Goal: Information Seeking & Learning: Learn about a topic

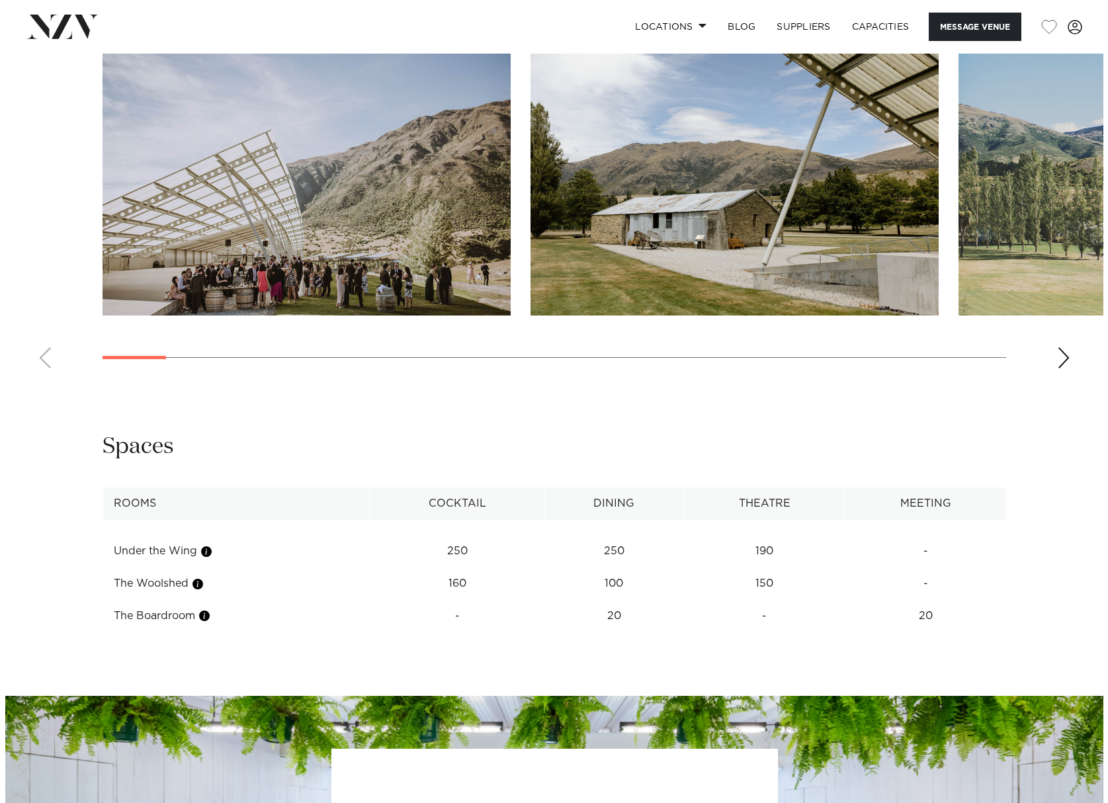
scroll to position [1323, 0]
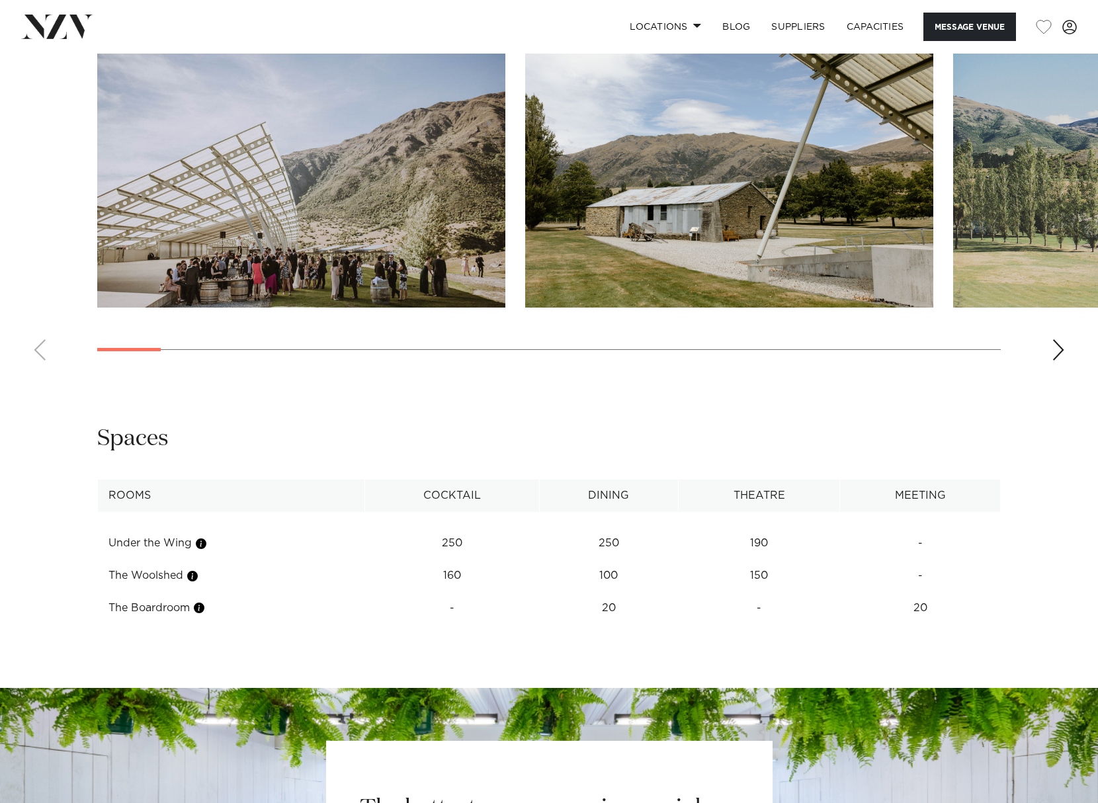
click at [1062, 351] on div "Next slide" at bounding box center [1058, 349] width 13 height 21
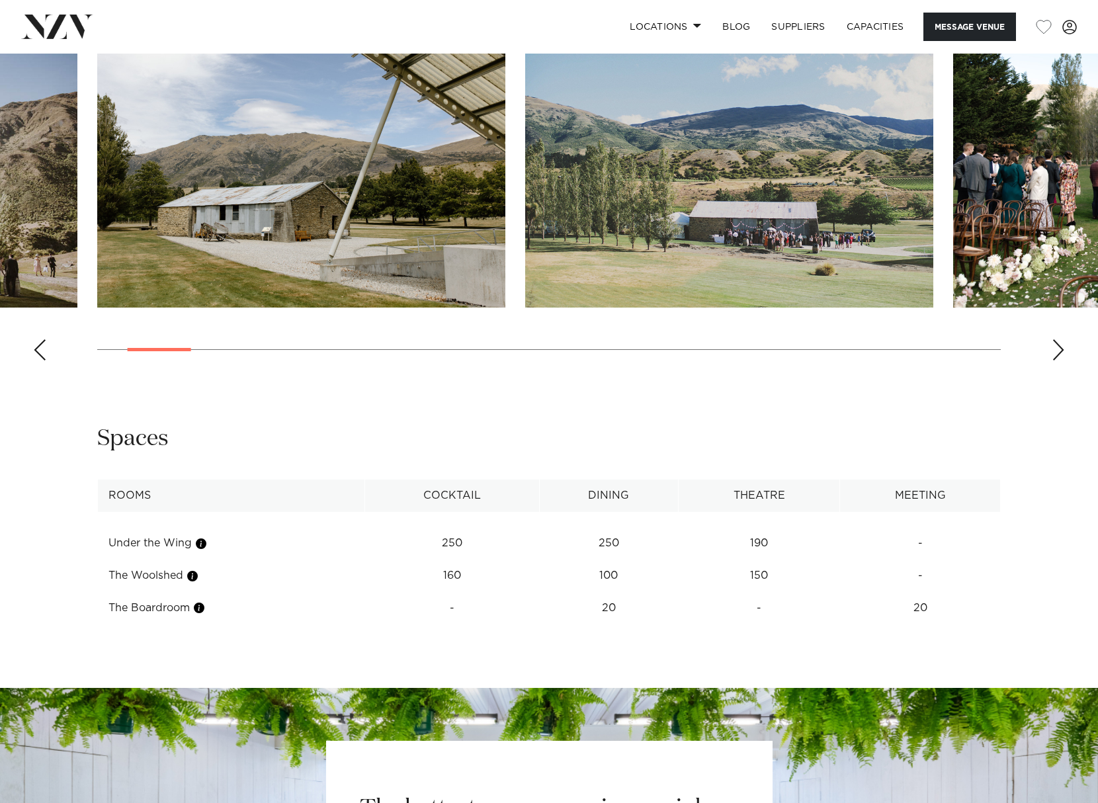
click at [1062, 351] on div "Next slide" at bounding box center [1058, 349] width 13 height 21
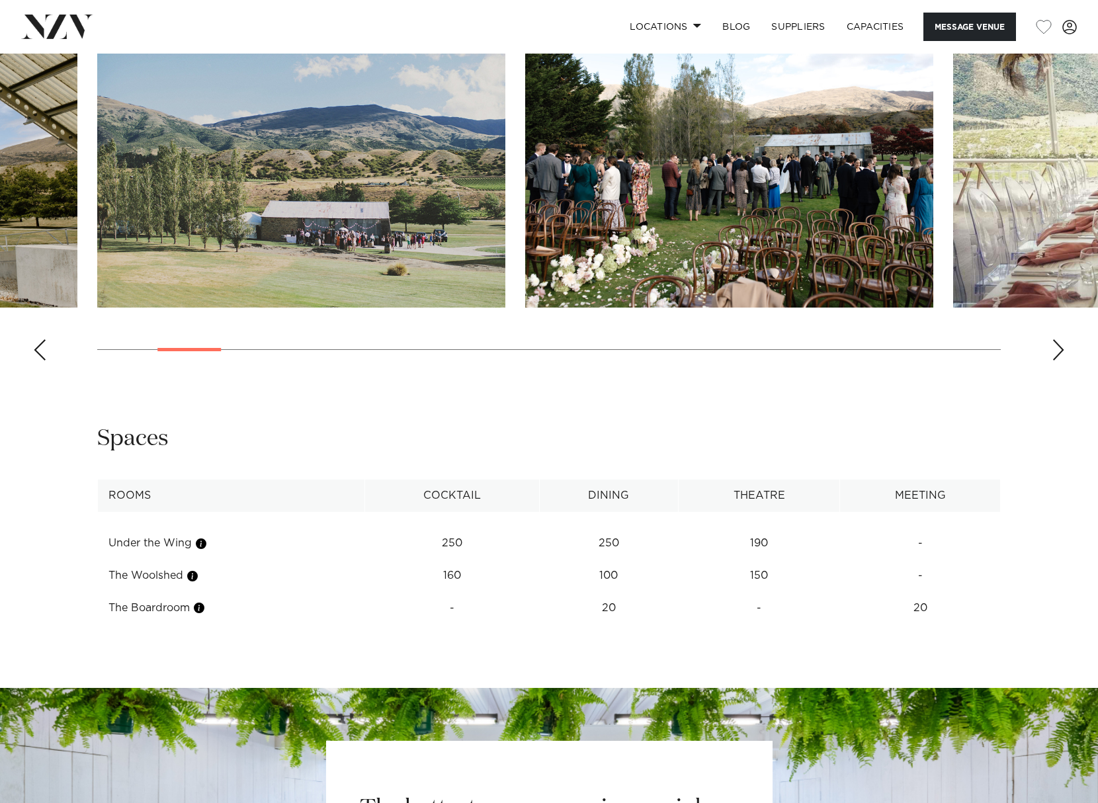
click at [1062, 351] on div "Next slide" at bounding box center [1058, 349] width 13 height 21
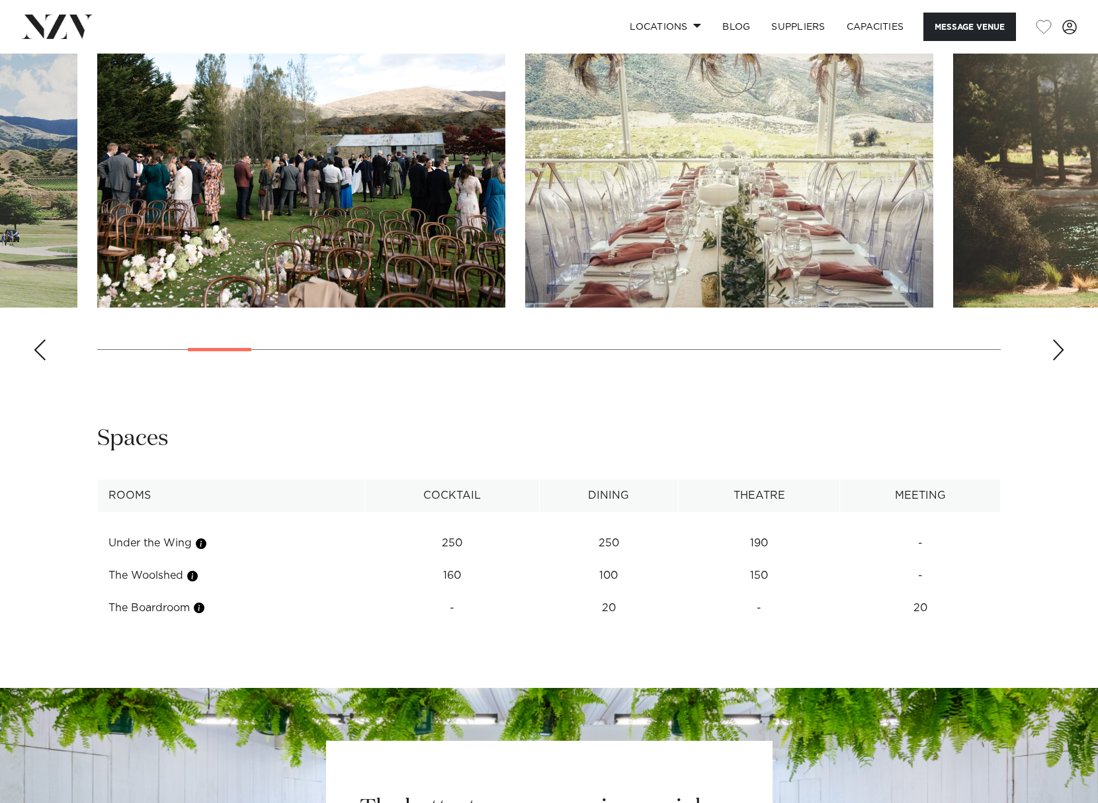
click at [1062, 351] on div "Next slide" at bounding box center [1058, 349] width 13 height 21
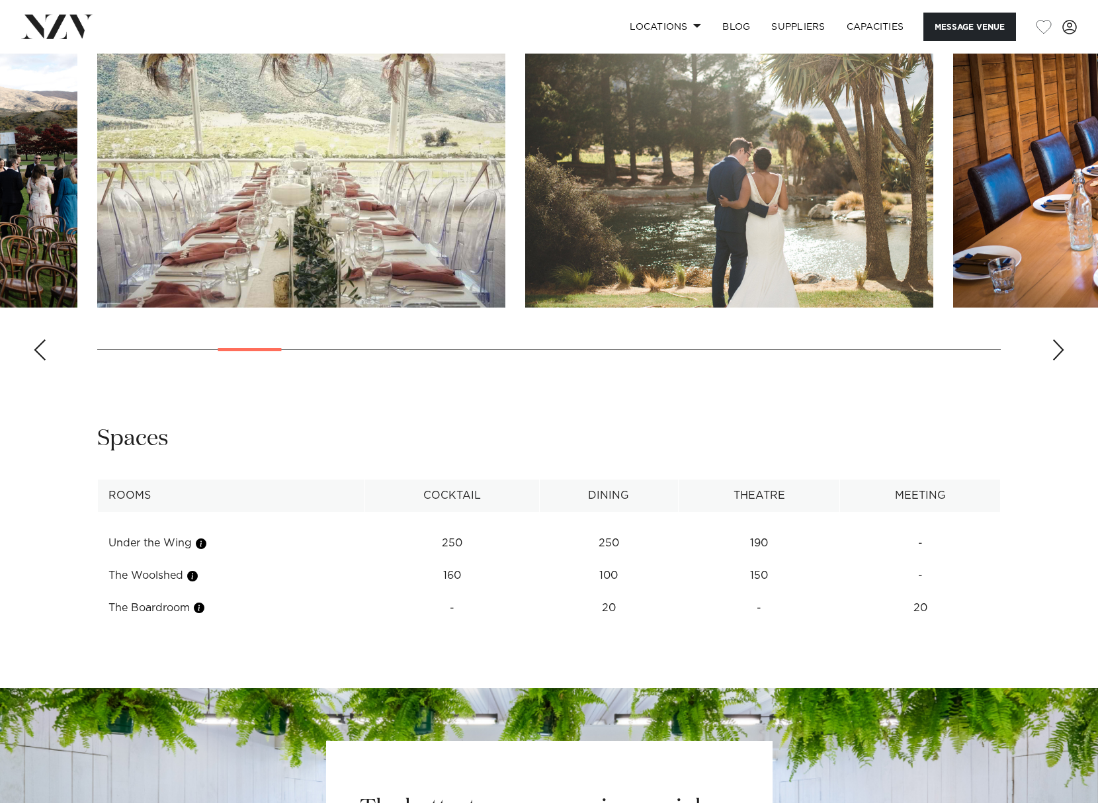
click at [1062, 351] on div "Next slide" at bounding box center [1058, 349] width 13 height 21
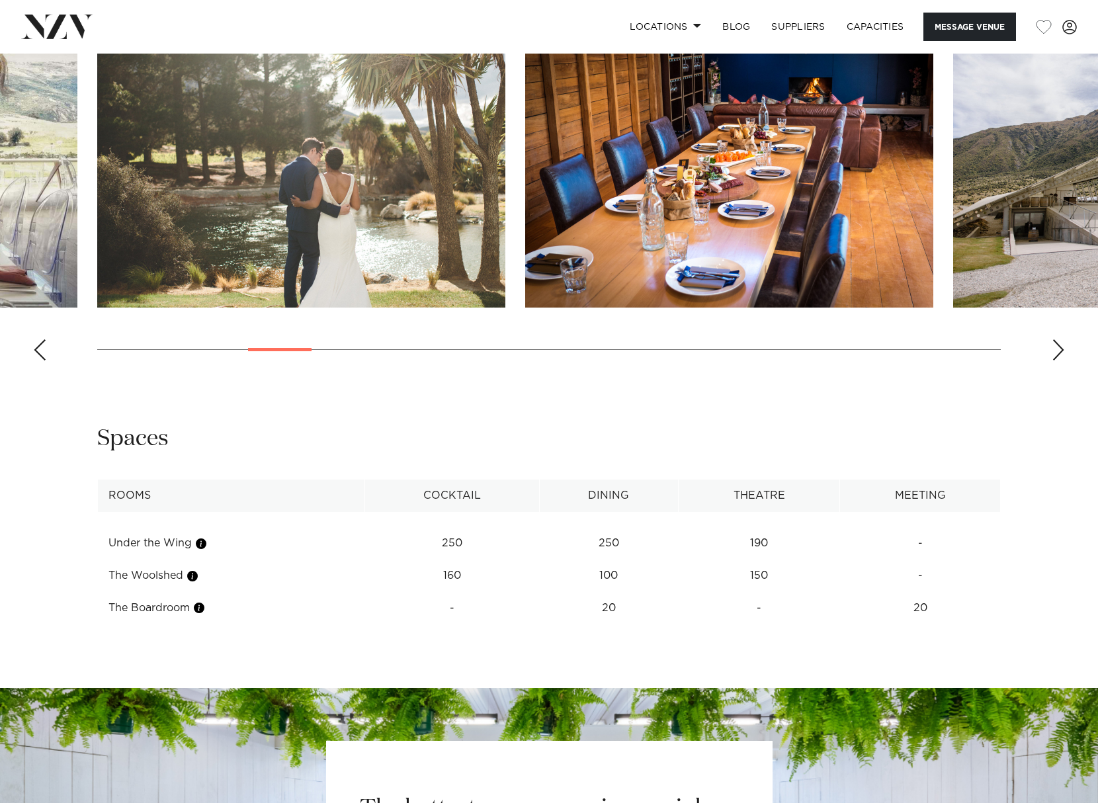
click at [1062, 351] on div "Next slide" at bounding box center [1058, 349] width 13 height 21
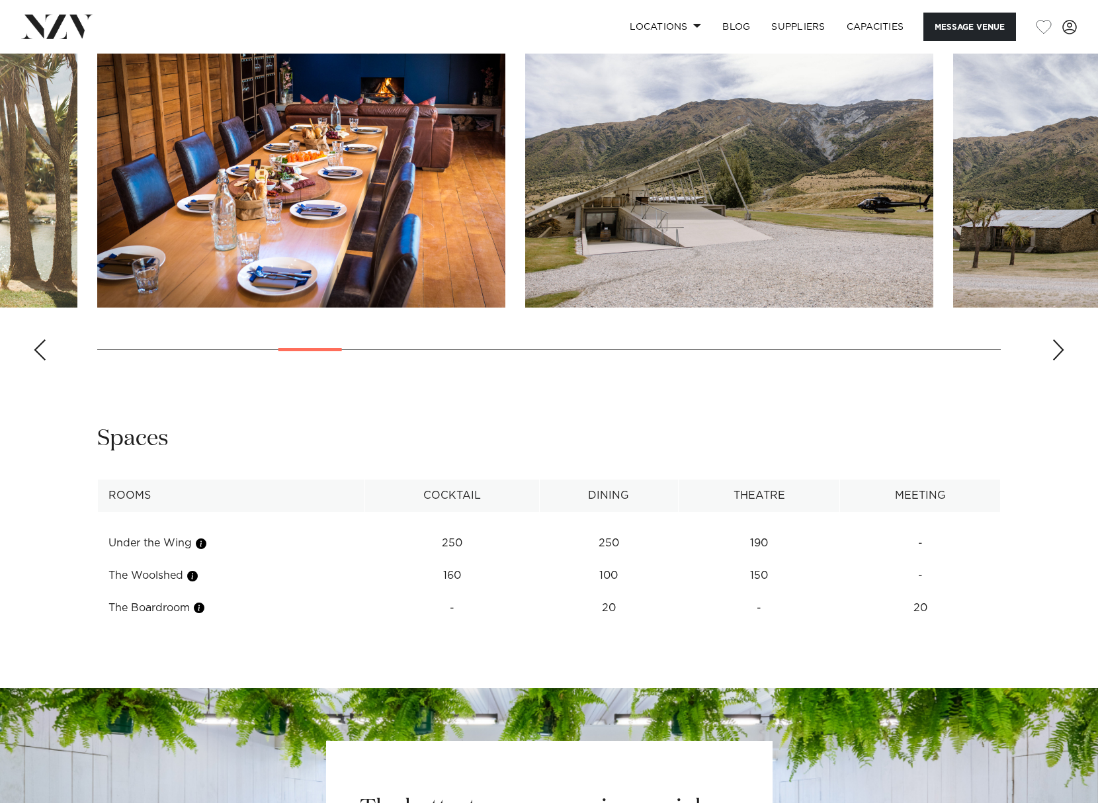
click at [1062, 351] on div "Next slide" at bounding box center [1058, 349] width 13 height 21
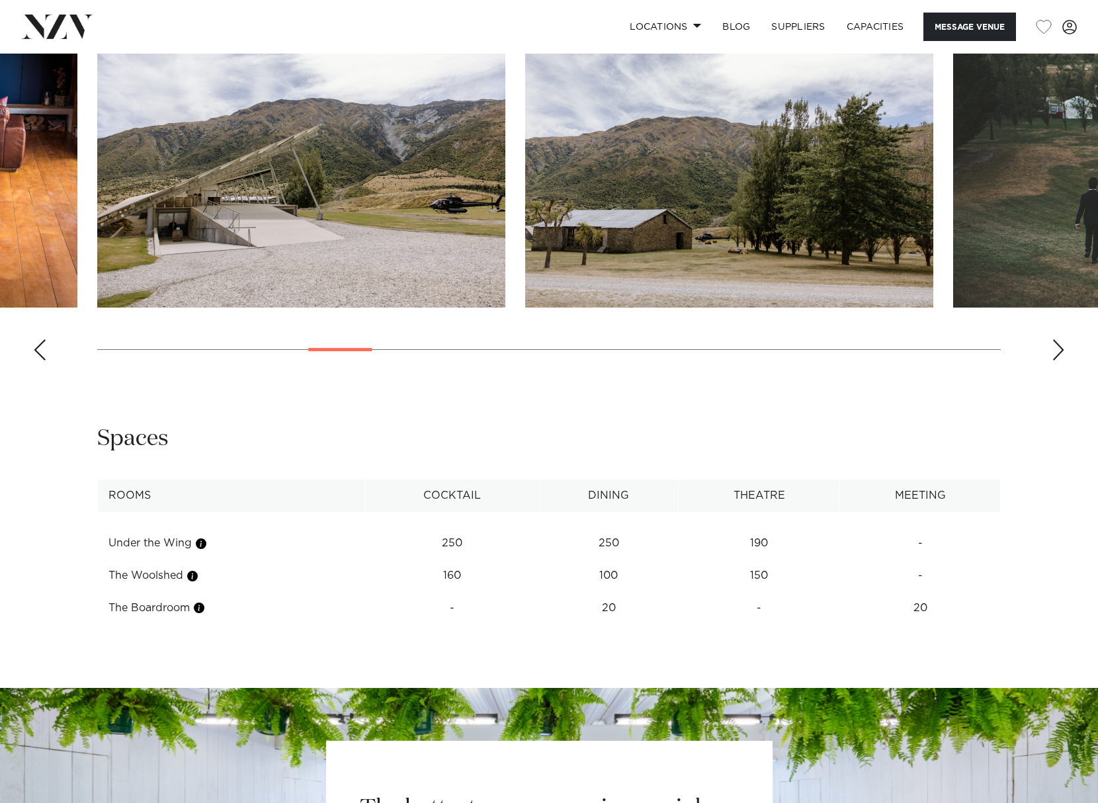
click at [1062, 351] on div "Next slide" at bounding box center [1058, 349] width 13 height 21
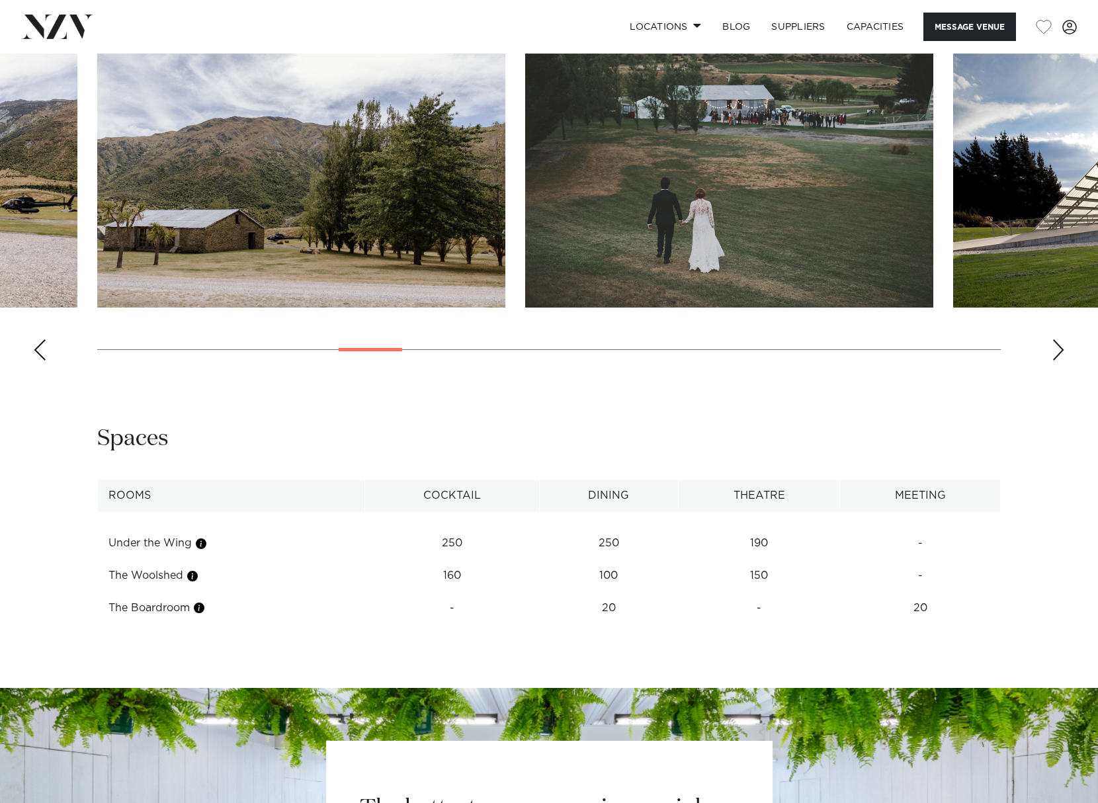
click at [1062, 351] on div "Next slide" at bounding box center [1058, 349] width 13 height 21
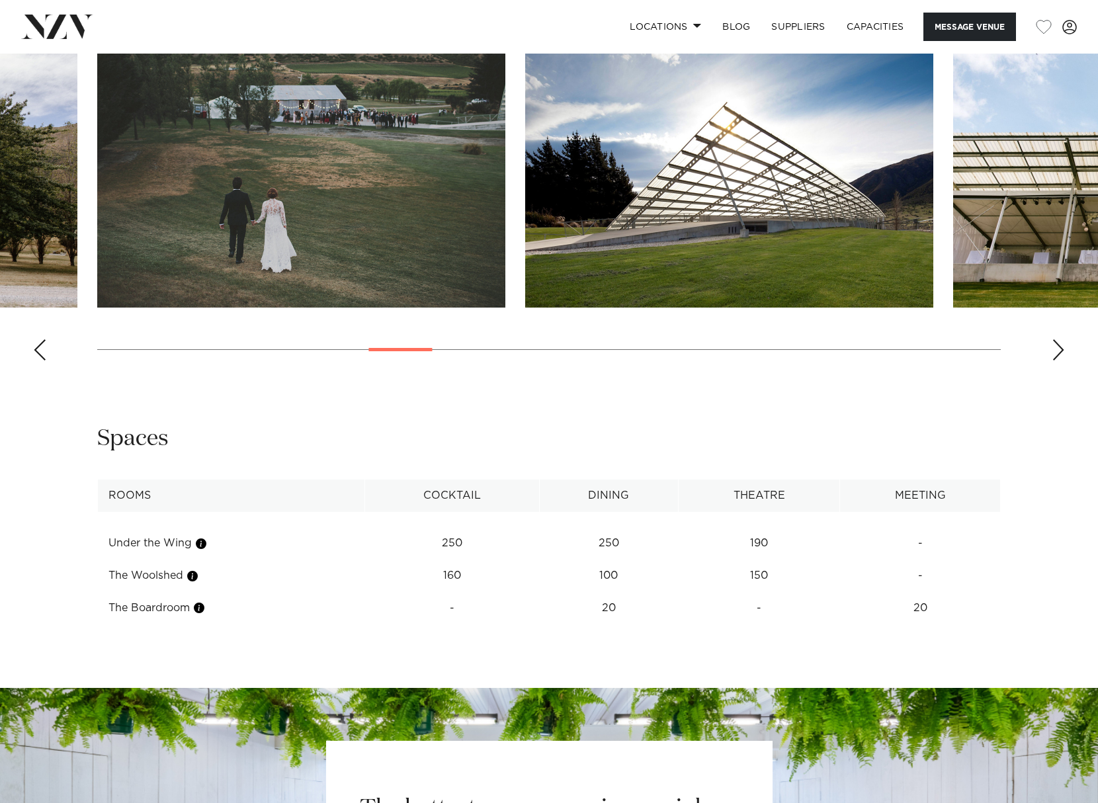
click at [1062, 351] on div "Next slide" at bounding box center [1058, 349] width 13 height 21
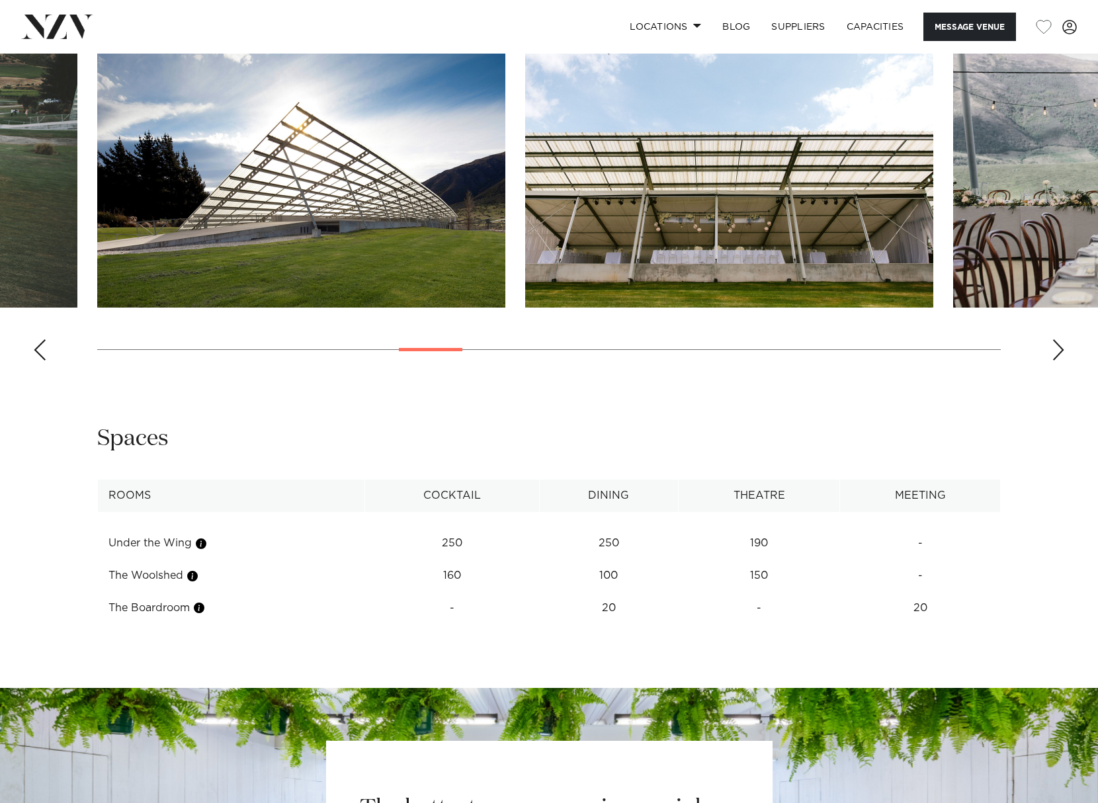
click at [327, 198] on img "11 / 30" at bounding box center [301, 158] width 408 height 300
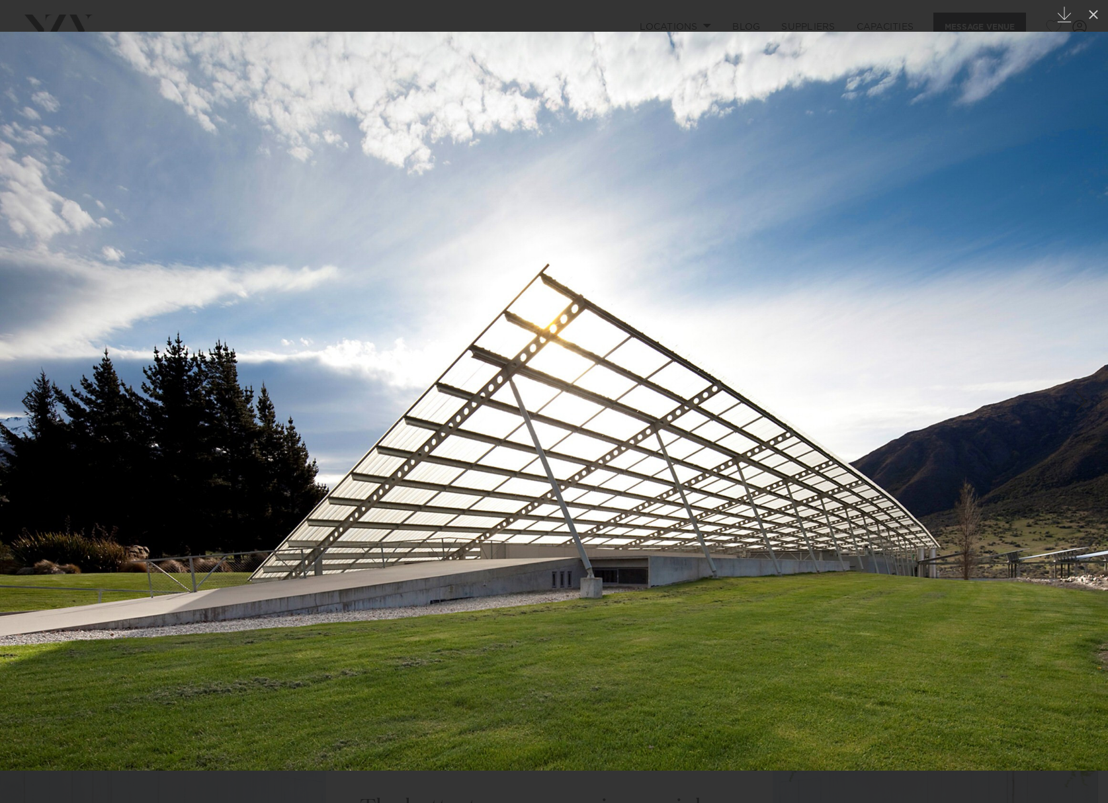
drag, startPoint x: 984, startPoint y: 367, endPoint x: 980, endPoint y: 359, distance: 8.9
click at [983, 366] on img at bounding box center [554, 401] width 1108 height 739
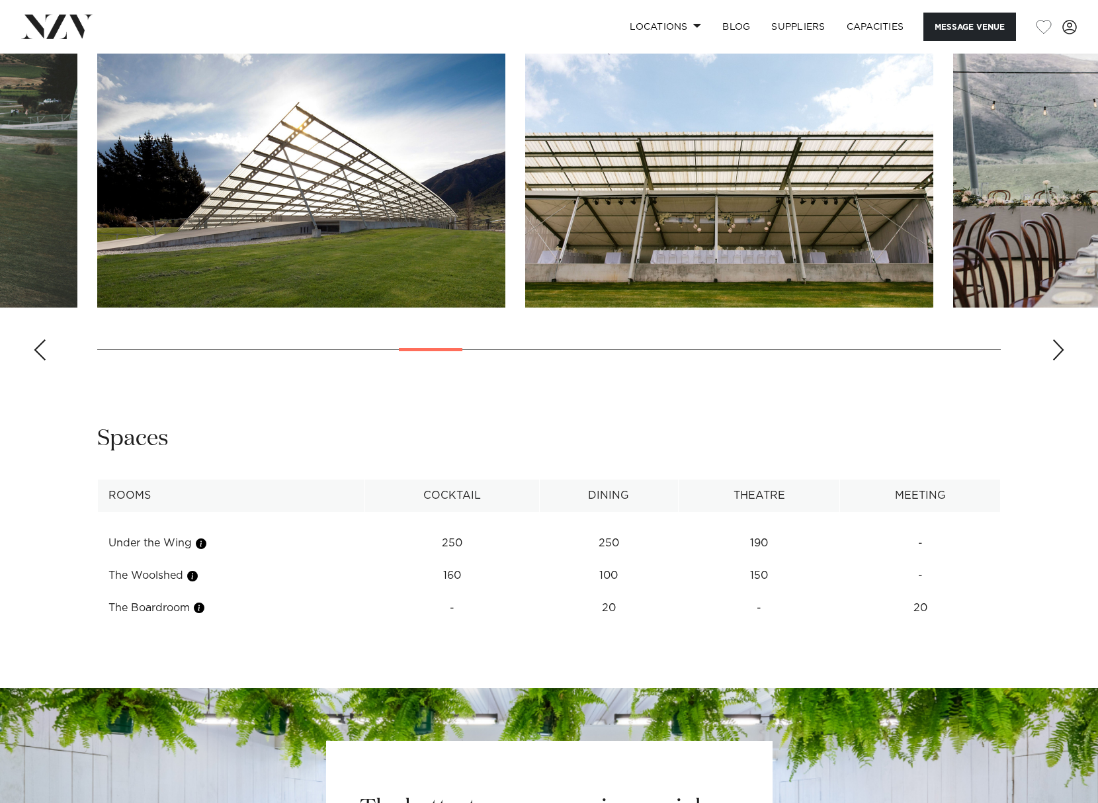
click at [44, 356] on div "Previous slide" at bounding box center [39, 349] width 13 height 21
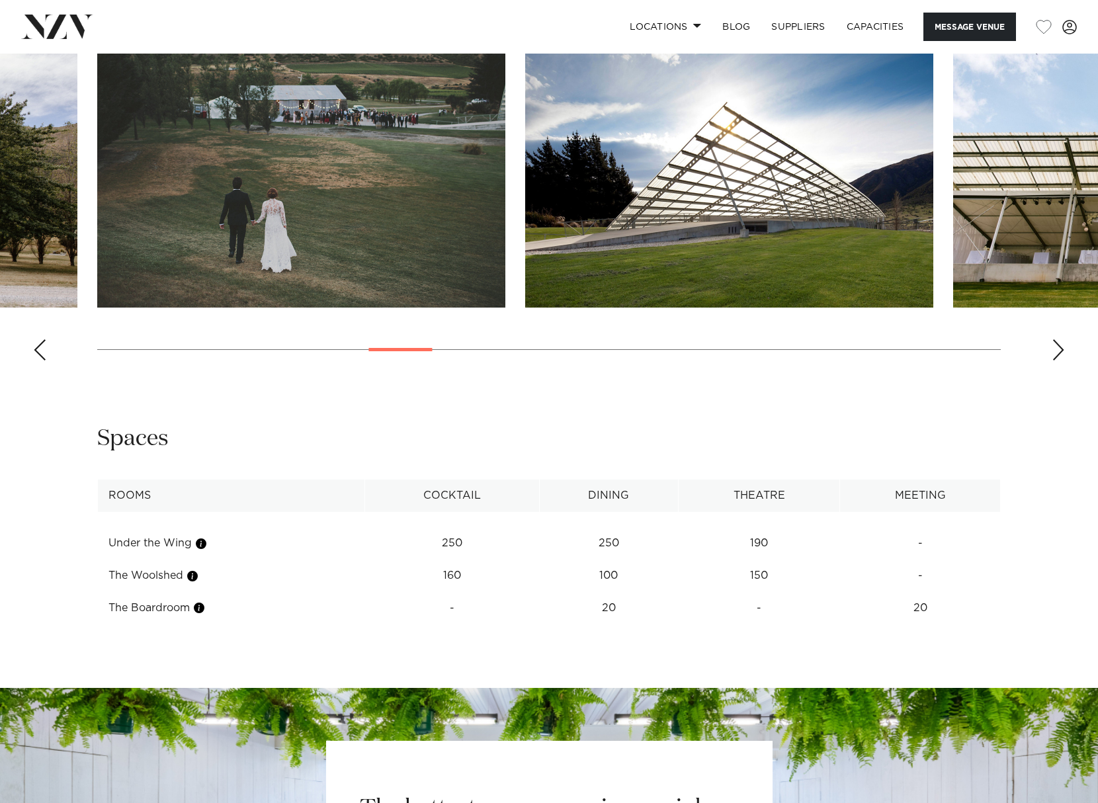
click at [44, 355] on div "Previous slide" at bounding box center [39, 349] width 13 height 21
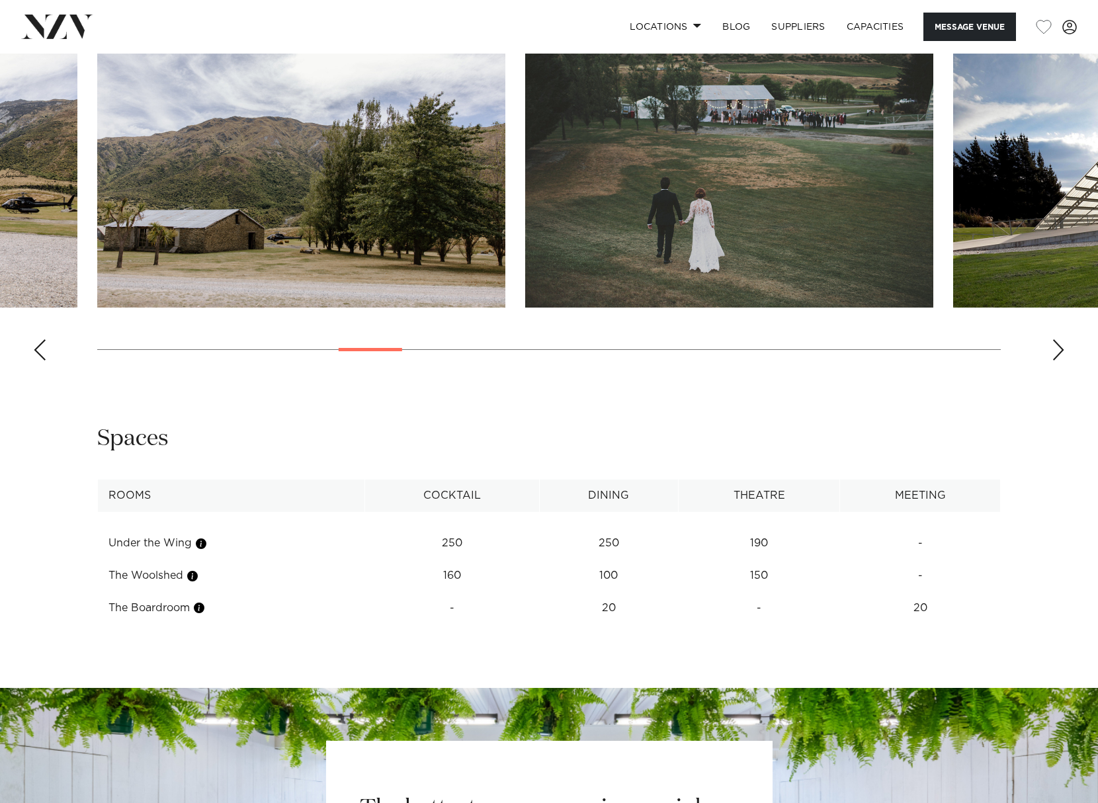
click at [44, 355] on div "Previous slide" at bounding box center [39, 349] width 13 height 21
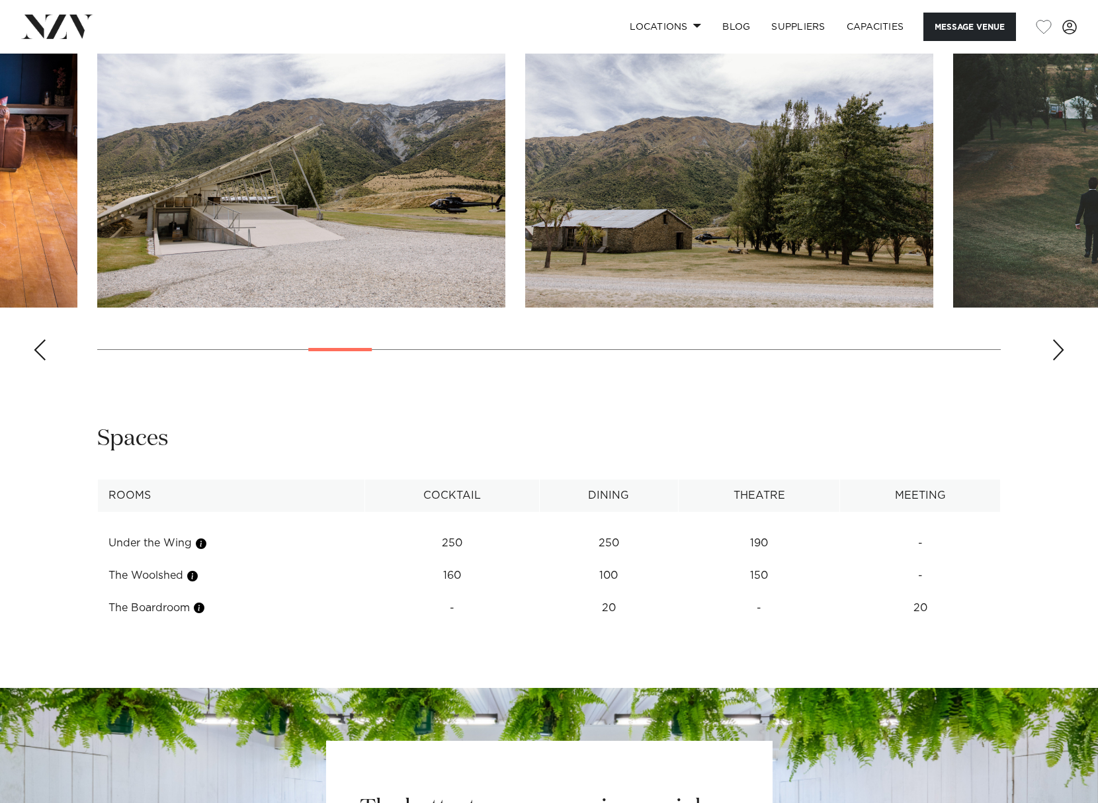
click at [44, 355] on div "Previous slide" at bounding box center [39, 349] width 13 height 21
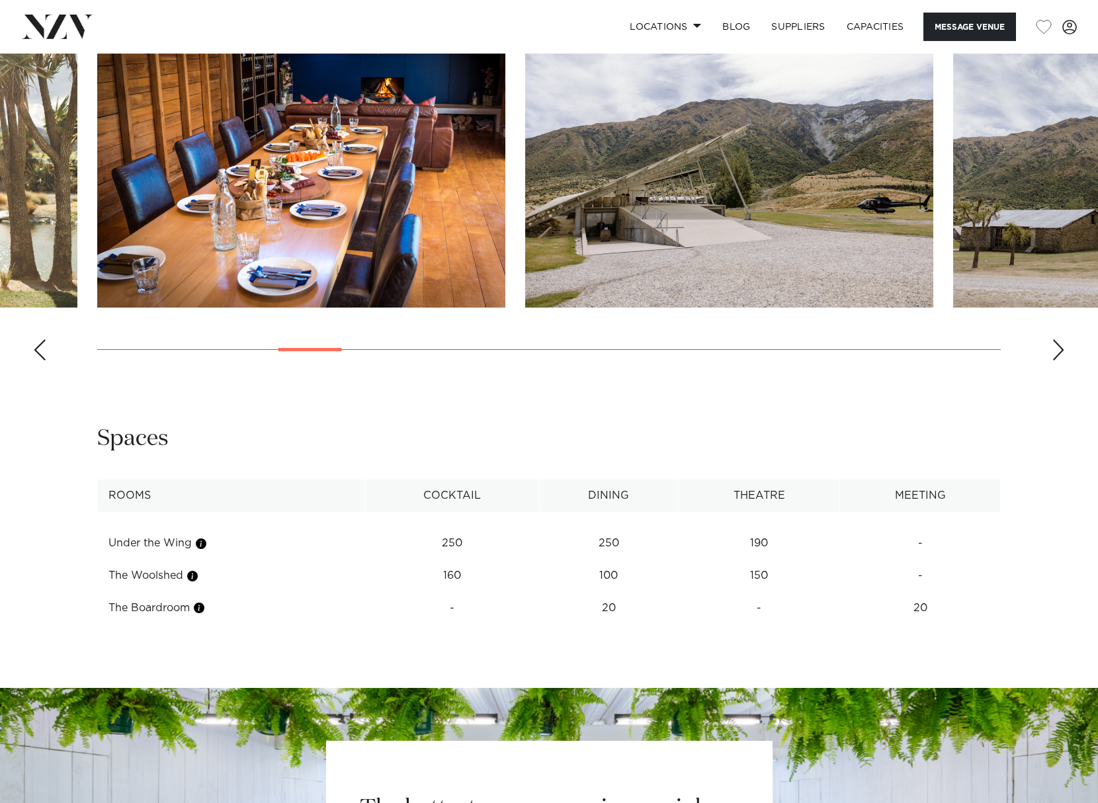
click at [44, 355] on div "Previous slide" at bounding box center [39, 349] width 13 height 21
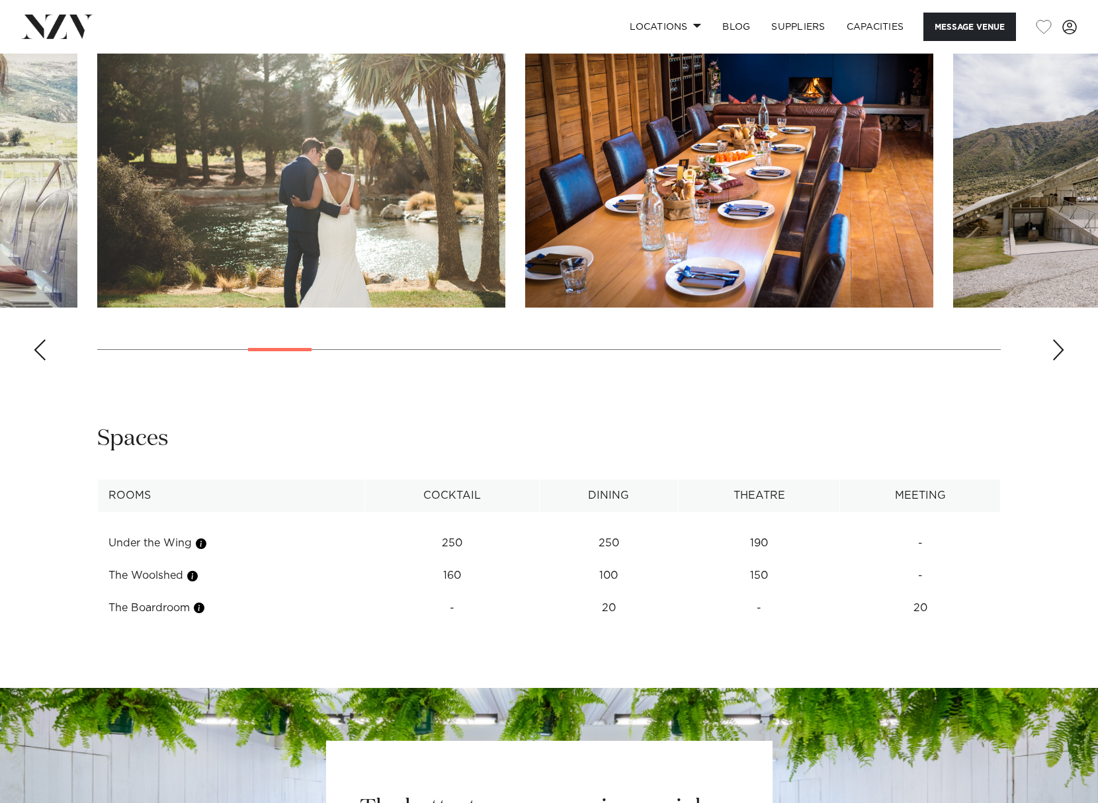
click at [44, 355] on div "Previous slide" at bounding box center [39, 349] width 13 height 21
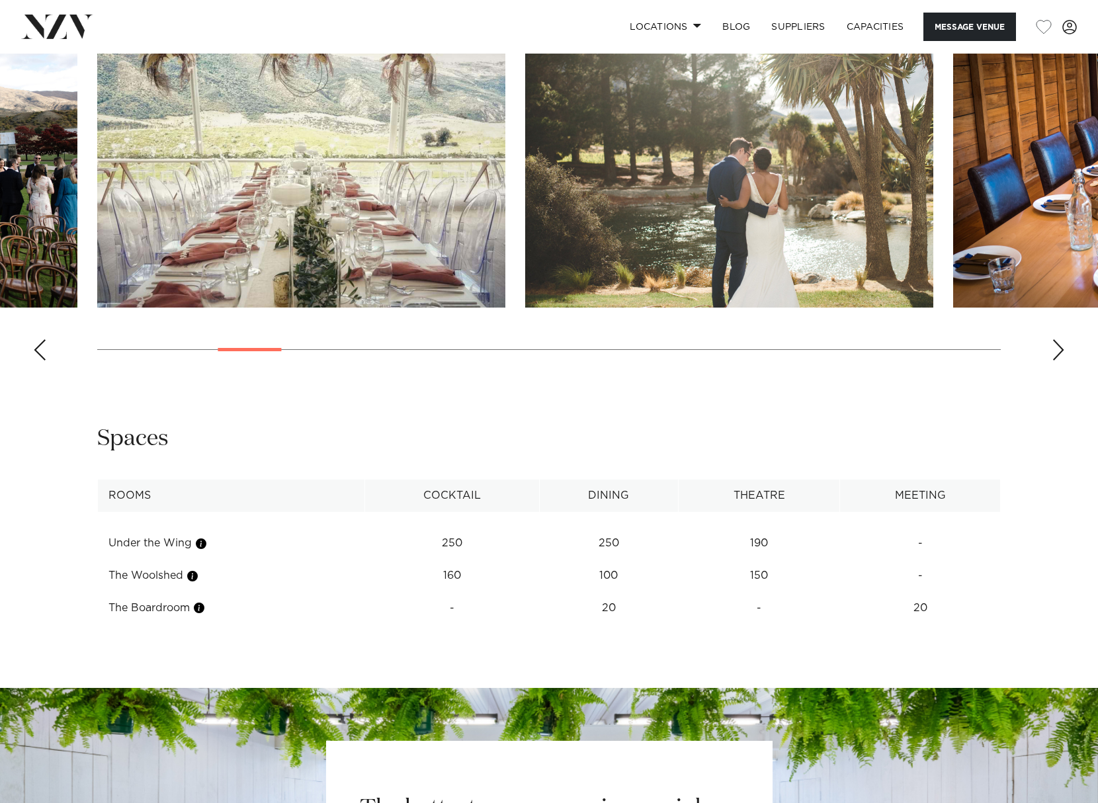
click at [44, 355] on div "Previous slide" at bounding box center [39, 349] width 13 height 21
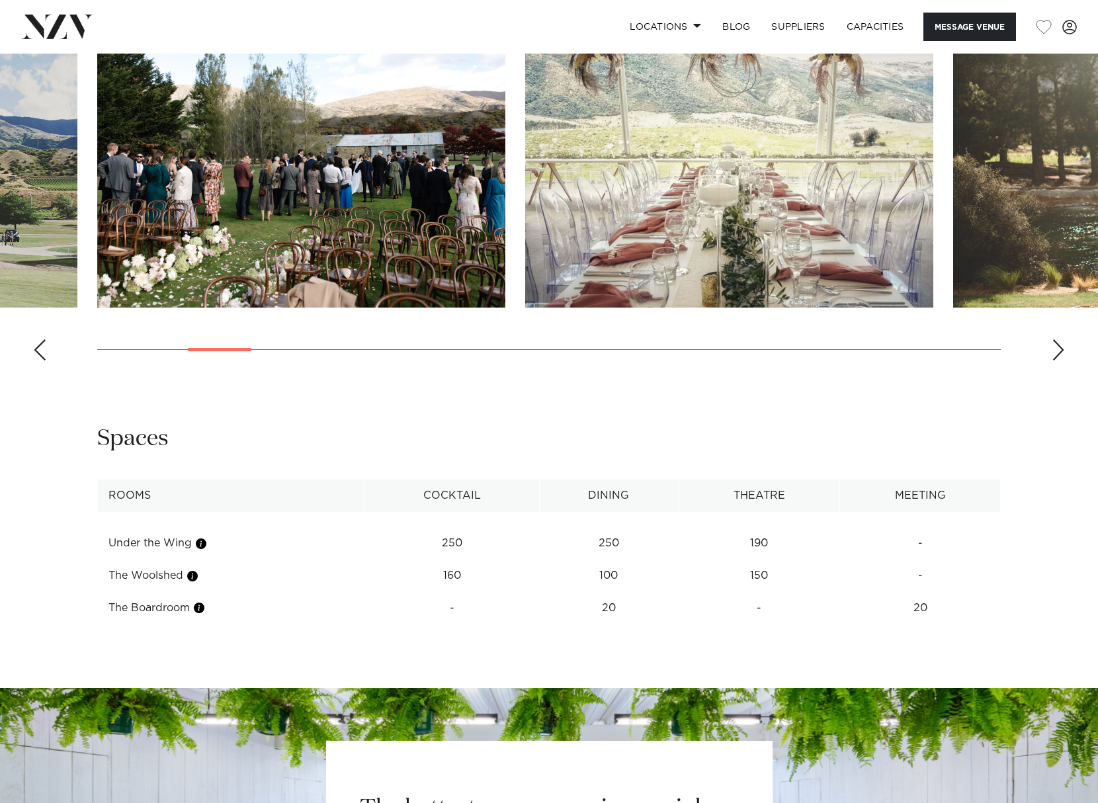
click at [40, 353] on div "Previous slide" at bounding box center [39, 349] width 13 height 21
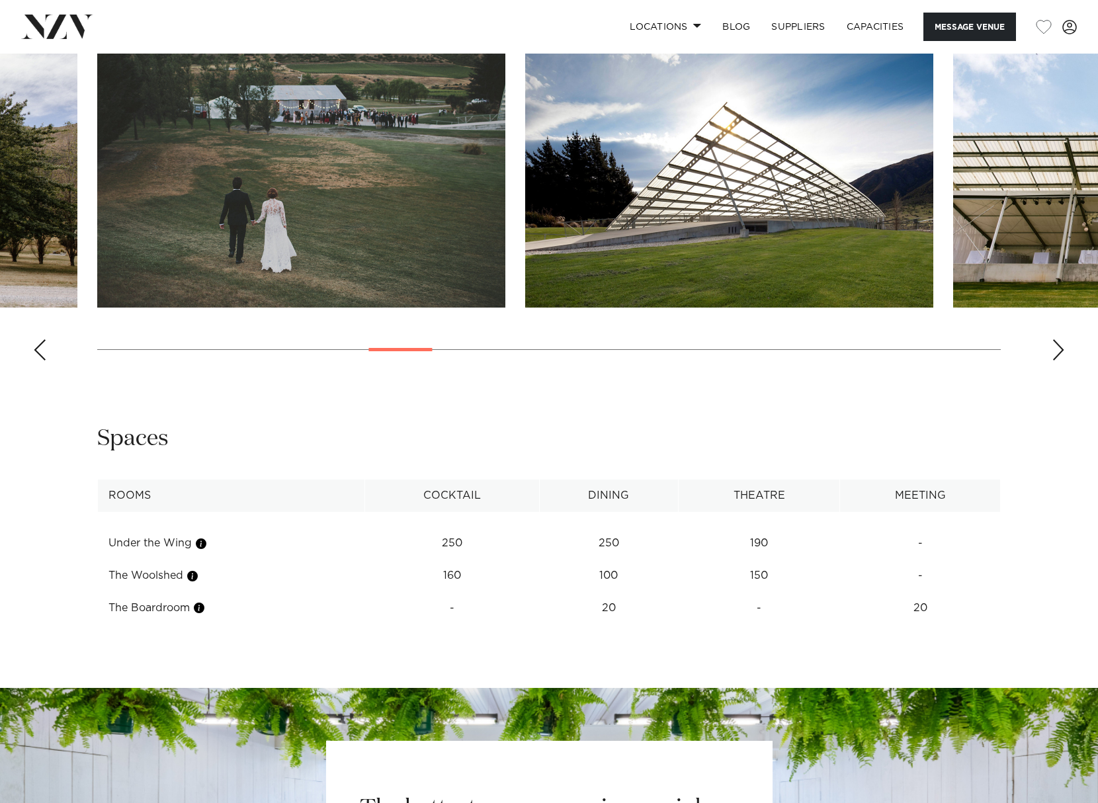
click at [40, 353] on div "Previous slide" at bounding box center [39, 349] width 13 height 21
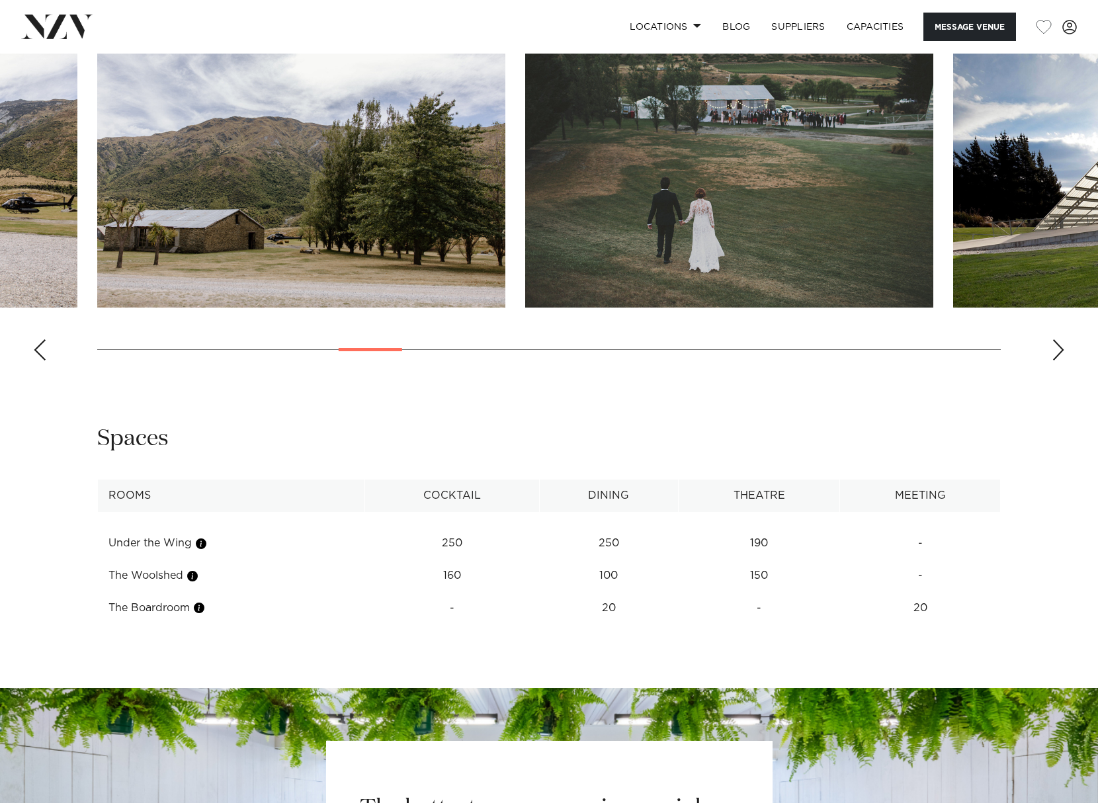
click at [40, 353] on div "Previous slide" at bounding box center [39, 349] width 13 height 21
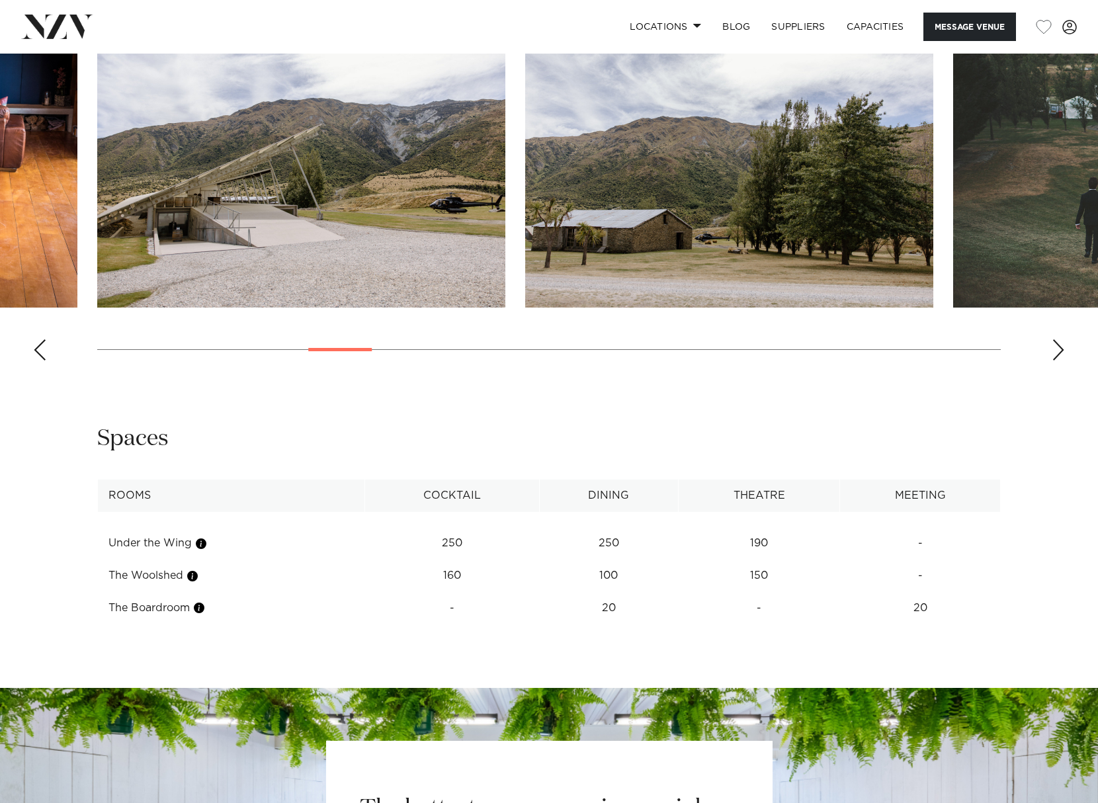
click at [40, 353] on div "Previous slide" at bounding box center [39, 349] width 13 height 21
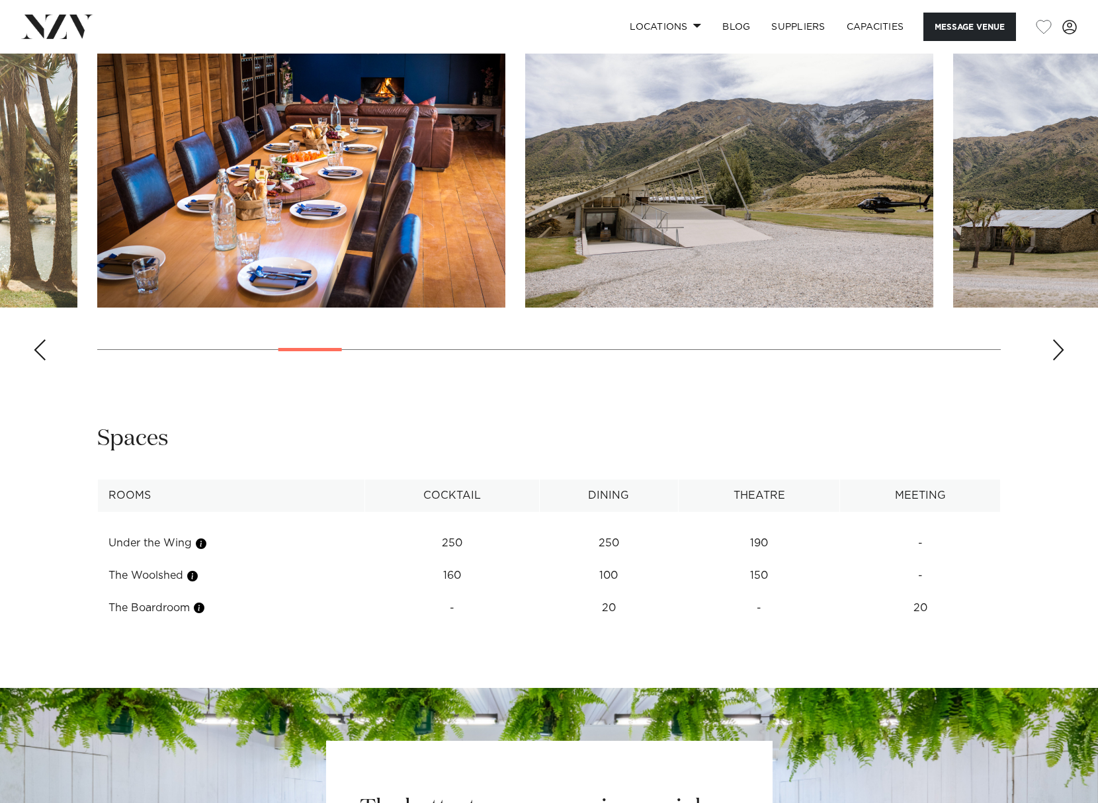
click at [40, 353] on div "Previous slide" at bounding box center [39, 349] width 13 height 21
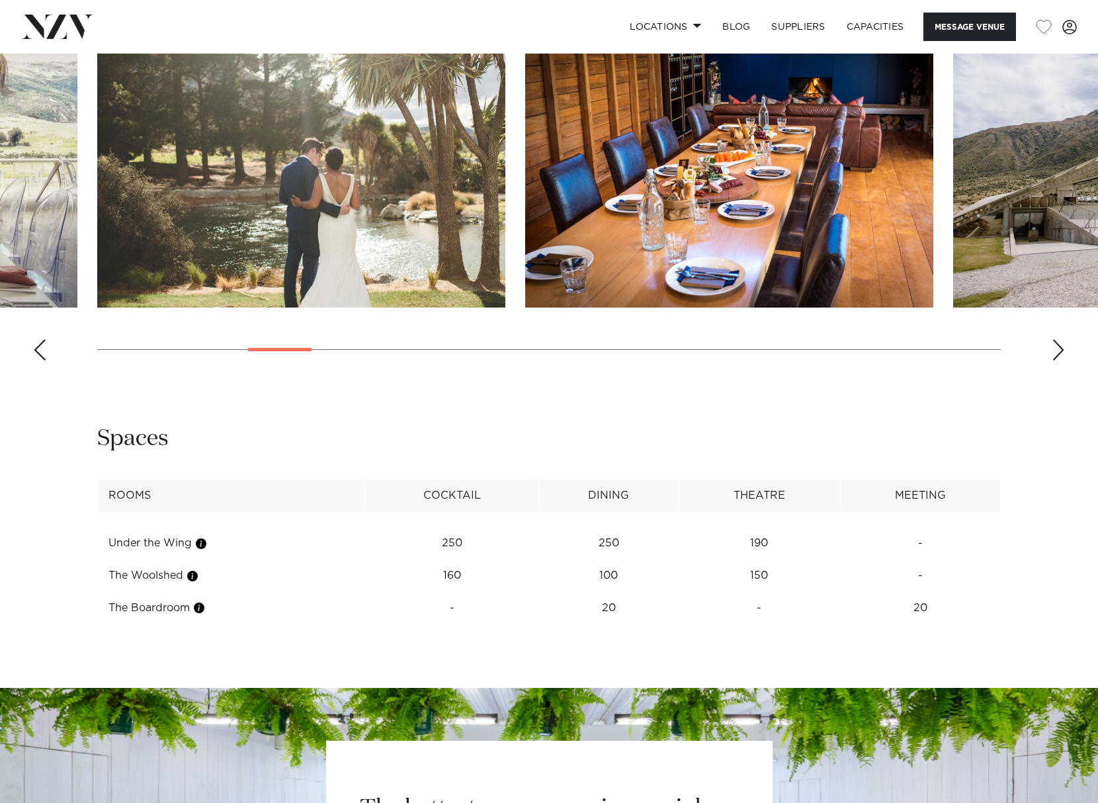
click at [40, 353] on div "Previous slide" at bounding box center [39, 349] width 13 height 21
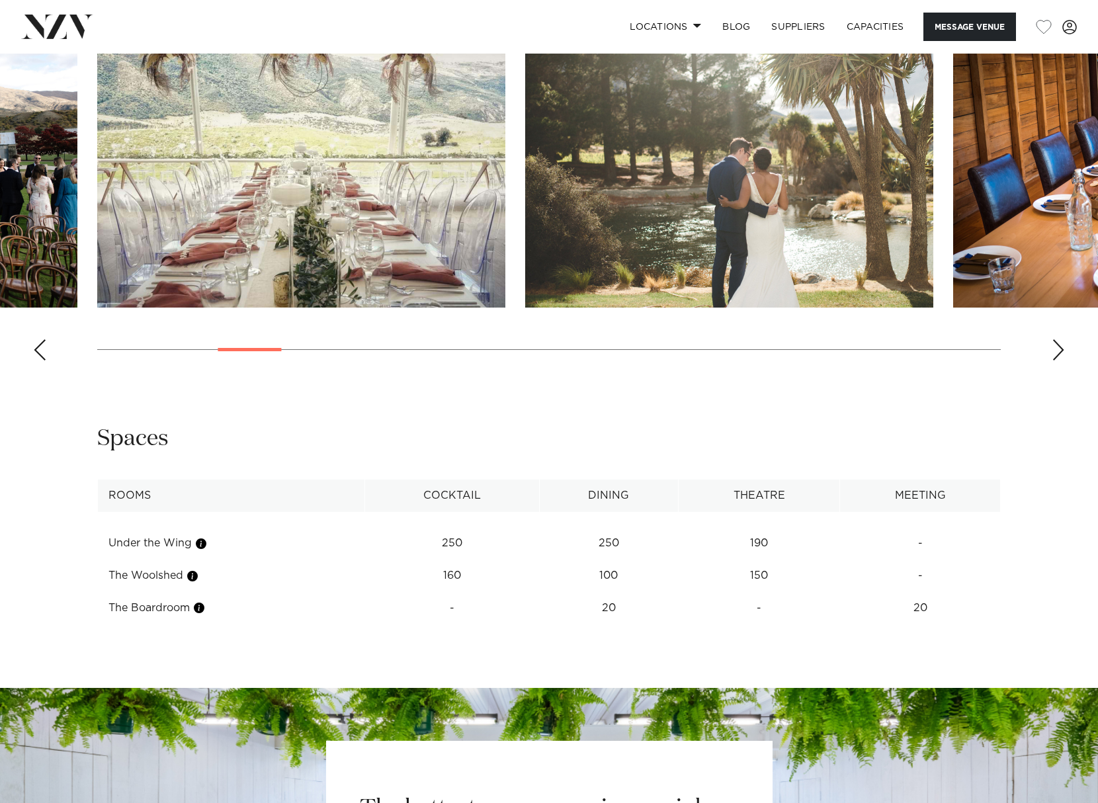
click at [40, 353] on div "Previous slide" at bounding box center [39, 349] width 13 height 21
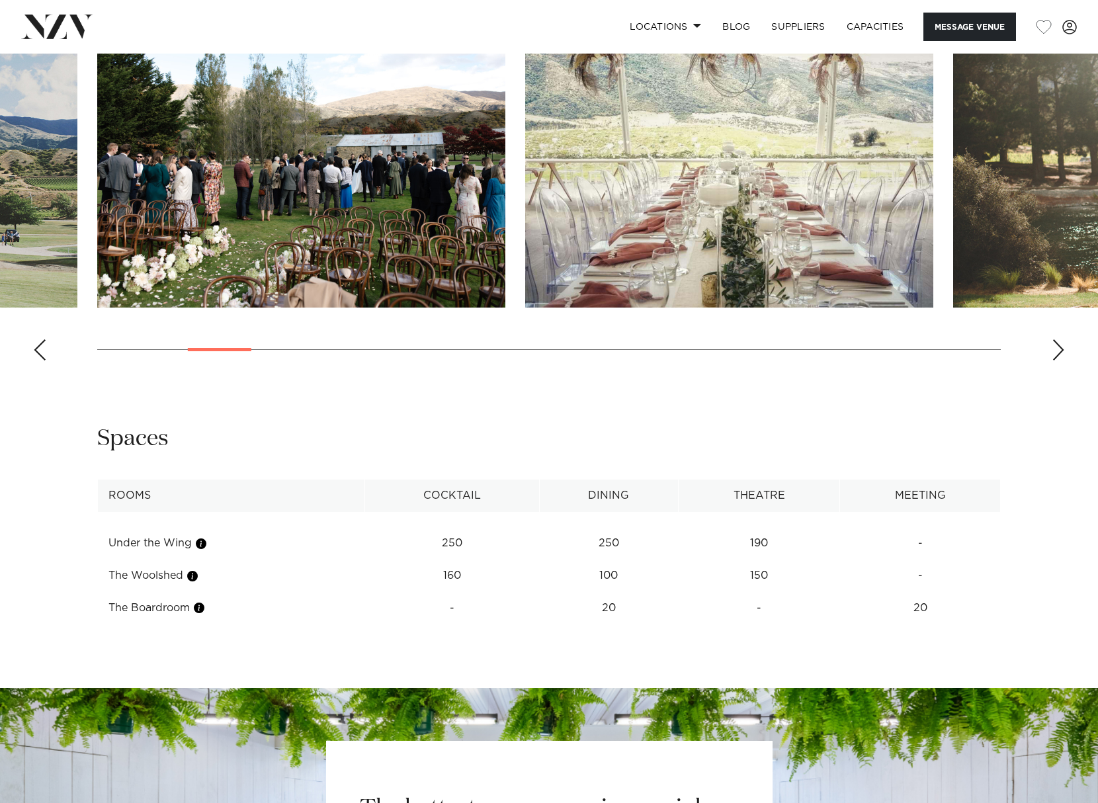
click at [40, 353] on div "Previous slide" at bounding box center [39, 349] width 13 height 21
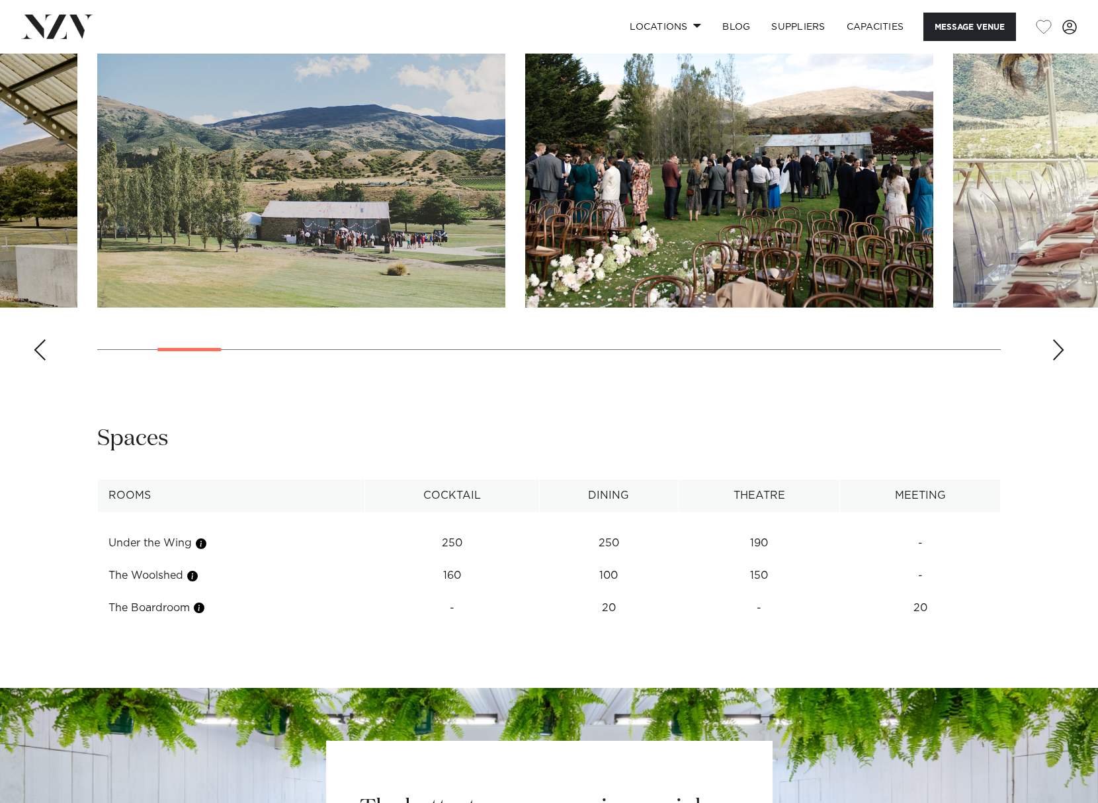
click at [40, 353] on div "Previous slide" at bounding box center [39, 349] width 13 height 21
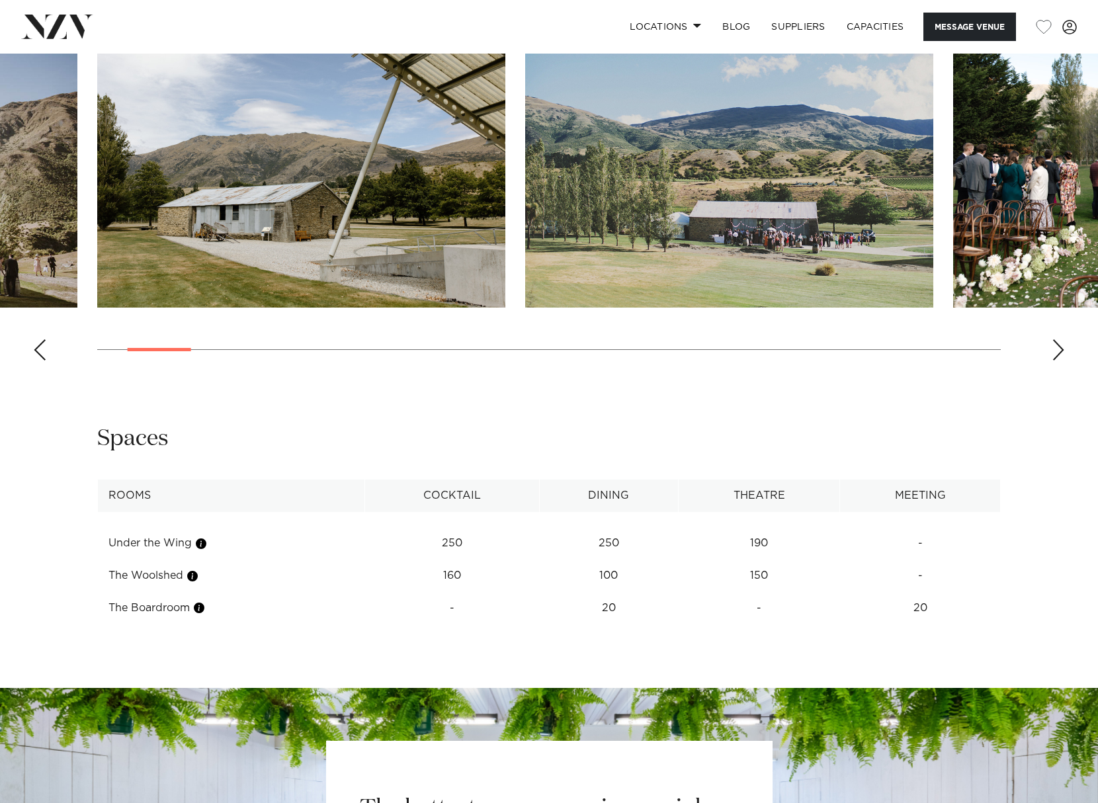
click at [40, 353] on div "Previous slide" at bounding box center [39, 349] width 13 height 21
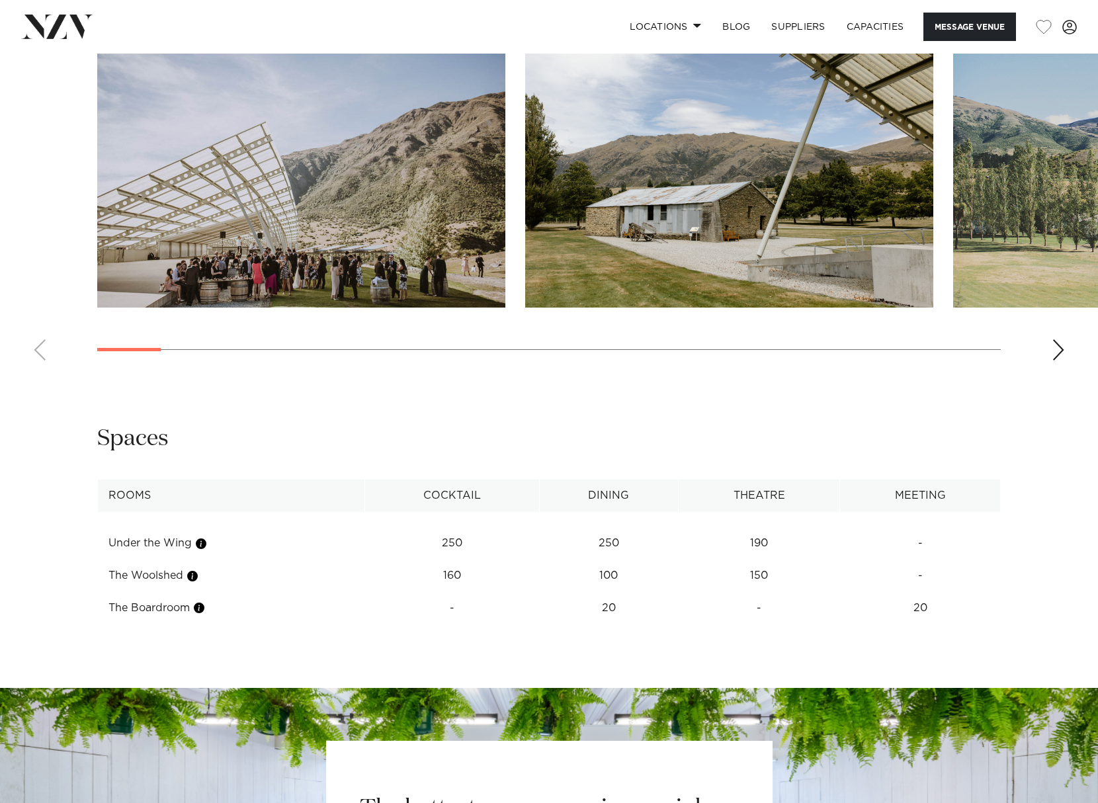
click at [40, 353] on swiper-container at bounding box center [549, 189] width 1098 height 363
click at [1056, 345] on div "Next slide" at bounding box center [1058, 349] width 13 height 21
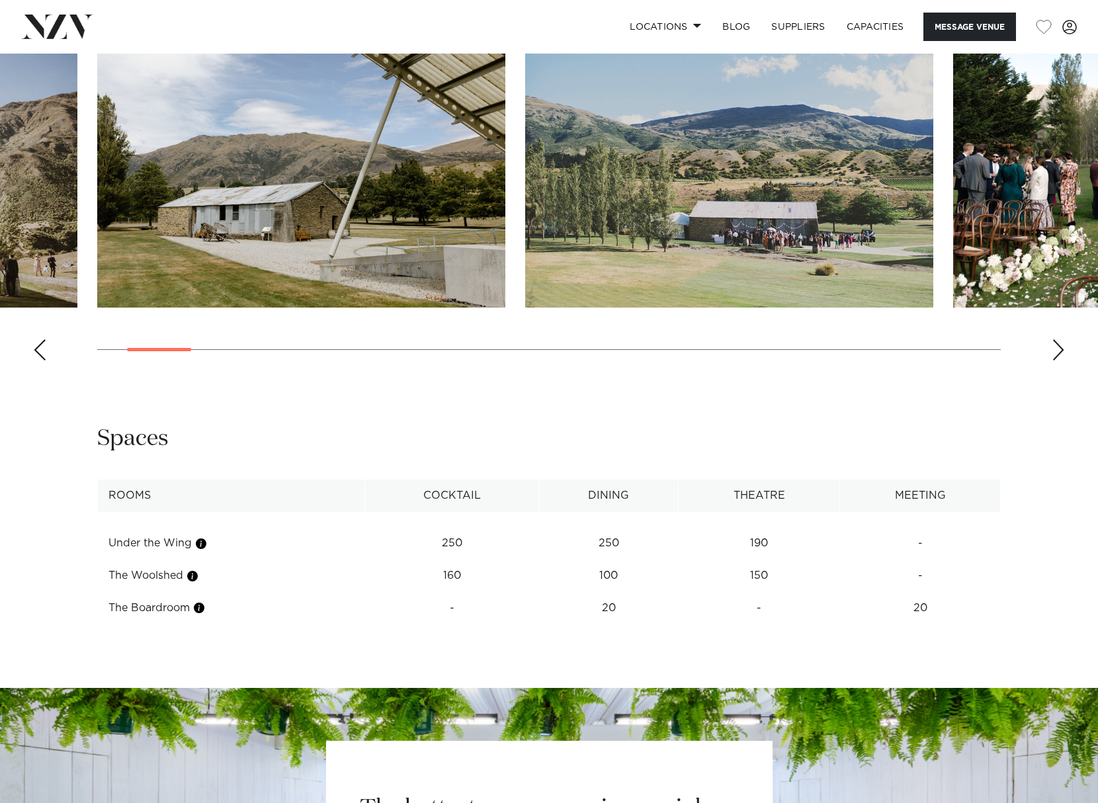
click at [1056, 345] on div "Next slide" at bounding box center [1058, 349] width 13 height 21
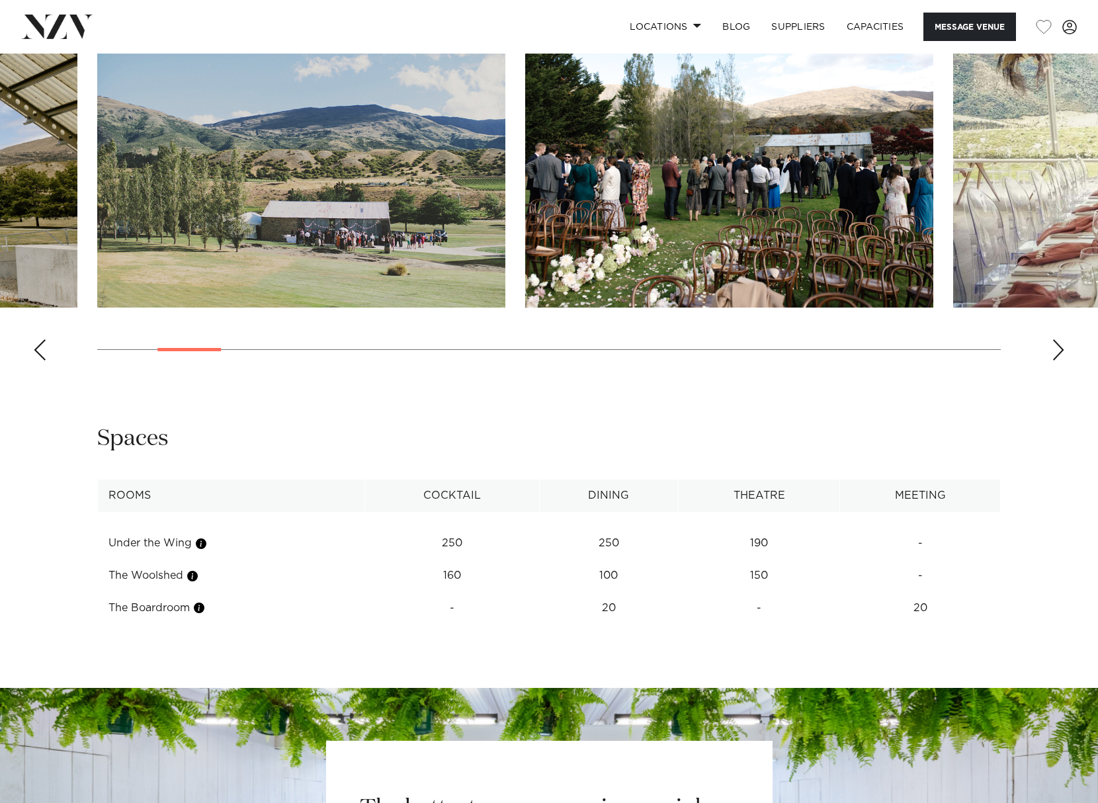
click at [1056, 345] on div "Next slide" at bounding box center [1058, 349] width 13 height 21
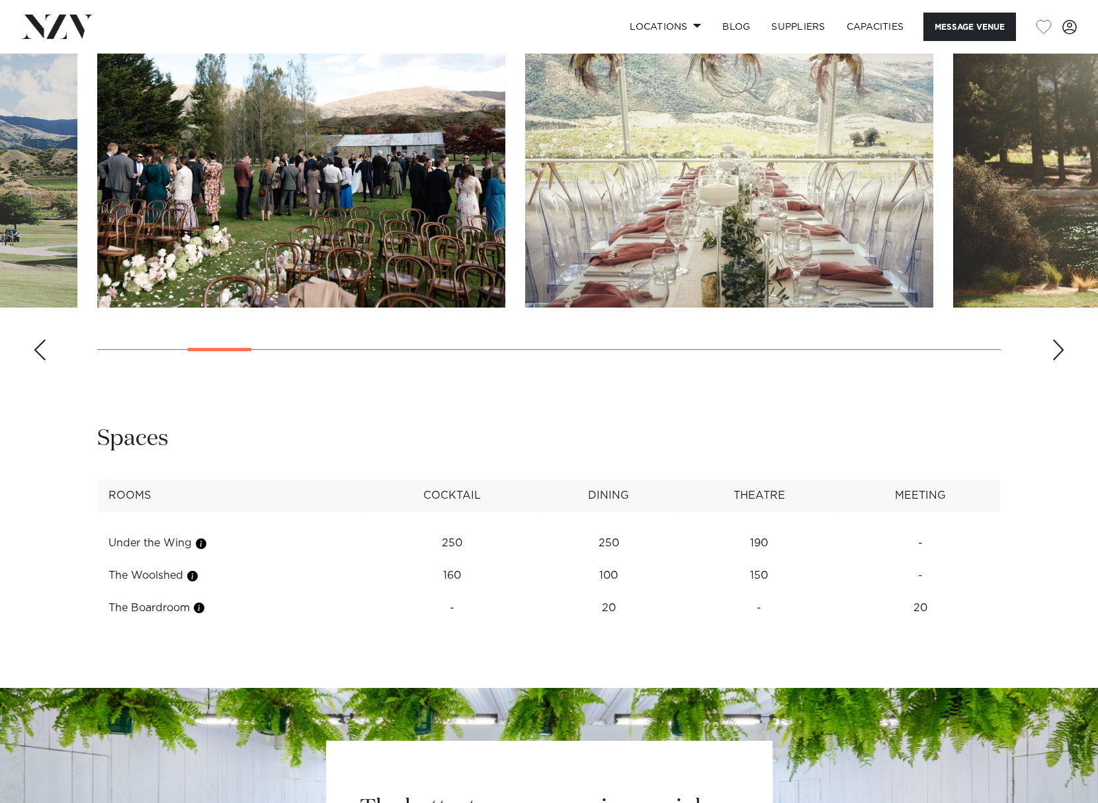
click at [1057, 344] on div "Next slide" at bounding box center [1058, 349] width 13 height 21
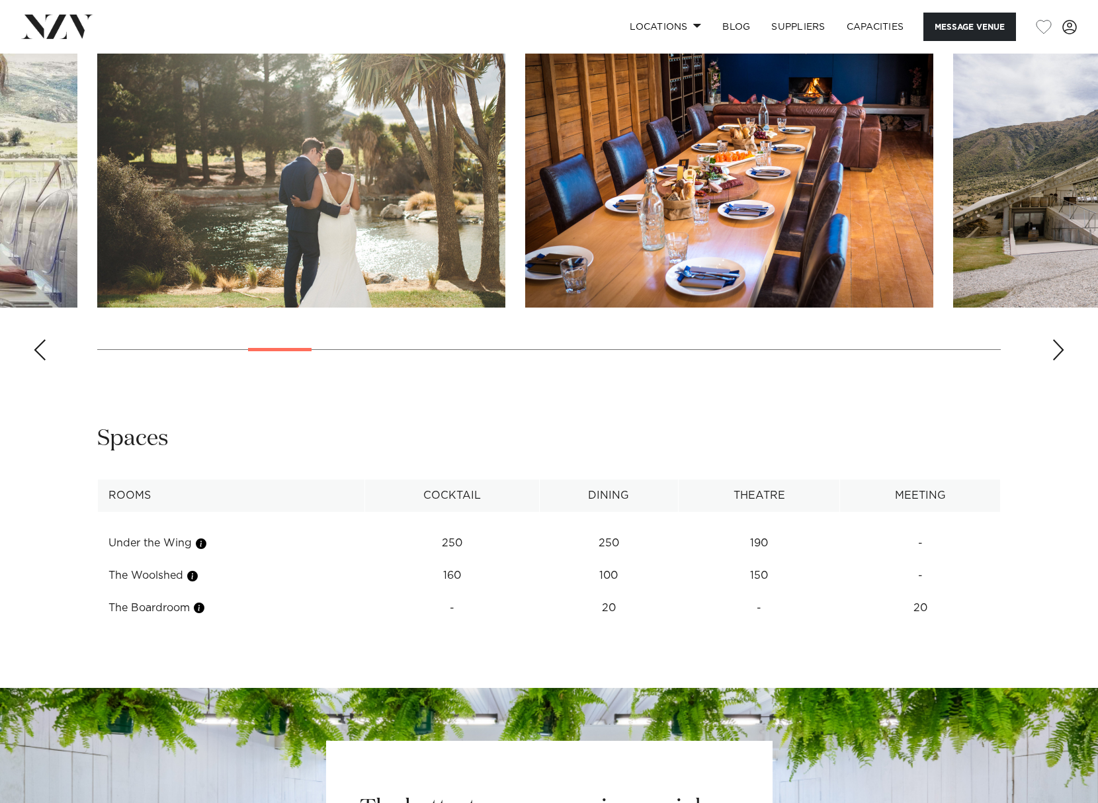
click at [1057, 344] on div "Next slide" at bounding box center [1058, 349] width 13 height 21
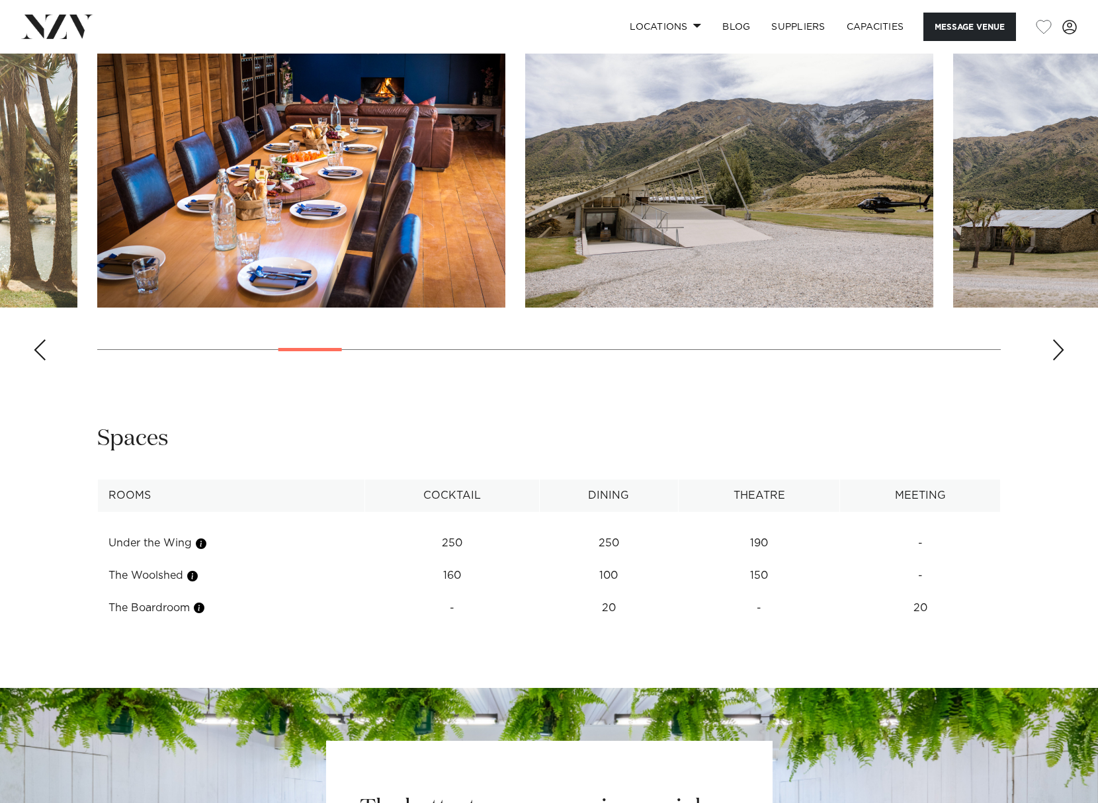
click at [1057, 344] on div "Next slide" at bounding box center [1058, 349] width 13 height 21
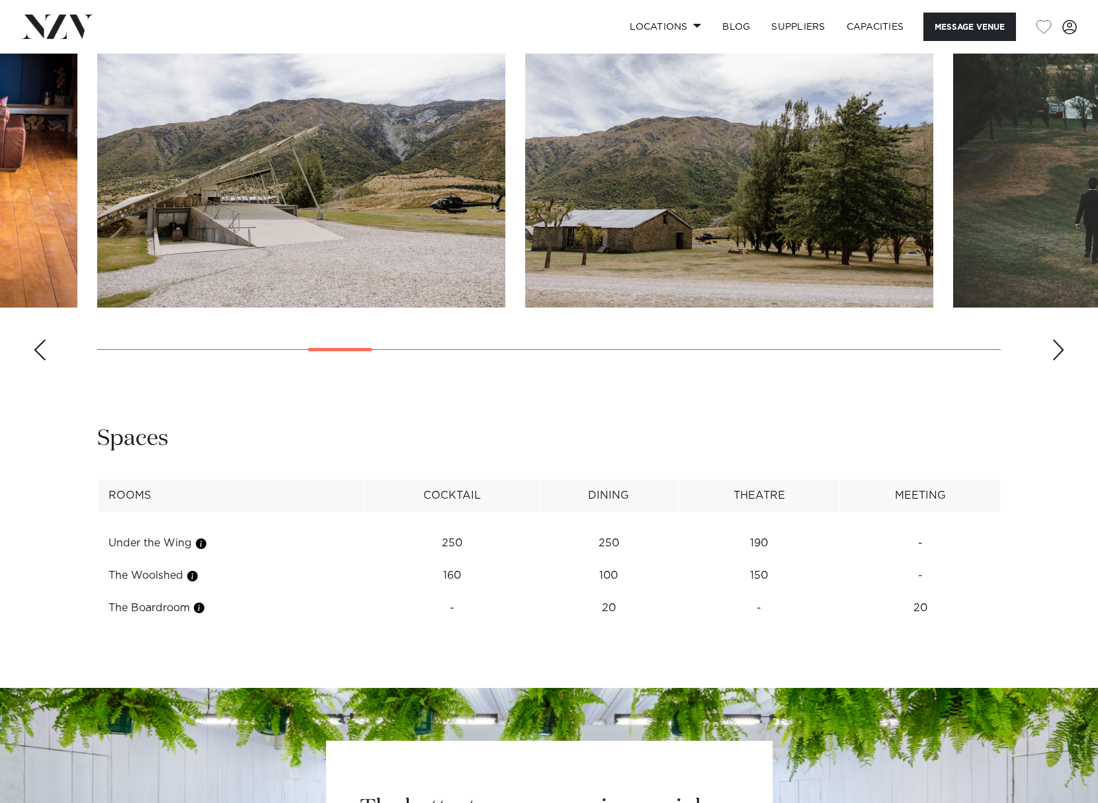
click at [1057, 344] on div "Next slide" at bounding box center [1058, 349] width 13 height 21
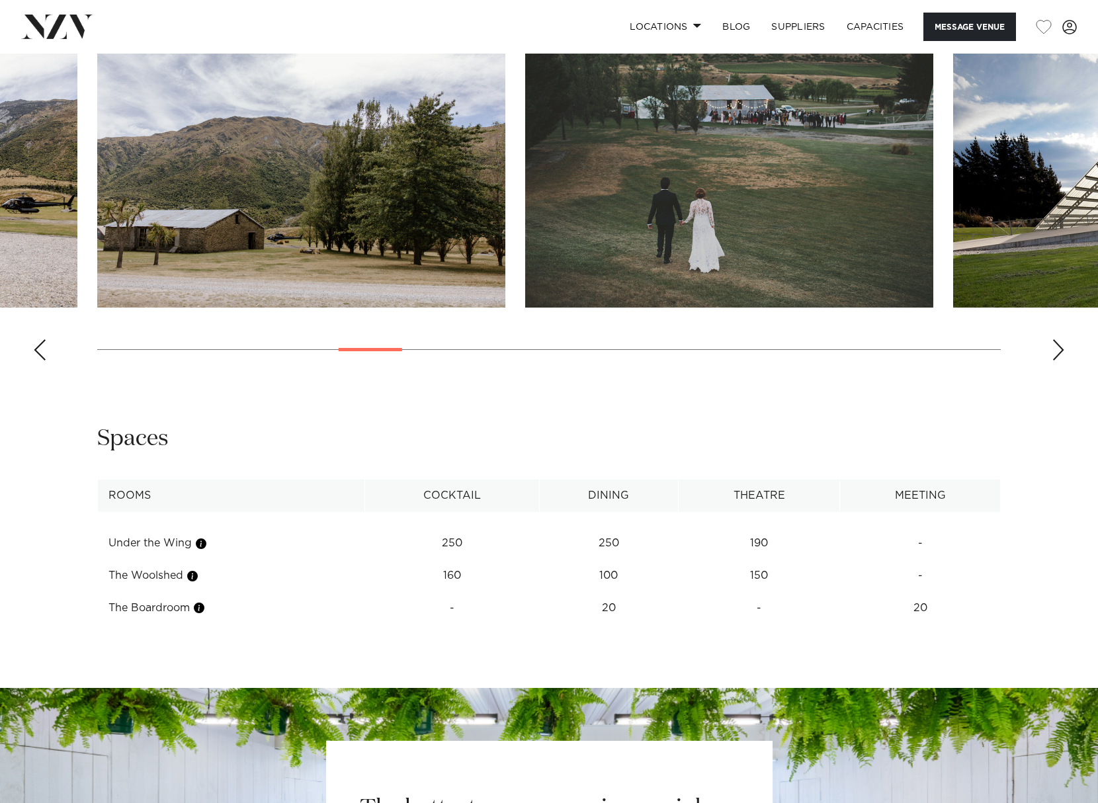
click at [1057, 344] on div "Next slide" at bounding box center [1058, 349] width 13 height 21
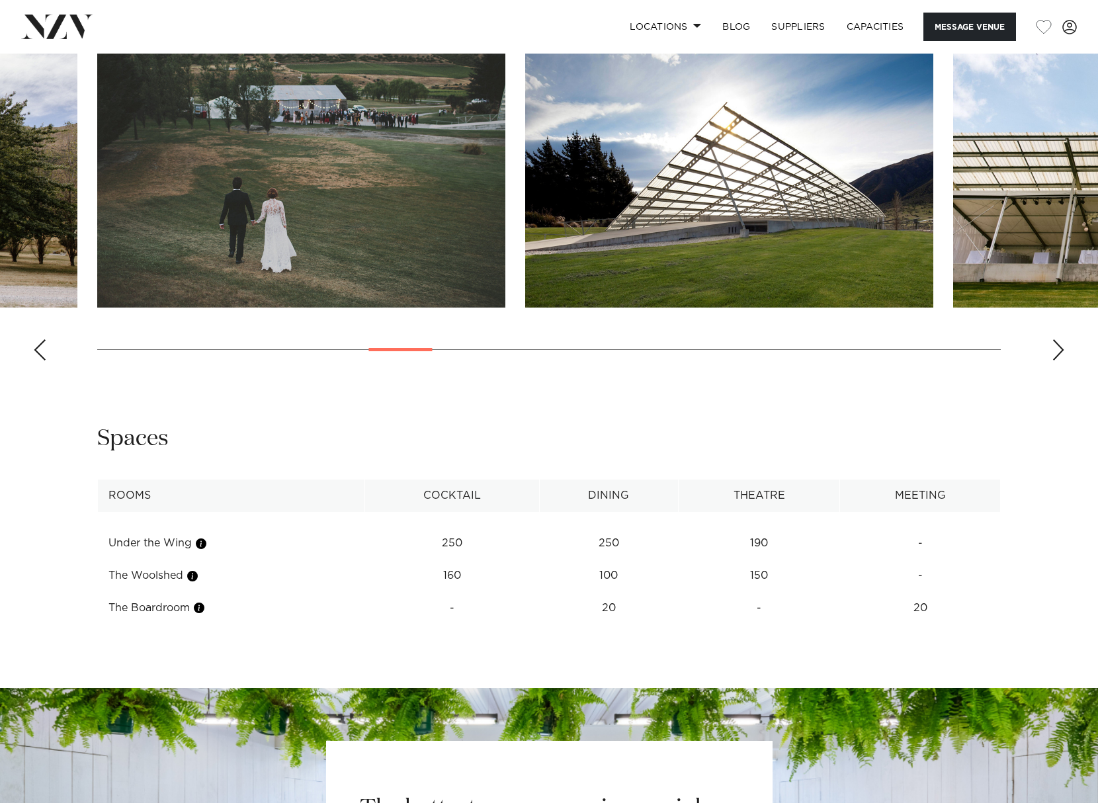
click at [1057, 344] on div "Next slide" at bounding box center [1058, 349] width 13 height 21
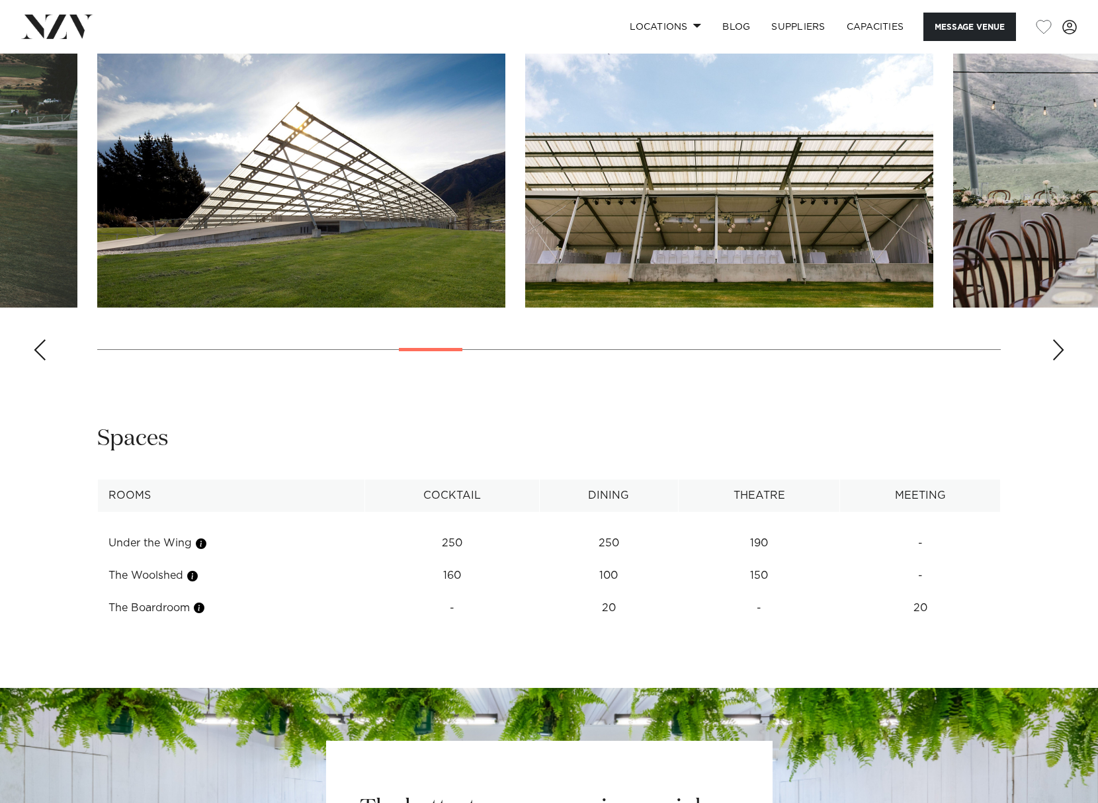
click at [1057, 344] on div "Next slide" at bounding box center [1058, 349] width 13 height 21
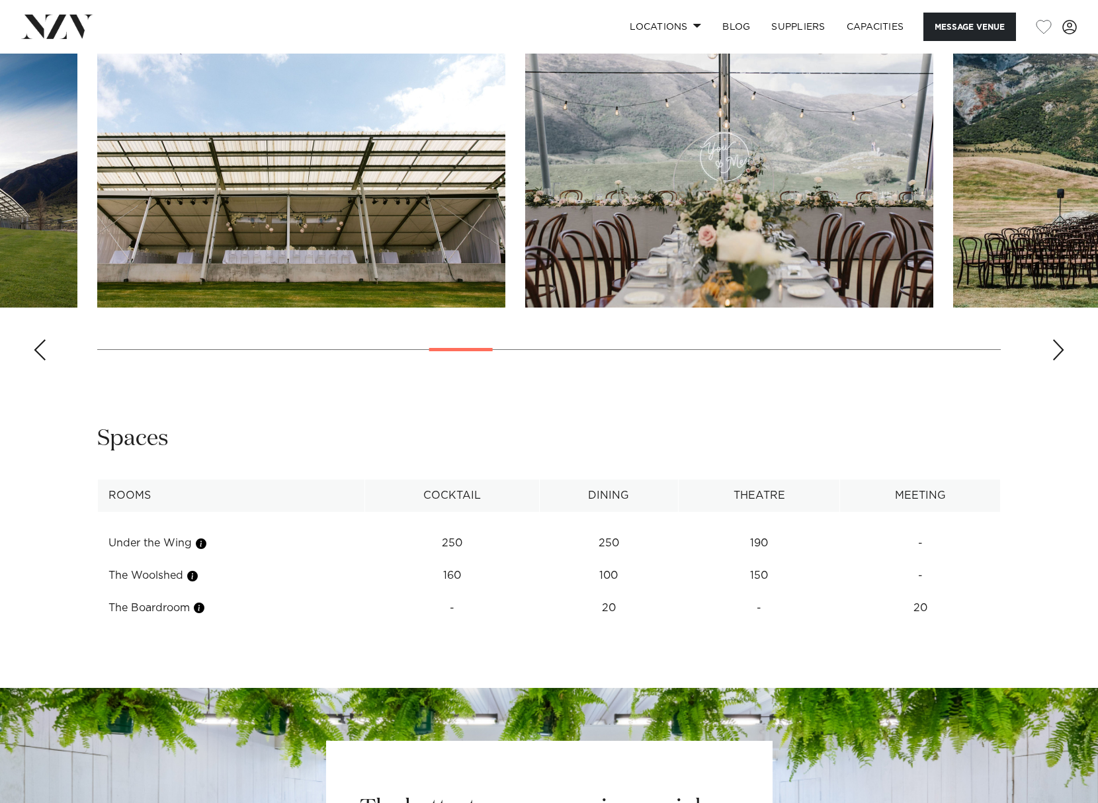
click at [1057, 344] on div "Next slide" at bounding box center [1058, 349] width 13 height 21
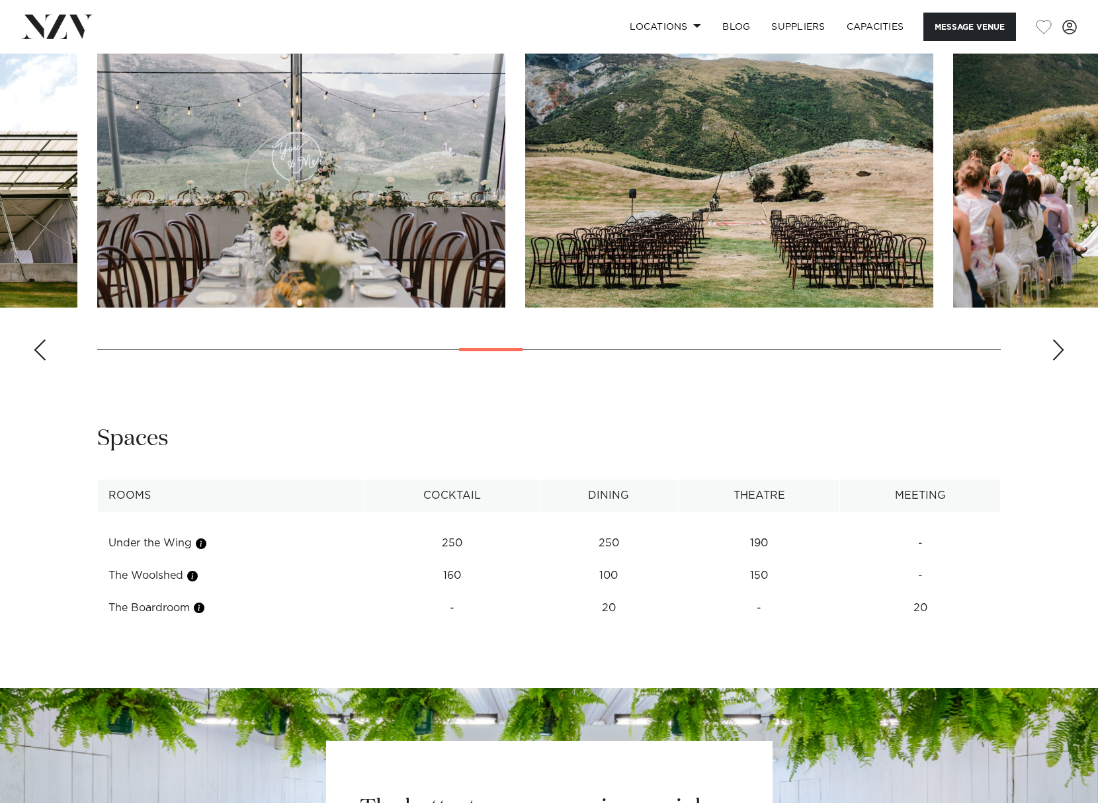
click at [1057, 344] on div "Next slide" at bounding box center [1058, 349] width 13 height 21
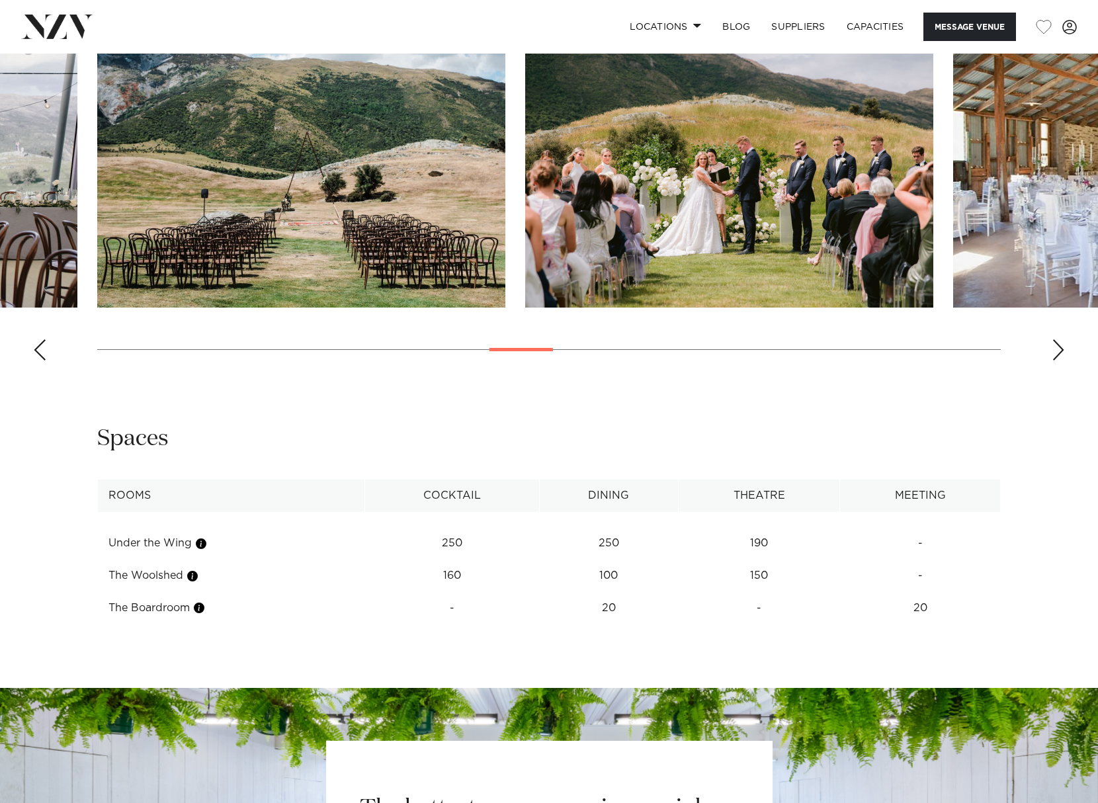
click at [1057, 344] on div "Next slide" at bounding box center [1058, 349] width 13 height 21
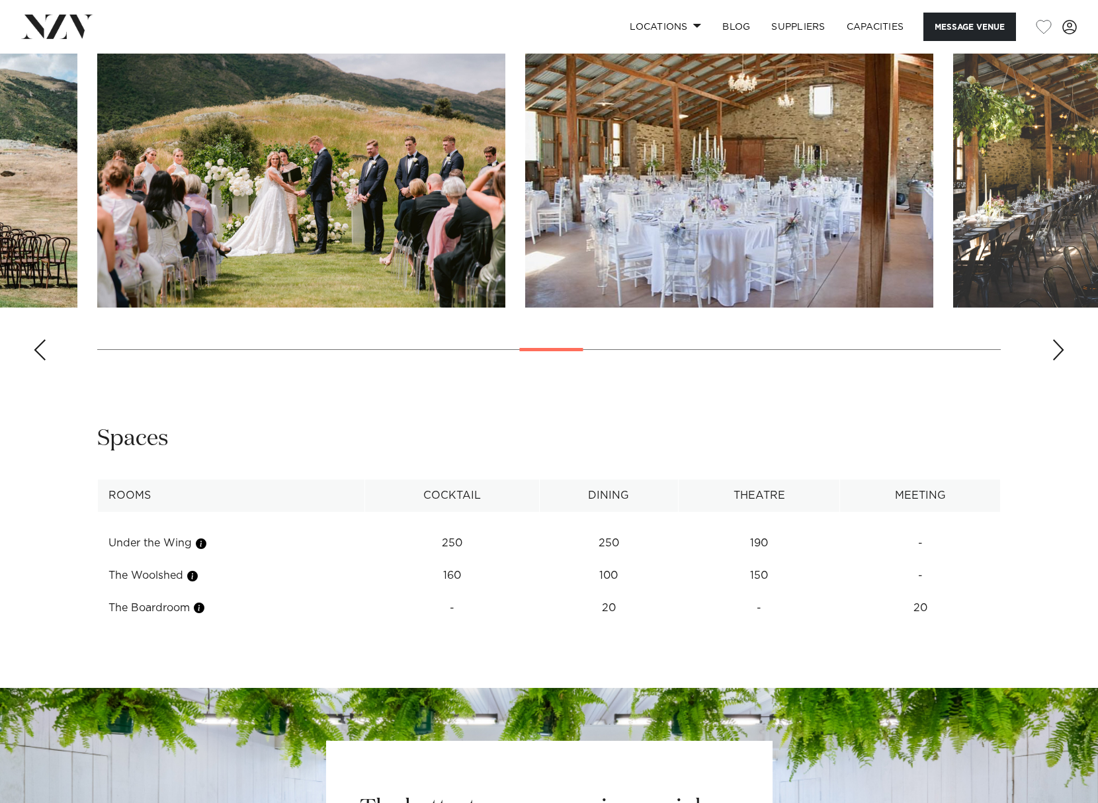
click at [1057, 344] on div "Next slide" at bounding box center [1058, 349] width 13 height 21
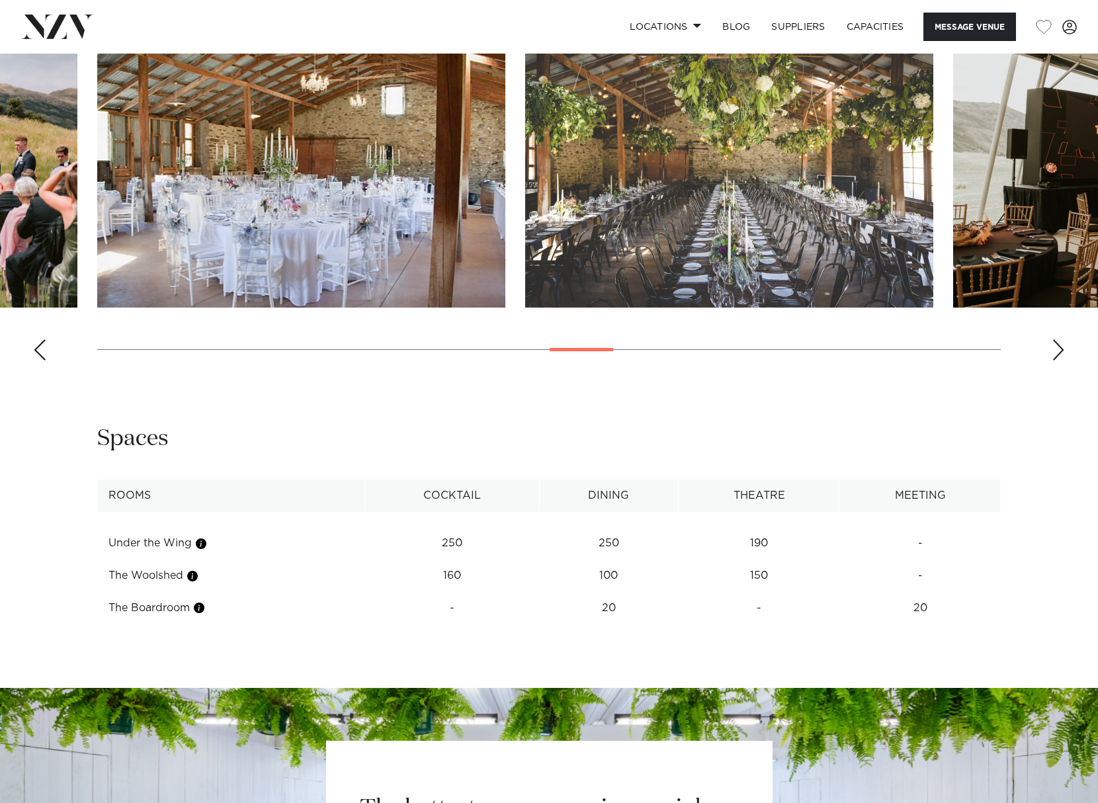
click at [1057, 344] on div "Next slide" at bounding box center [1058, 349] width 13 height 21
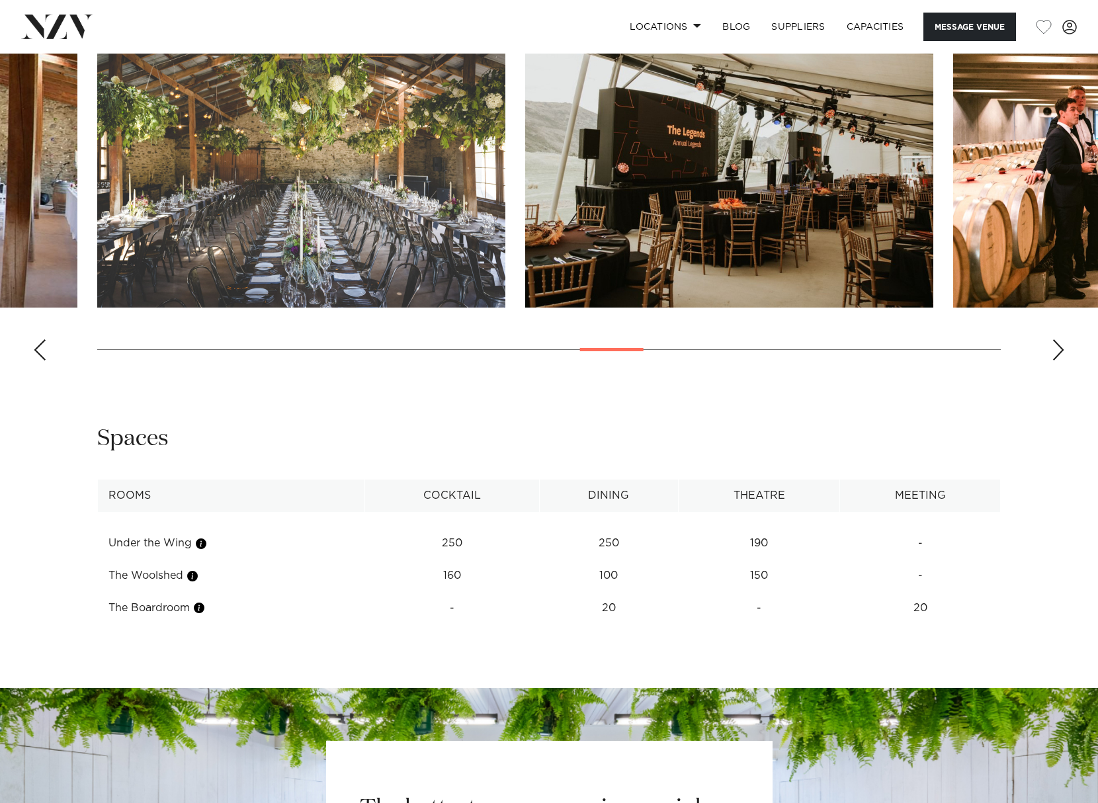
click at [1057, 344] on div "Next slide" at bounding box center [1058, 349] width 13 height 21
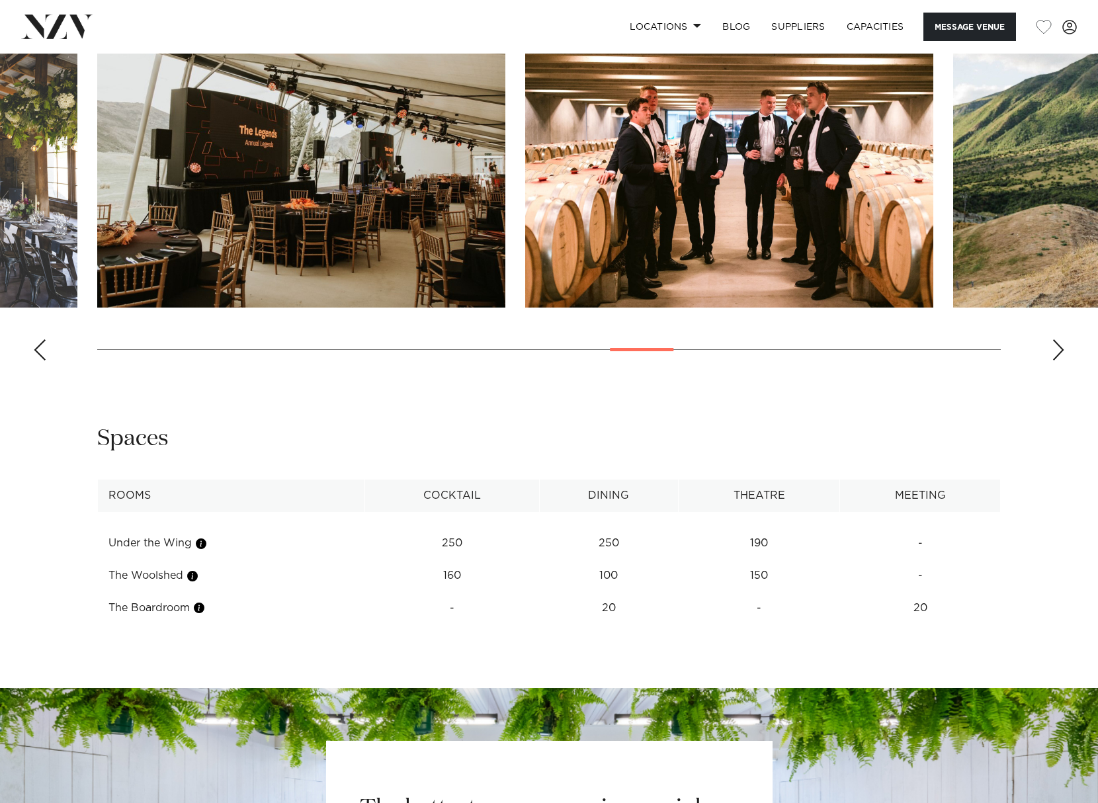
click at [1057, 344] on div "Next slide" at bounding box center [1058, 349] width 13 height 21
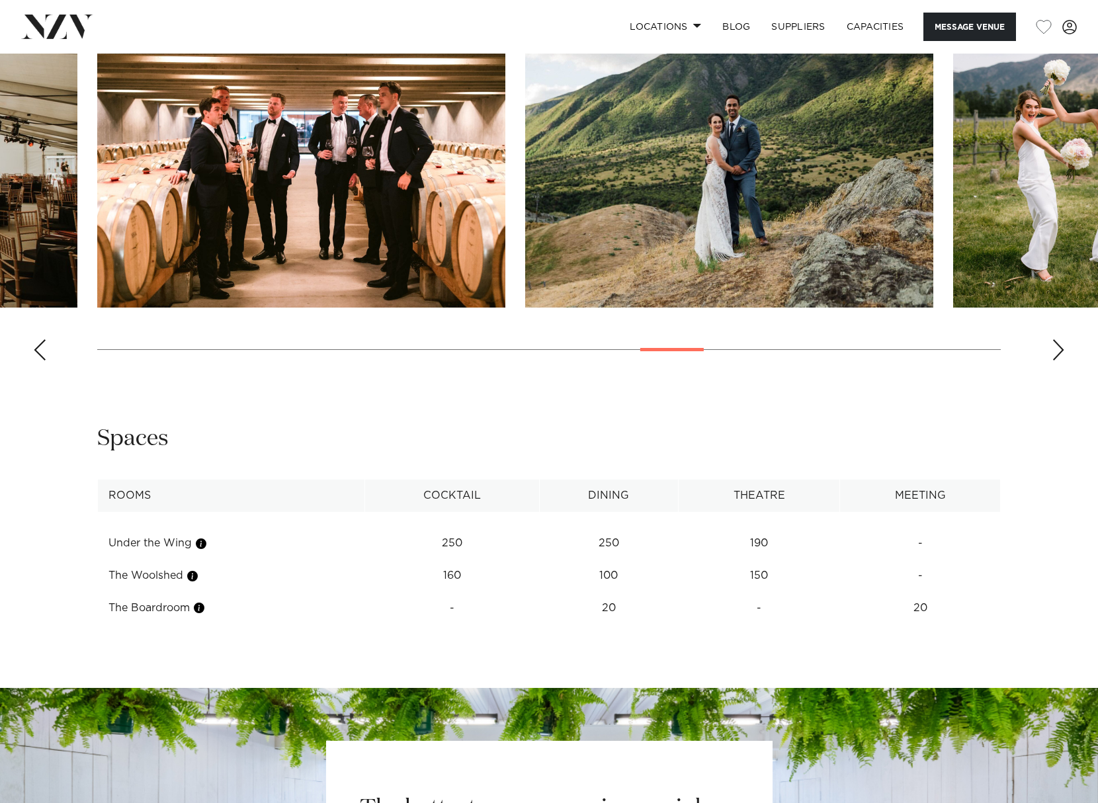
click at [1057, 344] on div "Next slide" at bounding box center [1058, 349] width 13 height 21
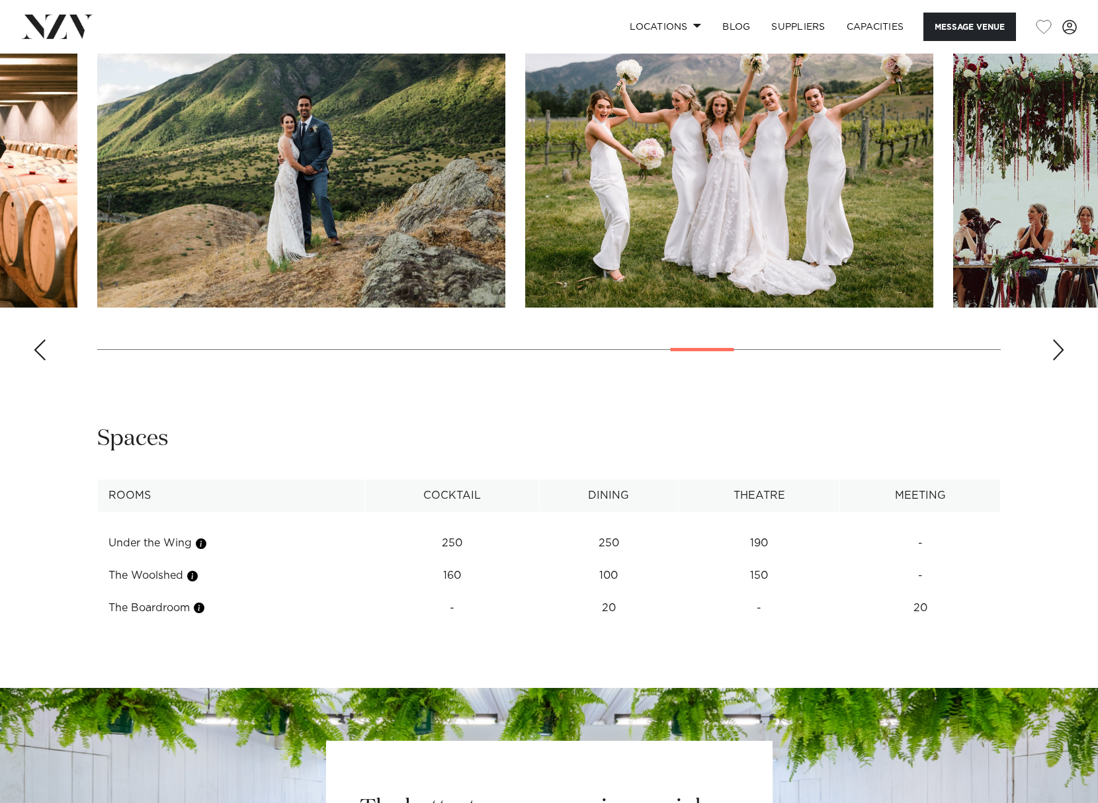
click at [1057, 344] on div "Next slide" at bounding box center [1058, 349] width 13 height 21
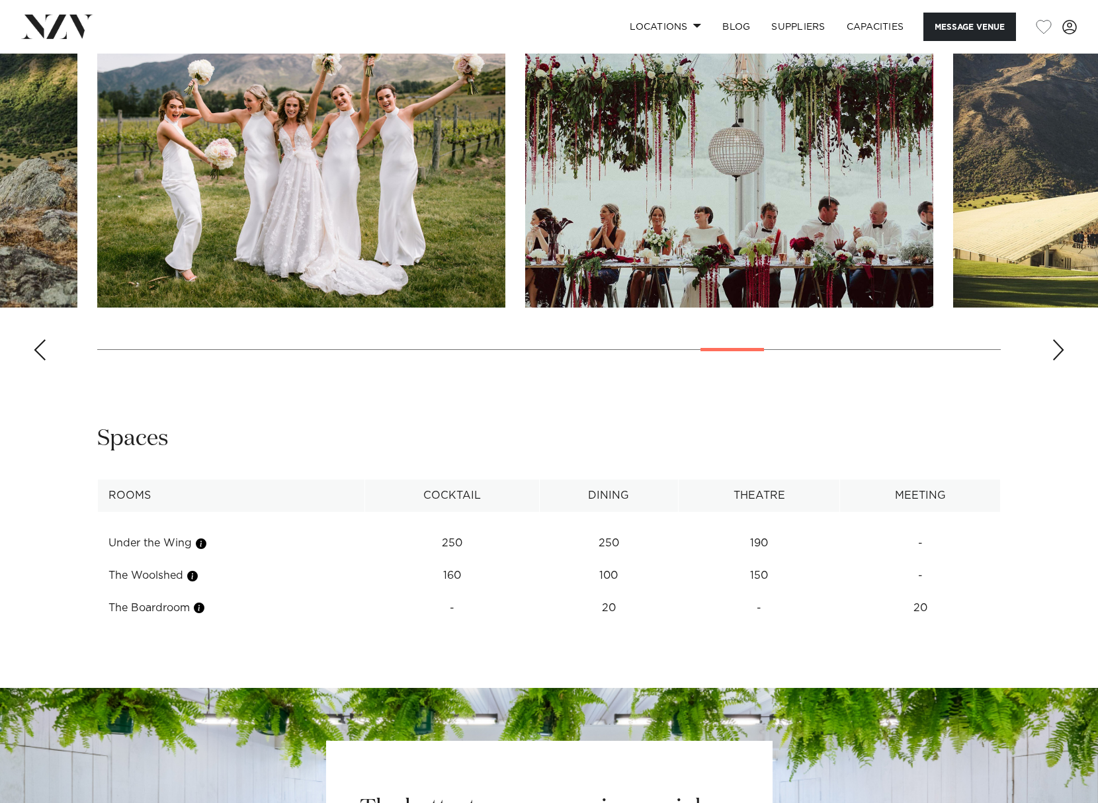
click at [1057, 344] on div "Next slide" at bounding box center [1058, 349] width 13 height 21
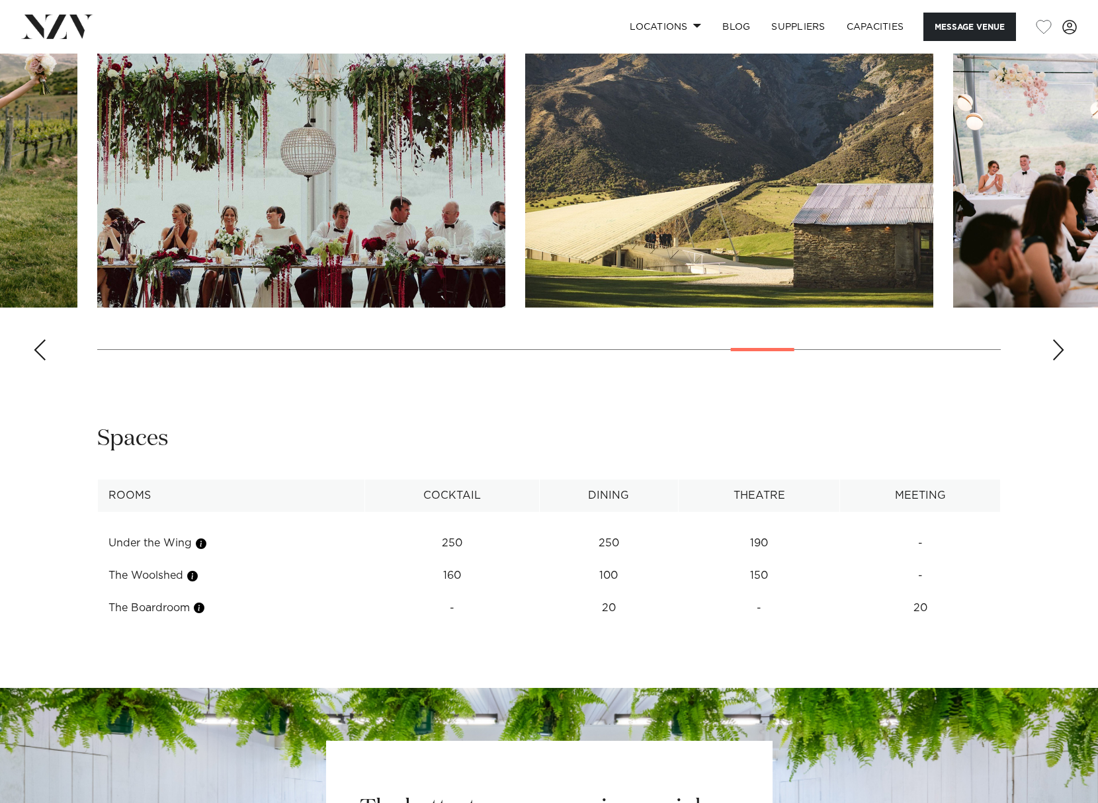
click at [1057, 344] on div "Next slide" at bounding box center [1058, 349] width 13 height 21
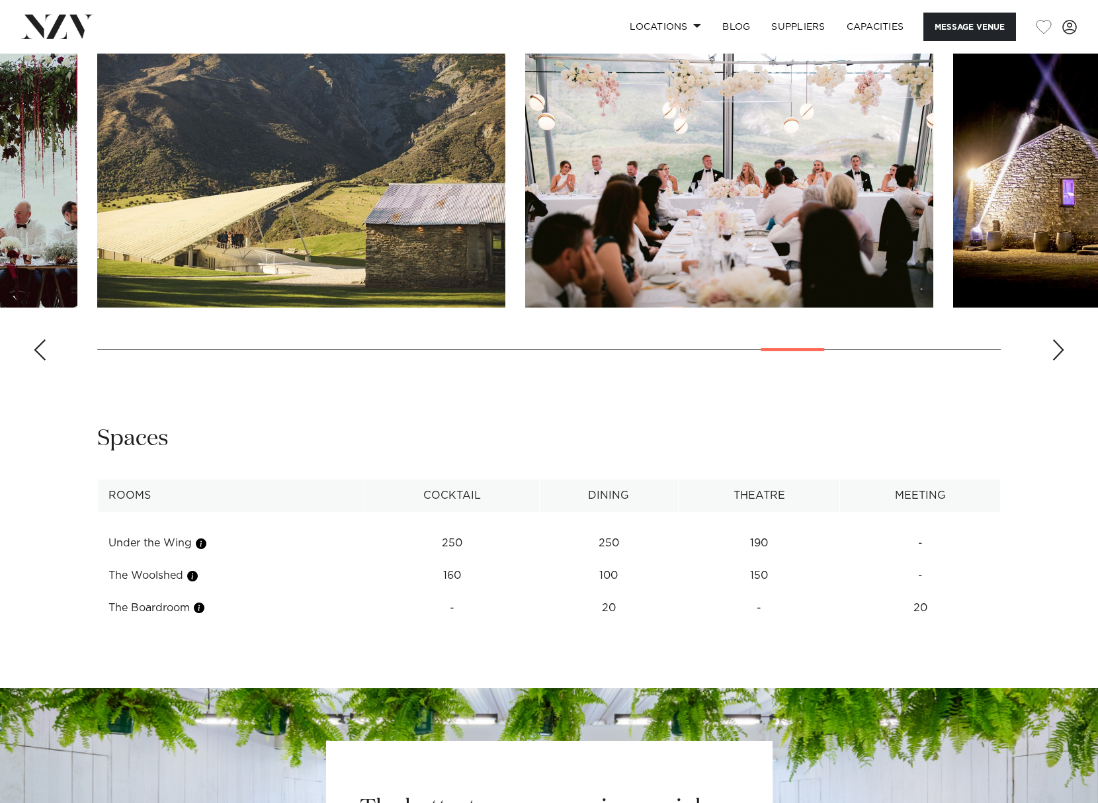
click at [1060, 347] on div "Next slide" at bounding box center [1058, 349] width 13 height 21
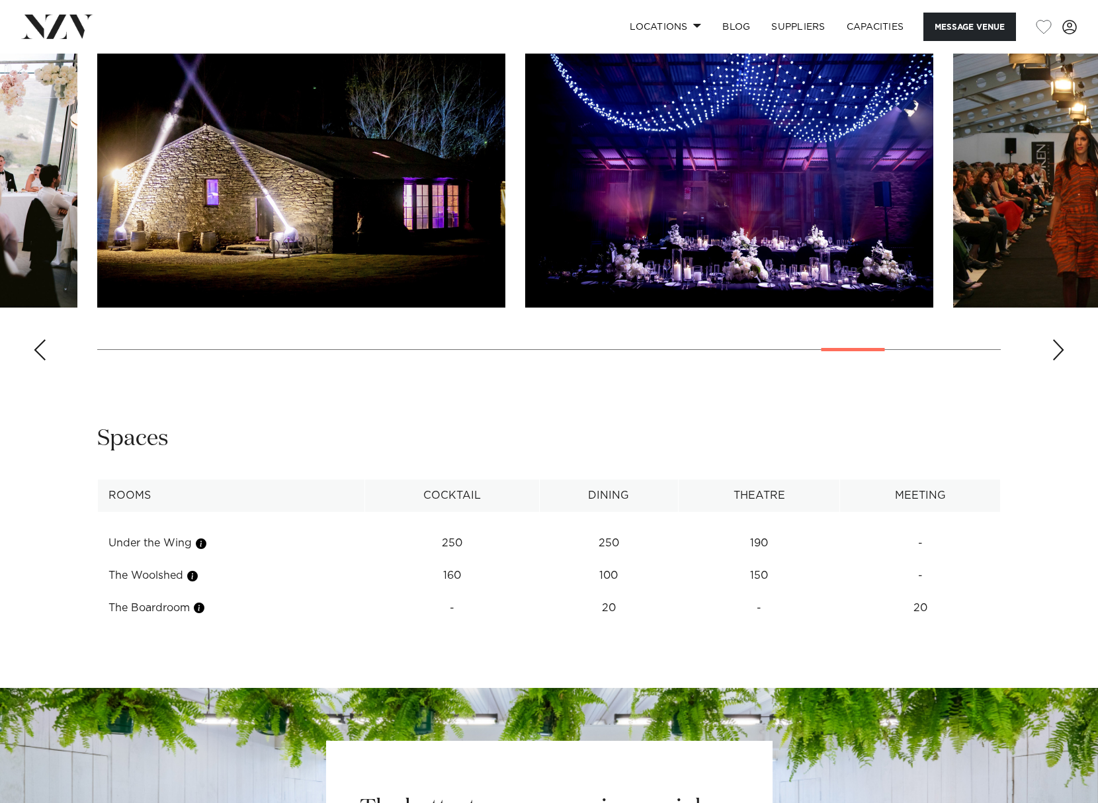
click at [1060, 351] on div "Next slide" at bounding box center [1058, 349] width 13 height 21
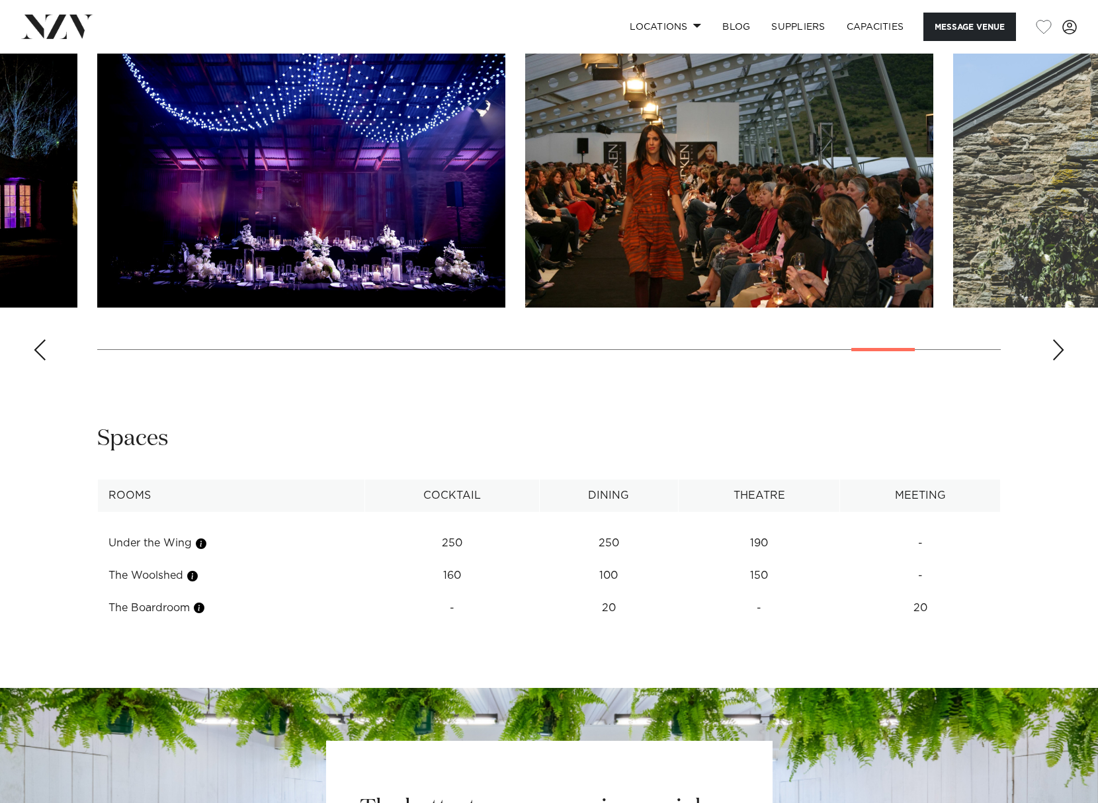
click at [1060, 351] on div "Next slide" at bounding box center [1058, 349] width 13 height 21
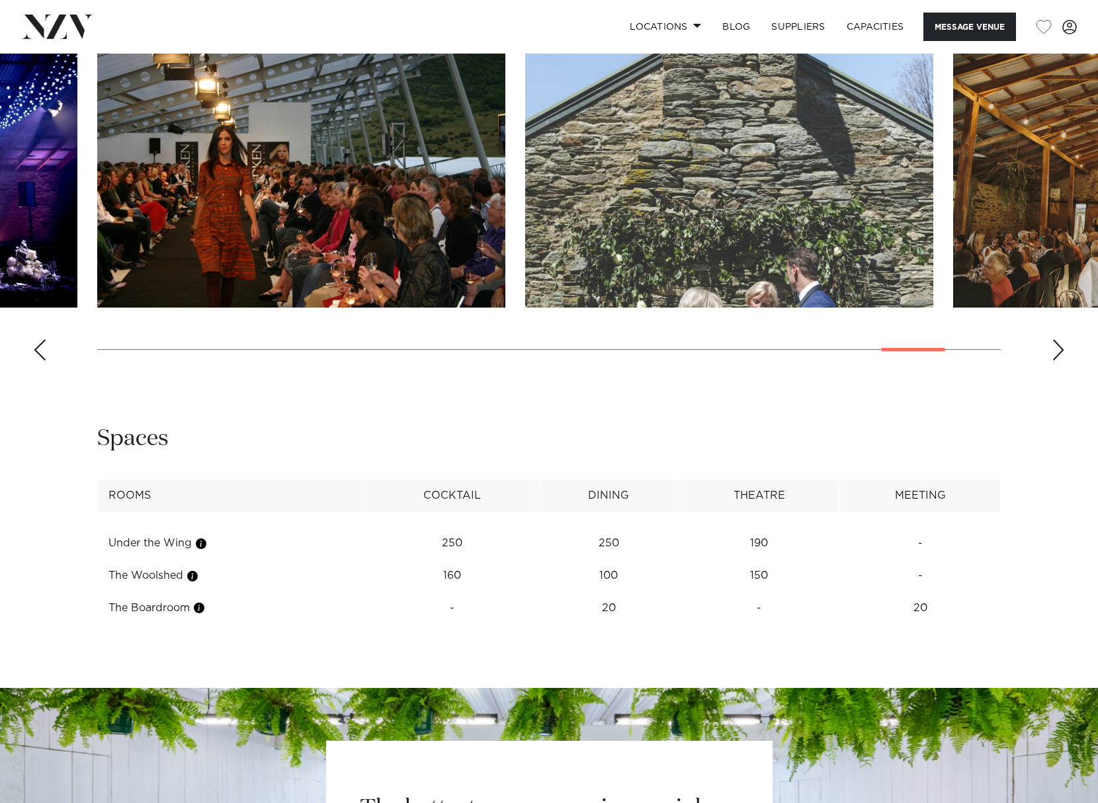
click at [1060, 351] on div "Next slide" at bounding box center [1058, 349] width 13 height 21
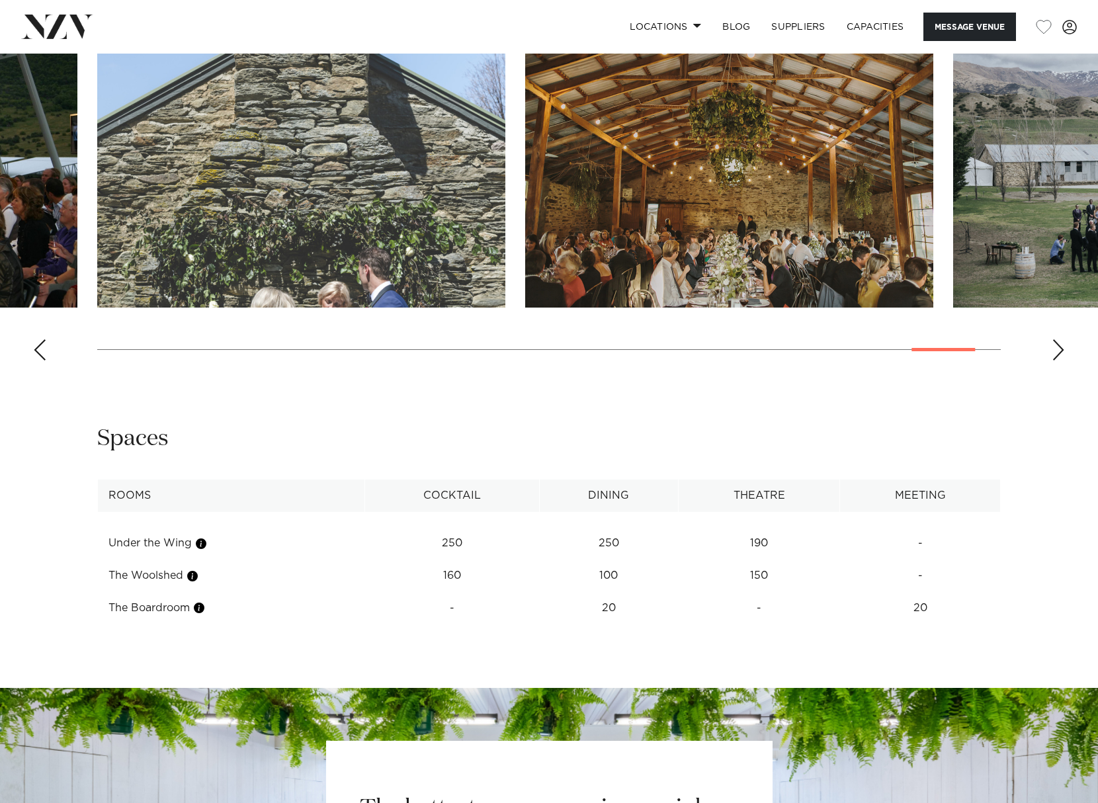
click at [1060, 351] on div "Next slide" at bounding box center [1058, 349] width 13 height 21
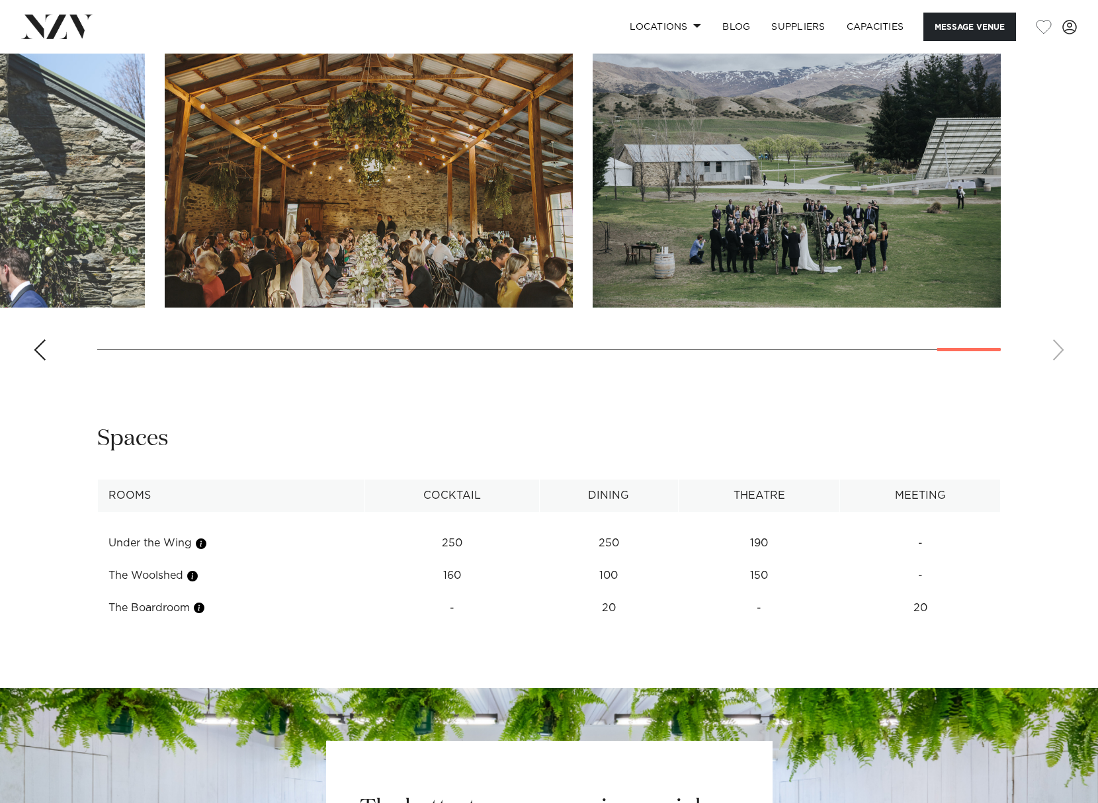
click at [1060, 351] on swiper-container at bounding box center [549, 189] width 1098 height 363
click at [43, 349] on div "Previous slide" at bounding box center [39, 349] width 13 height 21
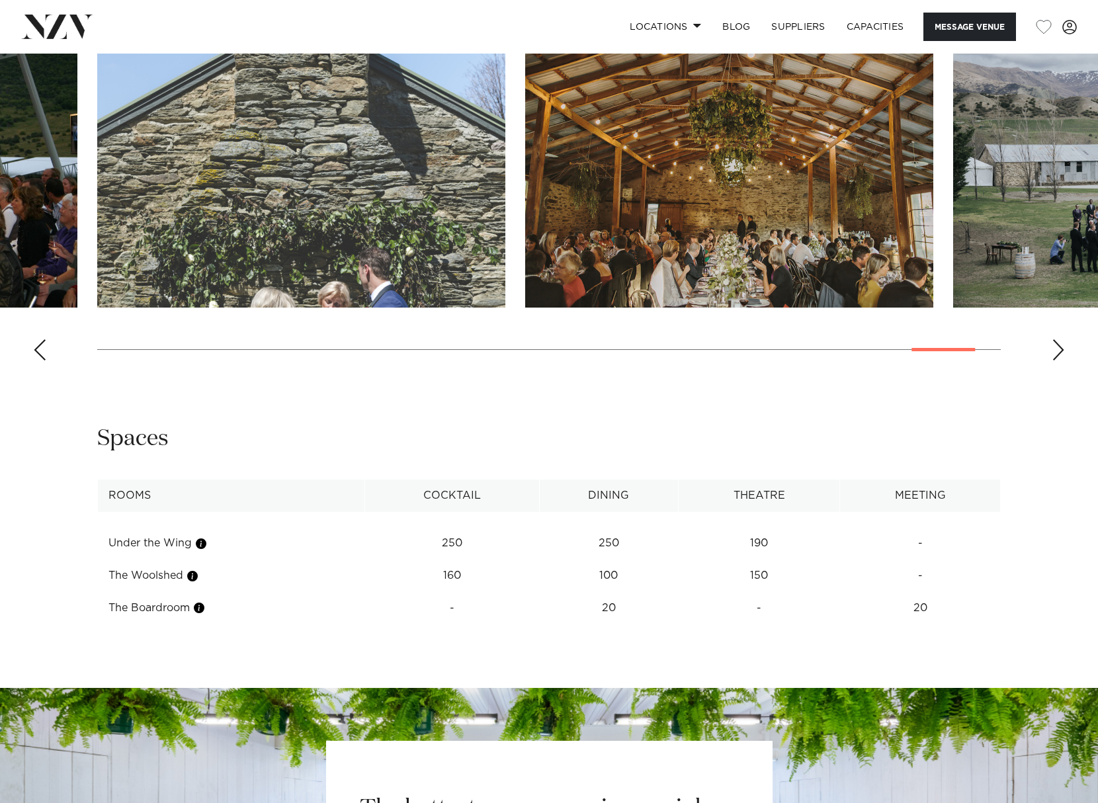
click at [43, 349] on div "Previous slide" at bounding box center [39, 349] width 13 height 21
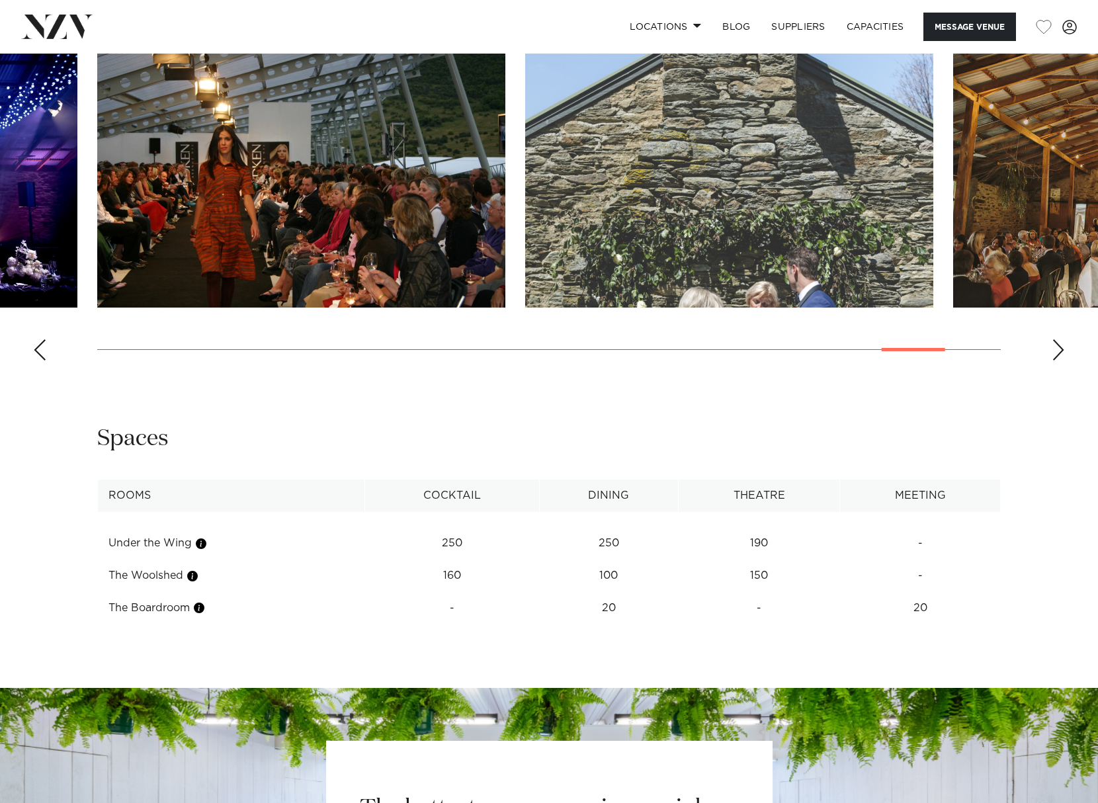
click at [665, 231] on img "28 / 30" at bounding box center [729, 158] width 408 height 300
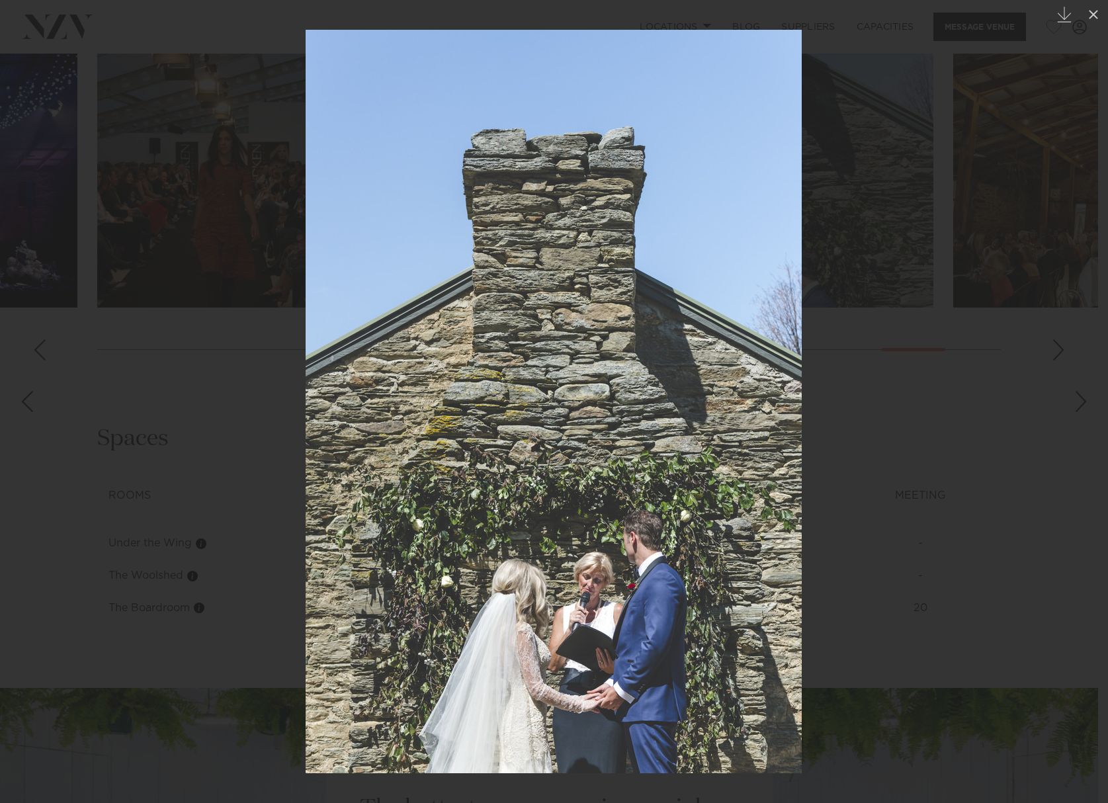
click at [1013, 403] on div at bounding box center [554, 401] width 1108 height 803
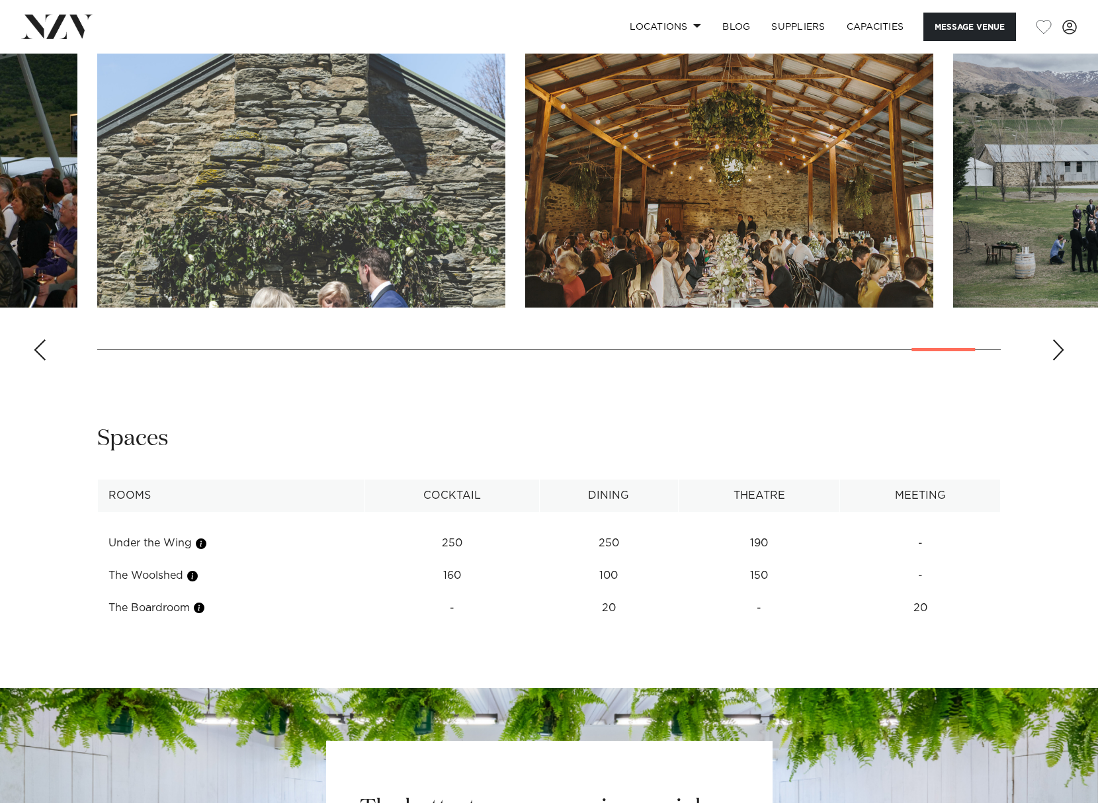
click at [40, 352] on div "Previous slide" at bounding box center [39, 349] width 13 height 21
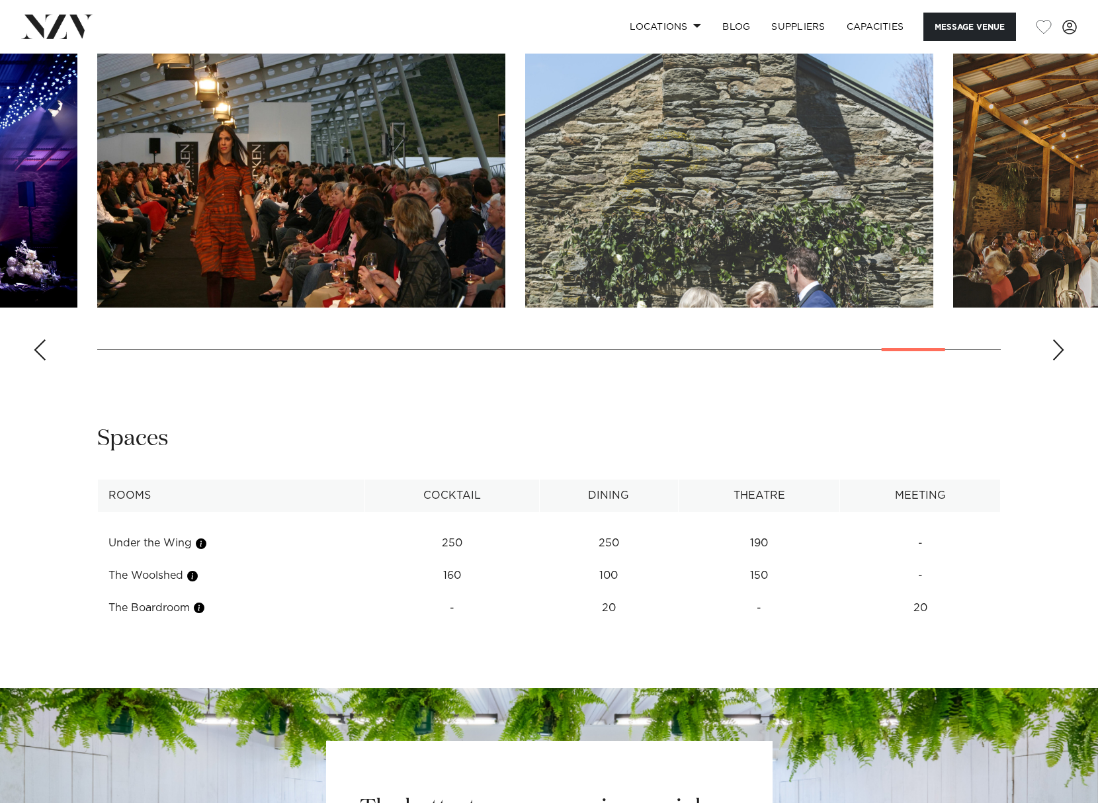
click at [40, 352] on div "Previous slide" at bounding box center [39, 349] width 13 height 21
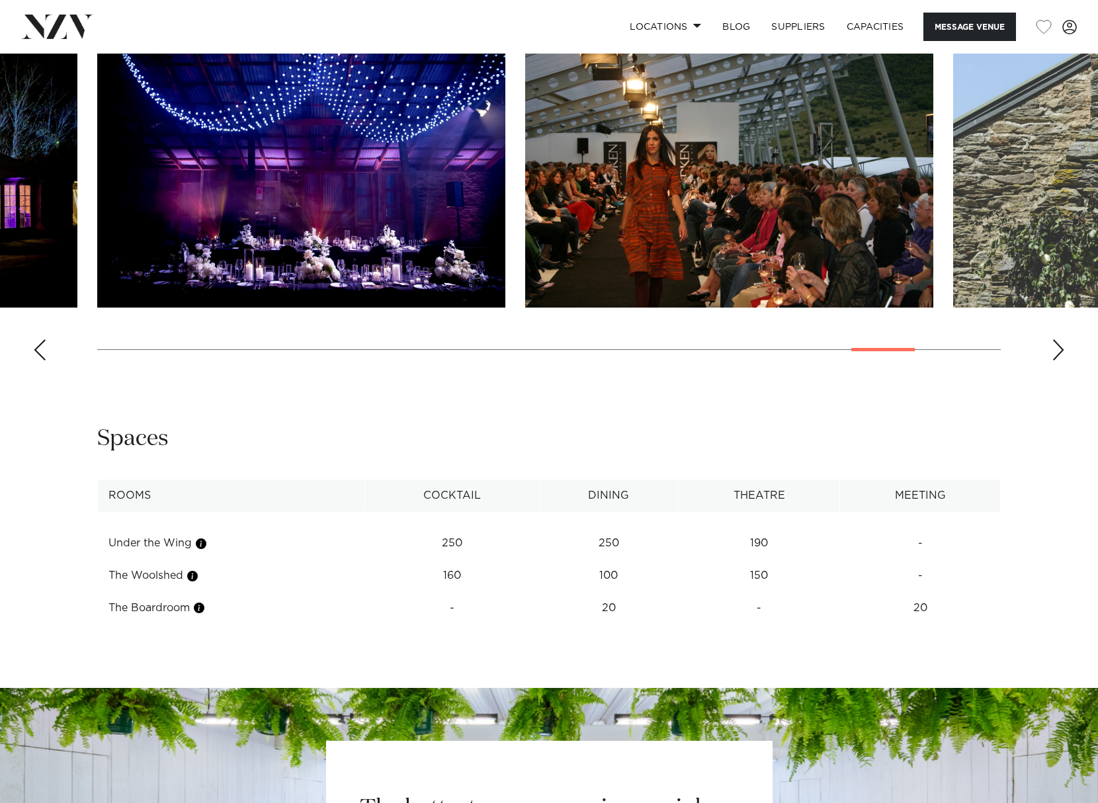
click at [40, 352] on div "Previous slide" at bounding box center [39, 349] width 13 height 21
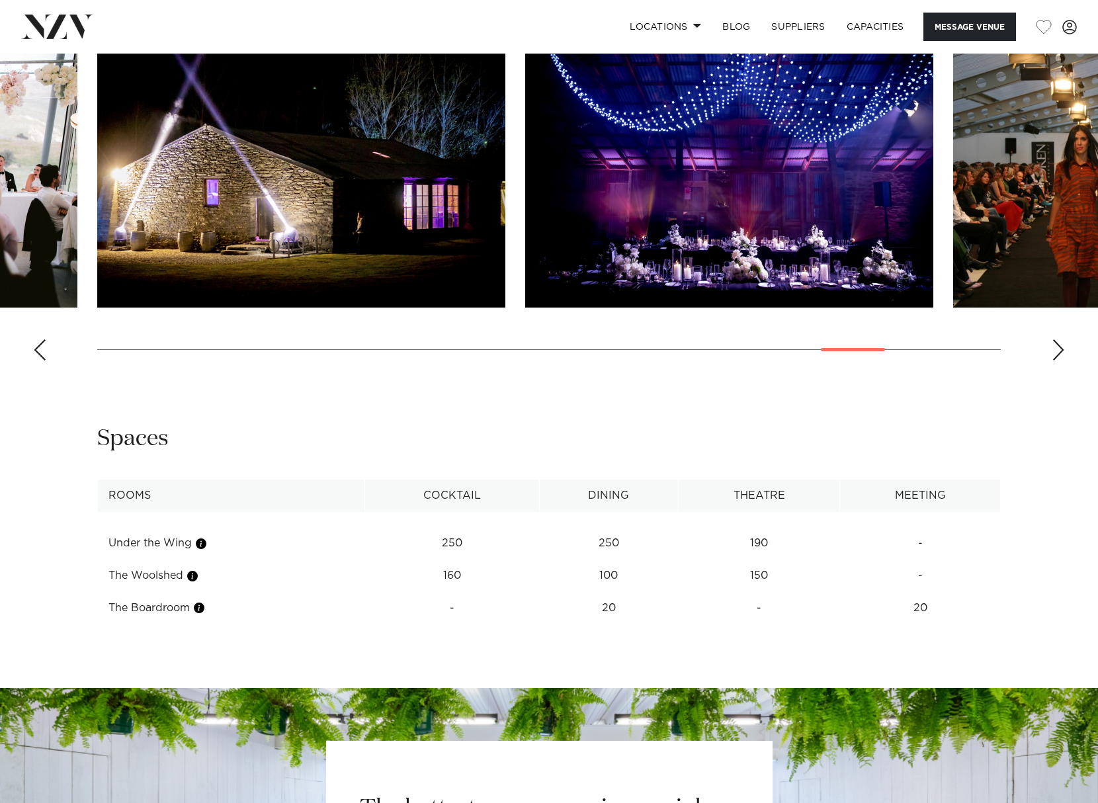
click at [40, 352] on div "Previous slide" at bounding box center [39, 349] width 13 height 21
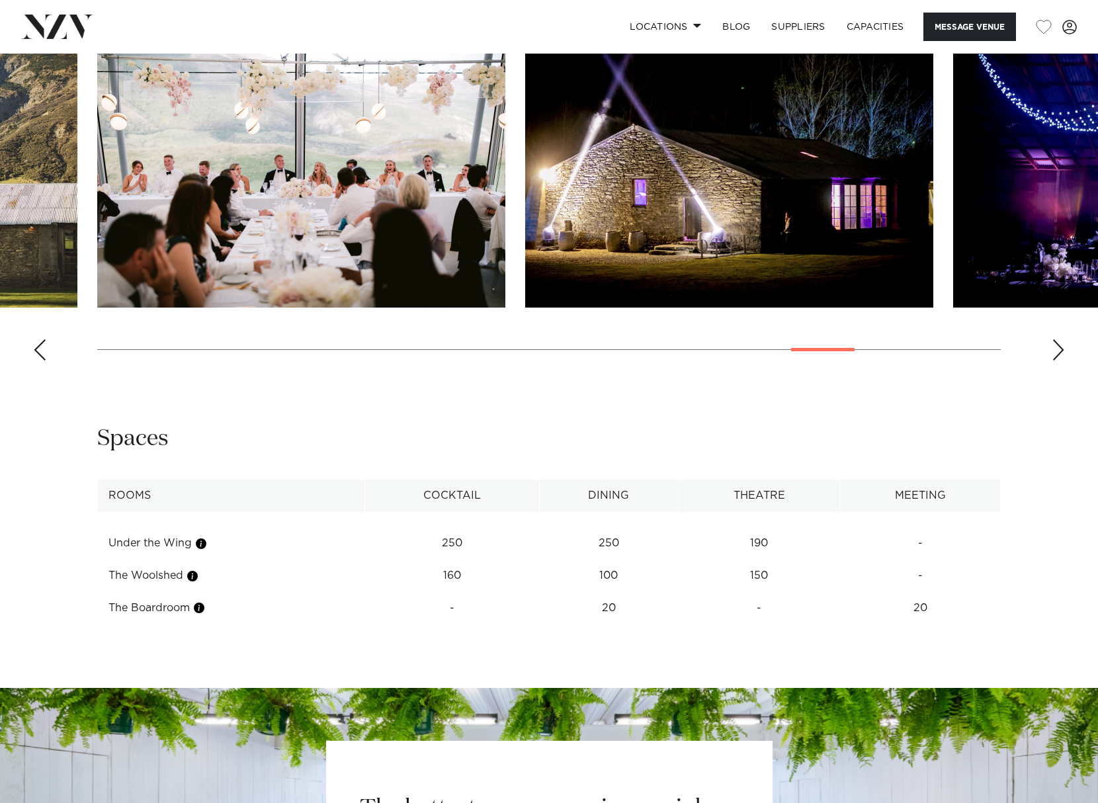
click at [40, 352] on div "Previous slide" at bounding box center [39, 349] width 13 height 21
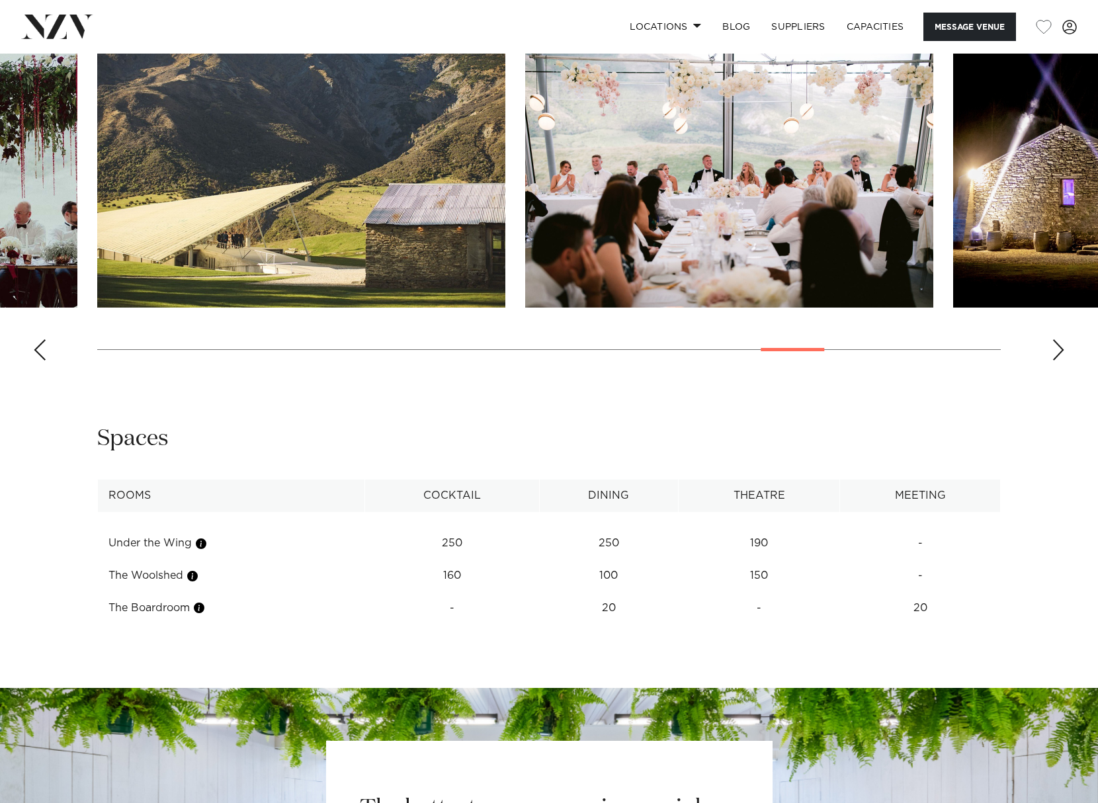
click at [40, 352] on div "Previous slide" at bounding box center [39, 349] width 13 height 21
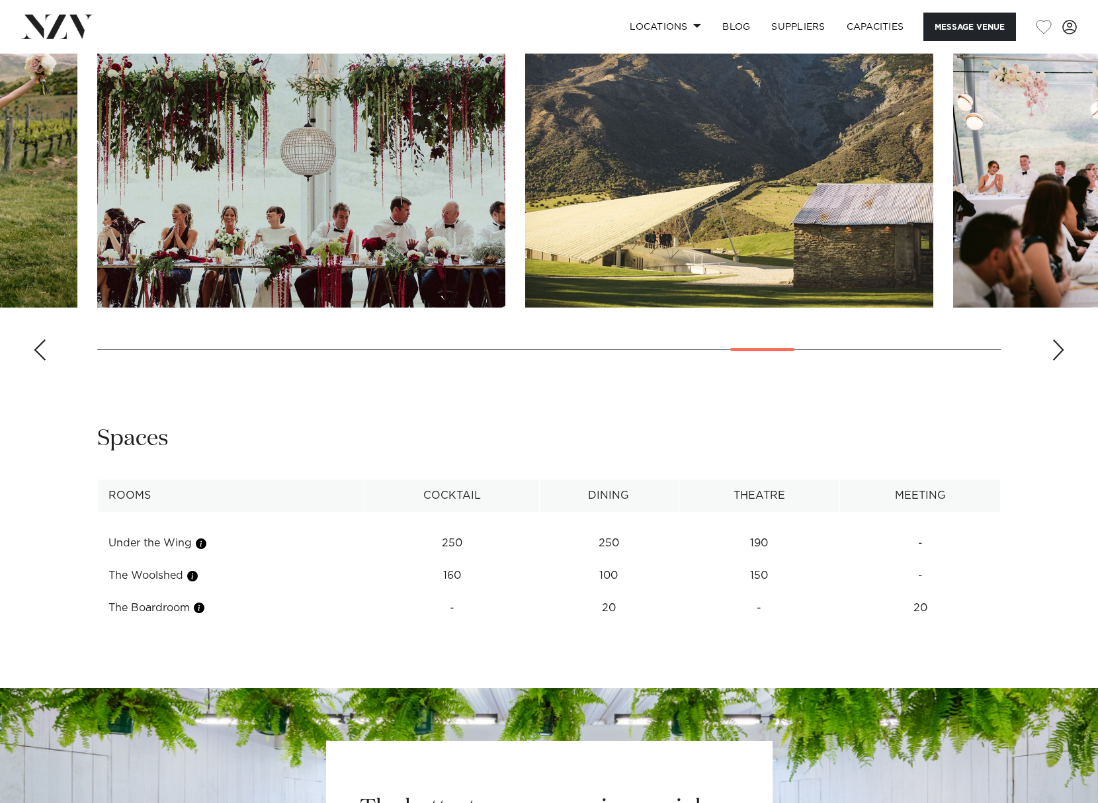
click at [40, 352] on div "Previous slide" at bounding box center [39, 349] width 13 height 21
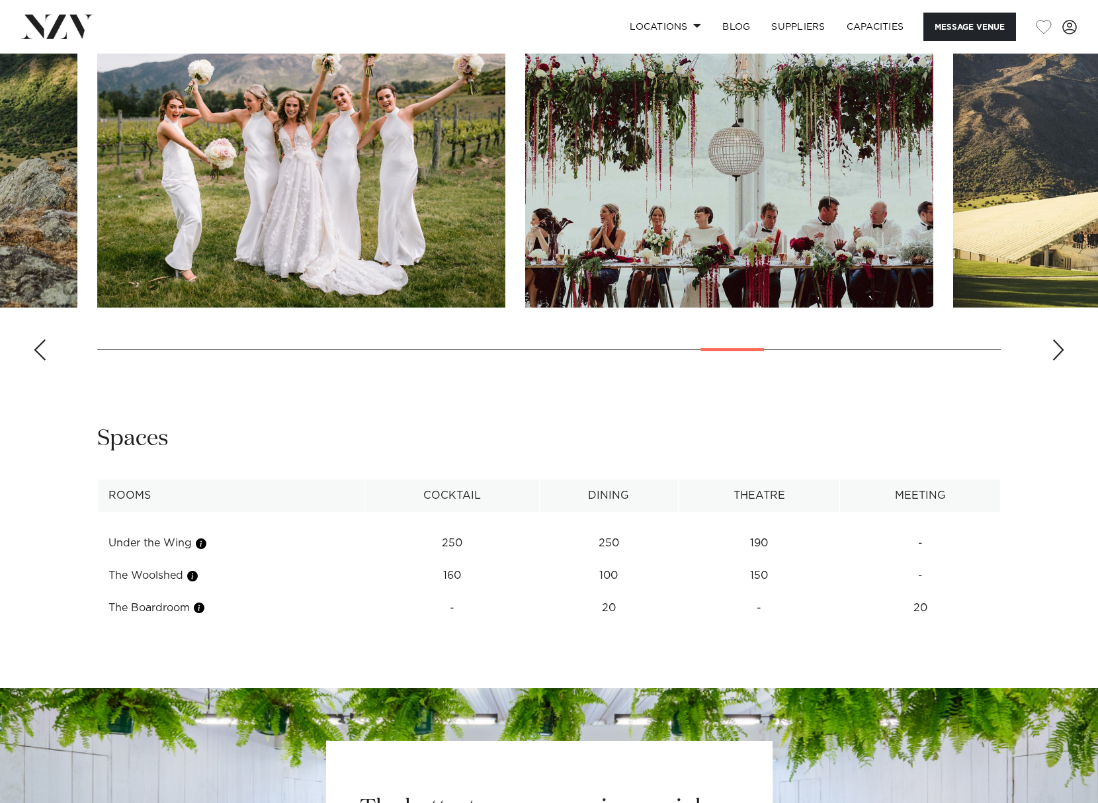
click at [40, 352] on div "Previous slide" at bounding box center [39, 349] width 13 height 21
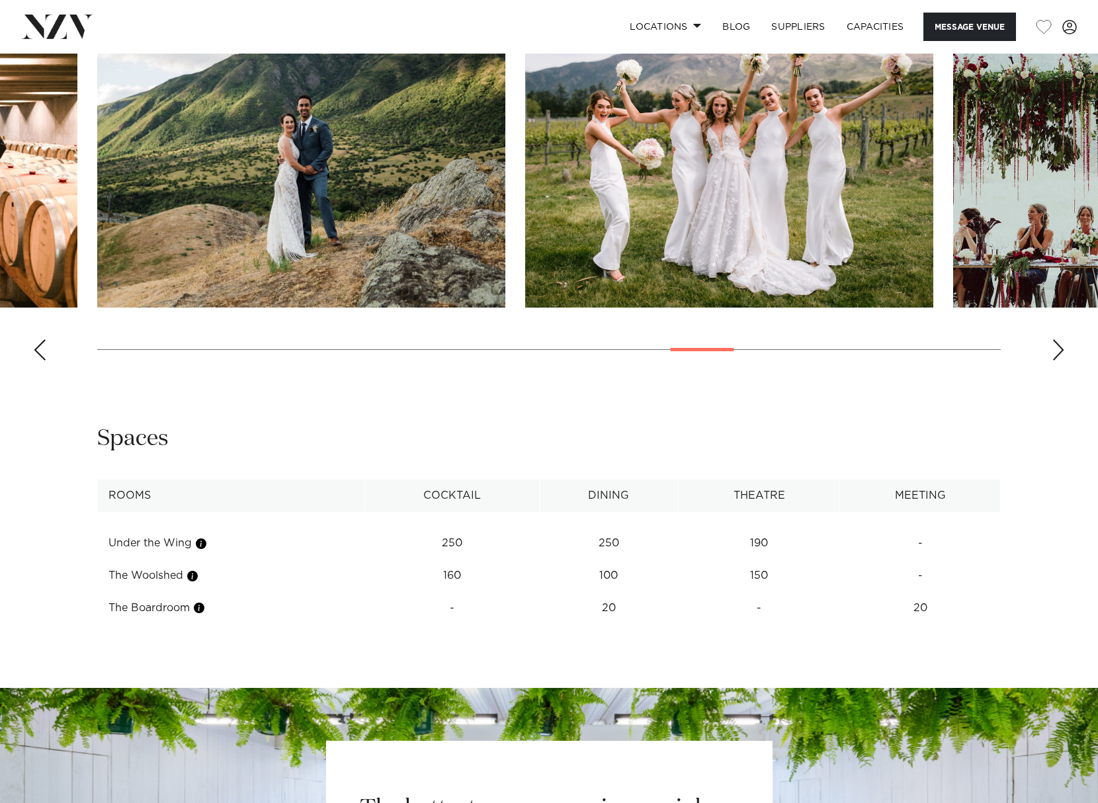
click at [40, 352] on div "Previous slide" at bounding box center [39, 349] width 13 height 21
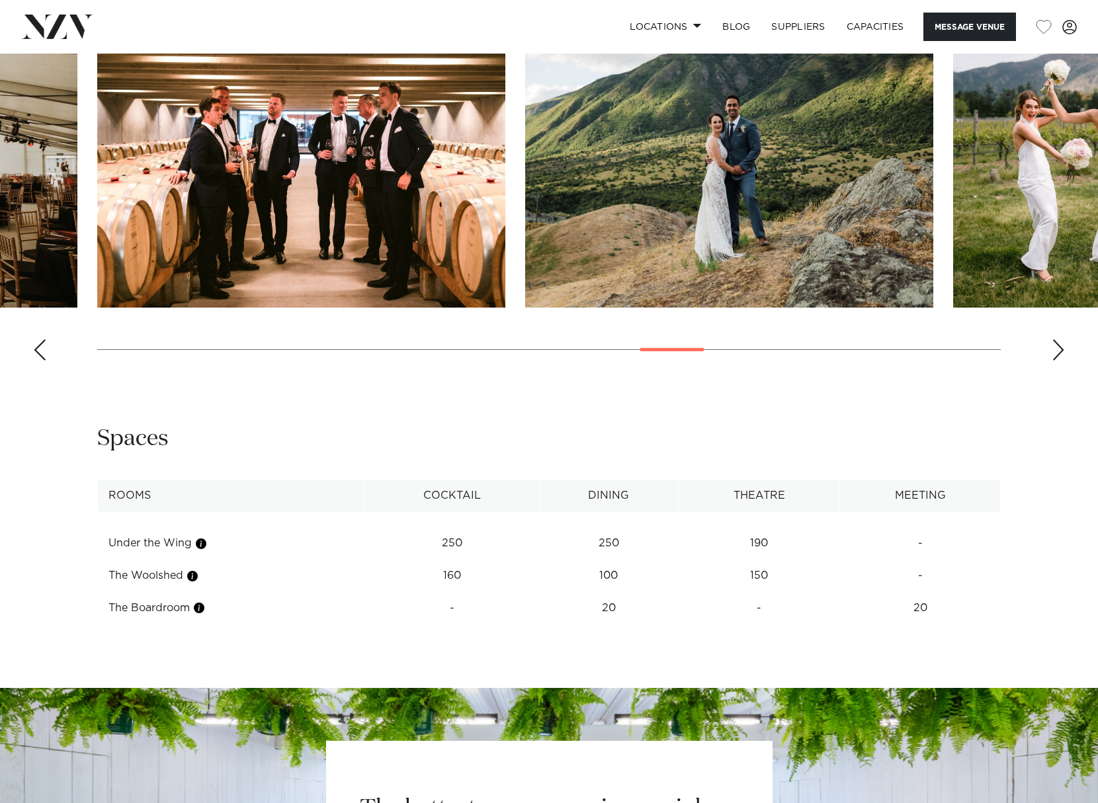
click at [40, 352] on div "Previous slide" at bounding box center [39, 349] width 13 height 21
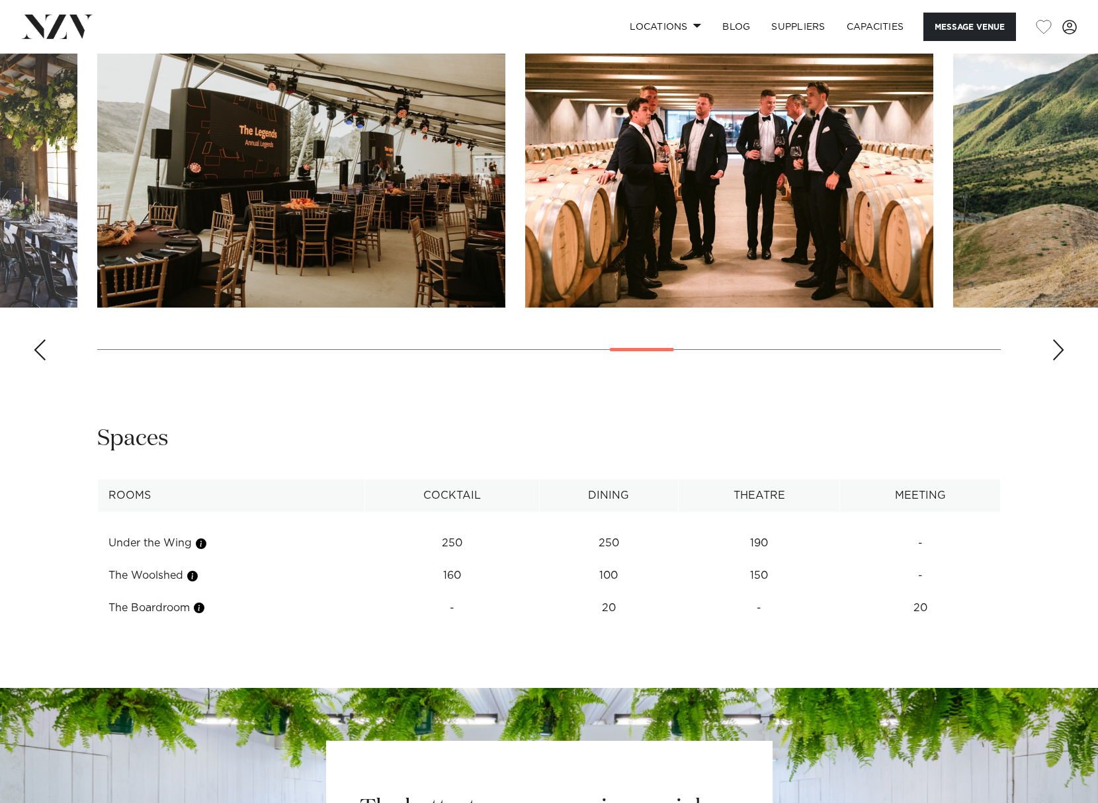
click at [40, 347] on div "Previous slide" at bounding box center [39, 349] width 13 height 21
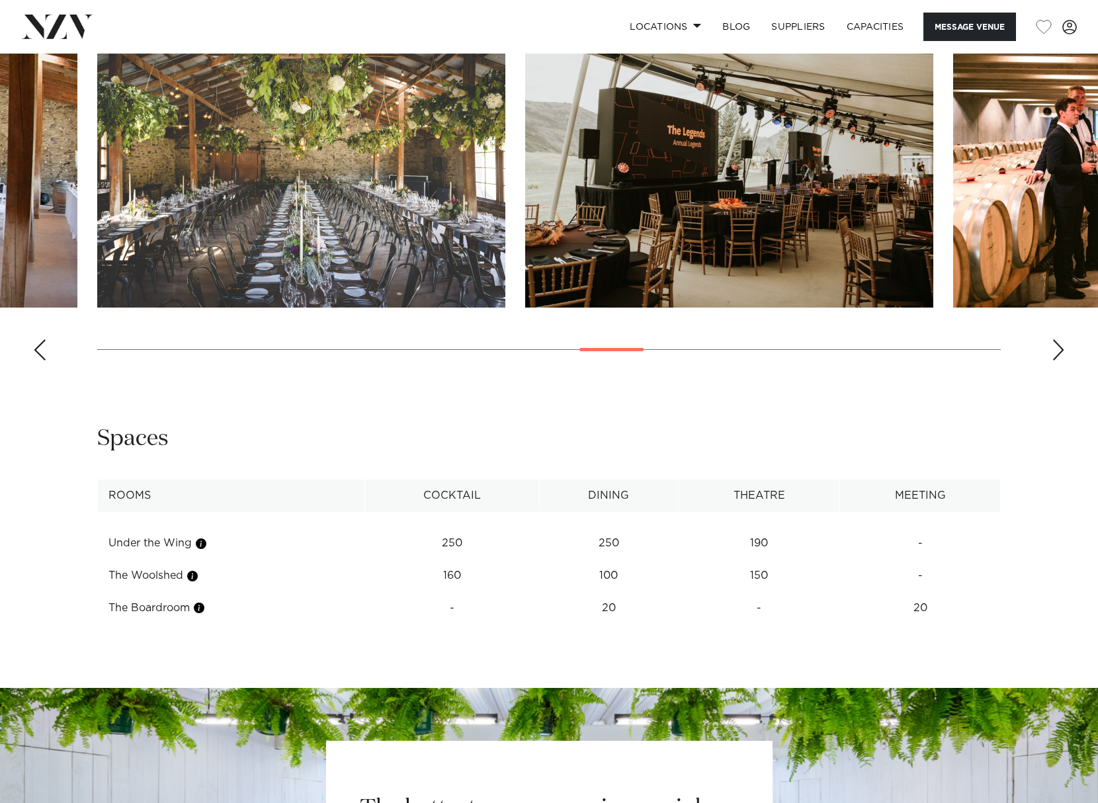
click at [40, 347] on div "Previous slide" at bounding box center [39, 349] width 13 height 21
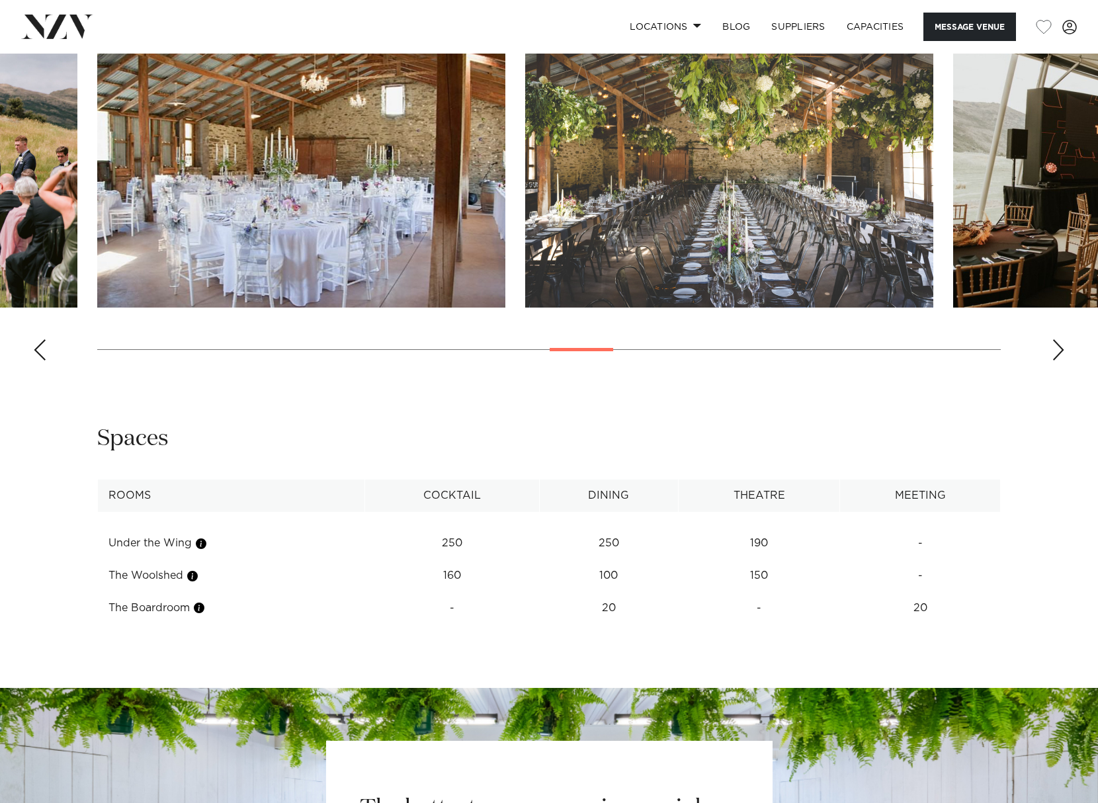
click at [40, 347] on div "Previous slide" at bounding box center [39, 349] width 13 height 21
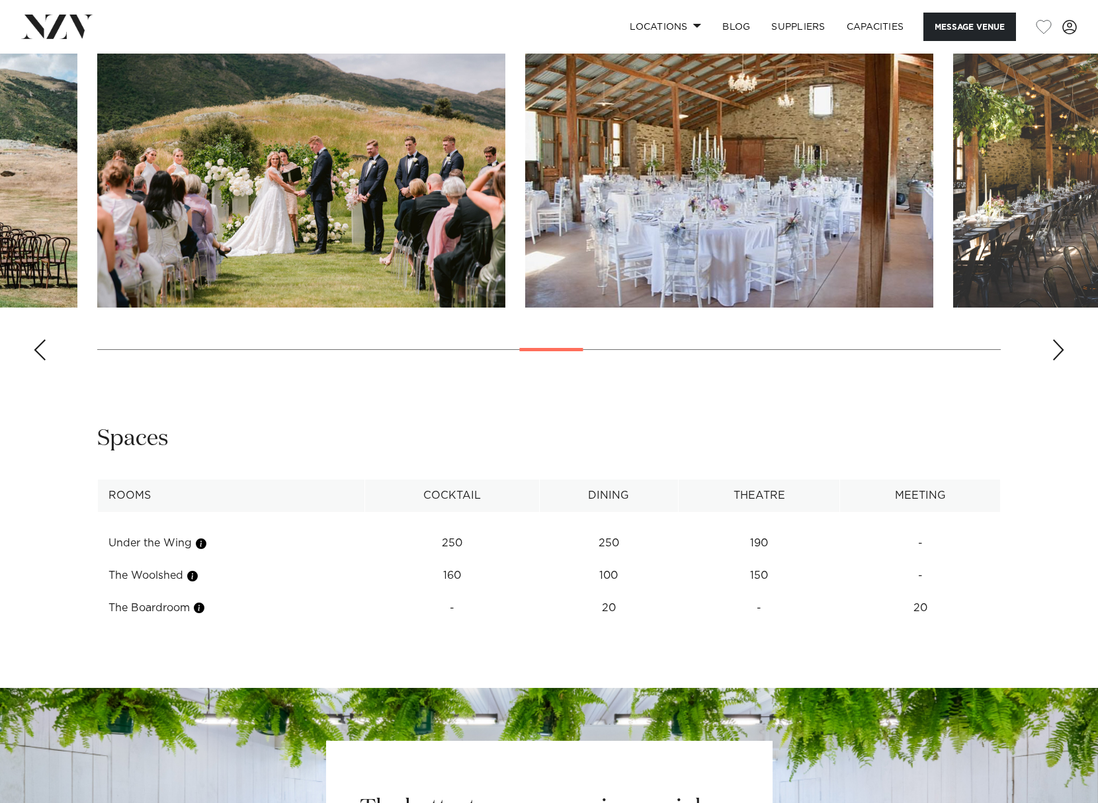
click at [40, 347] on div "Previous slide" at bounding box center [39, 349] width 13 height 21
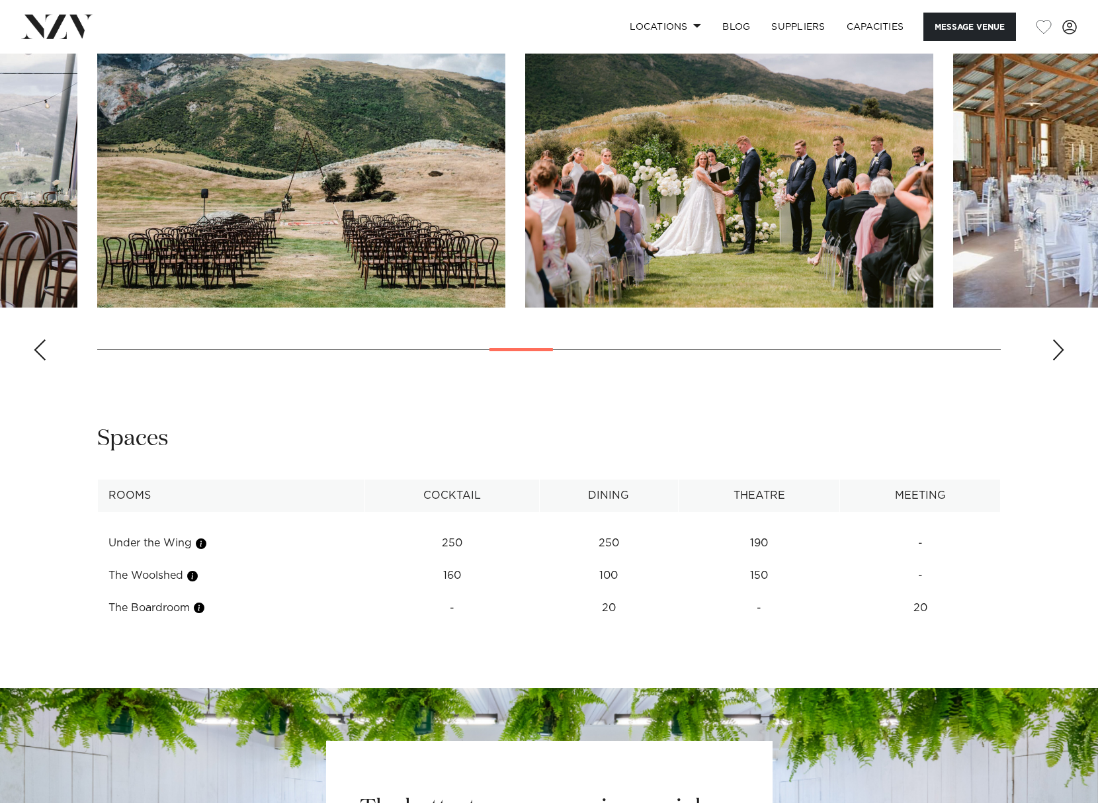
click at [40, 347] on div "Previous slide" at bounding box center [39, 349] width 13 height 21
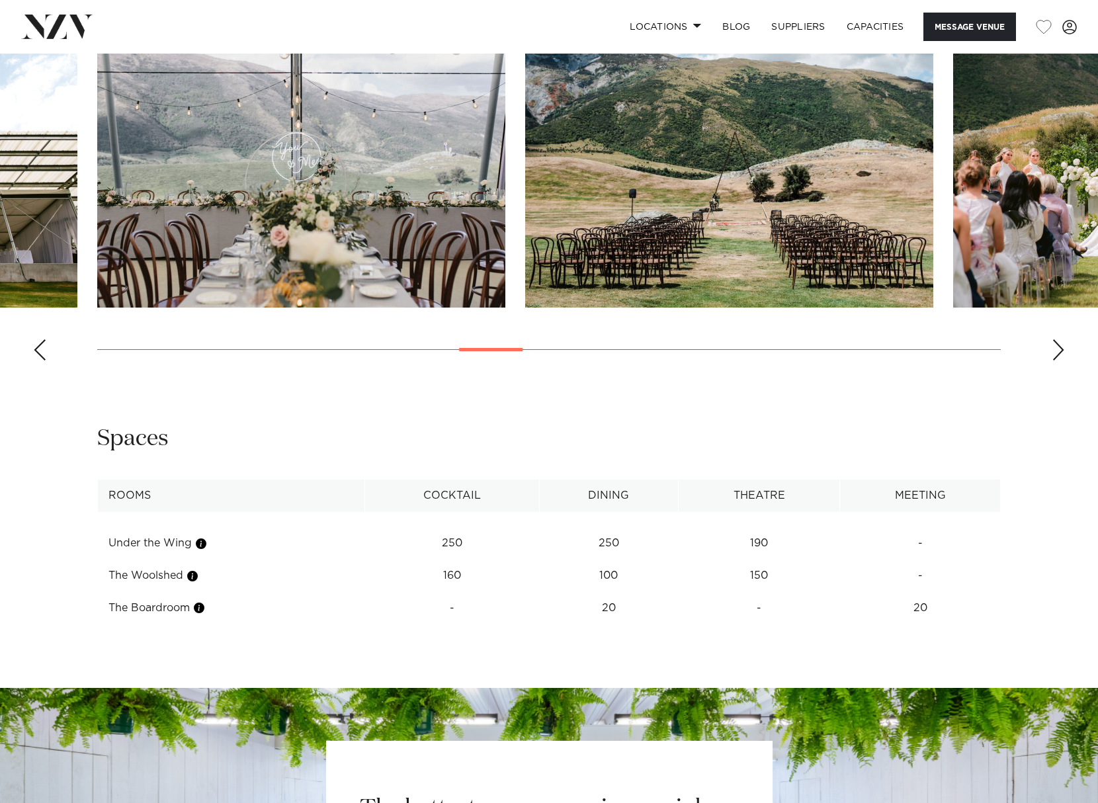
click at [39, 347] on div "Previous slide" at bounding box center [39, 349] width 13 height 21
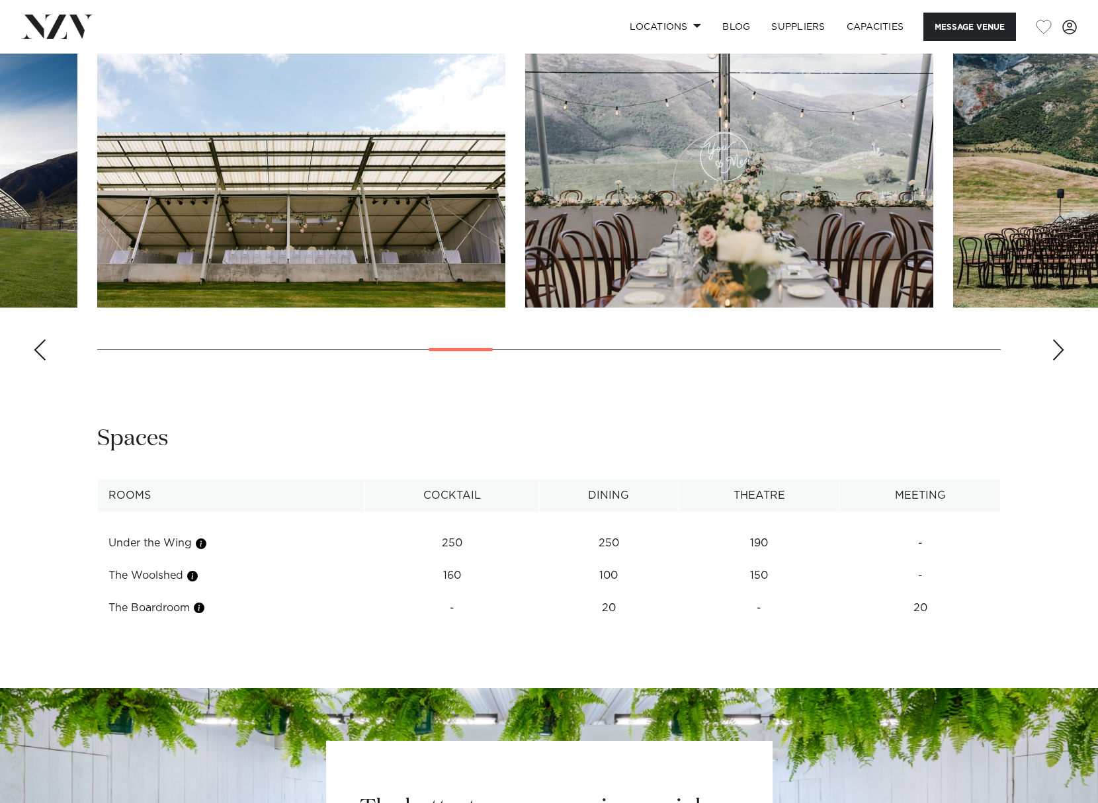
click at [39, 347] on div "Previous slide" at bounding box center [39, 349] width 13 height 21
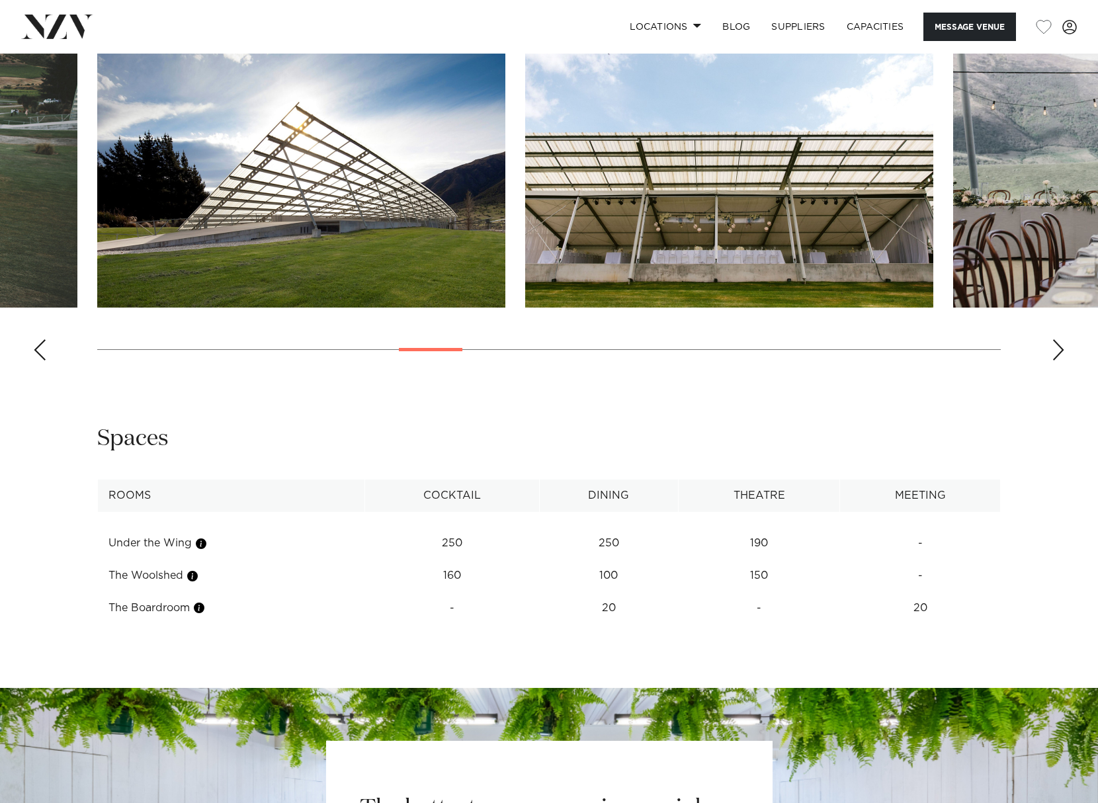
click at [39, 347] on div "Previous slide" at bounding box center [39, 349] width 13 height 21
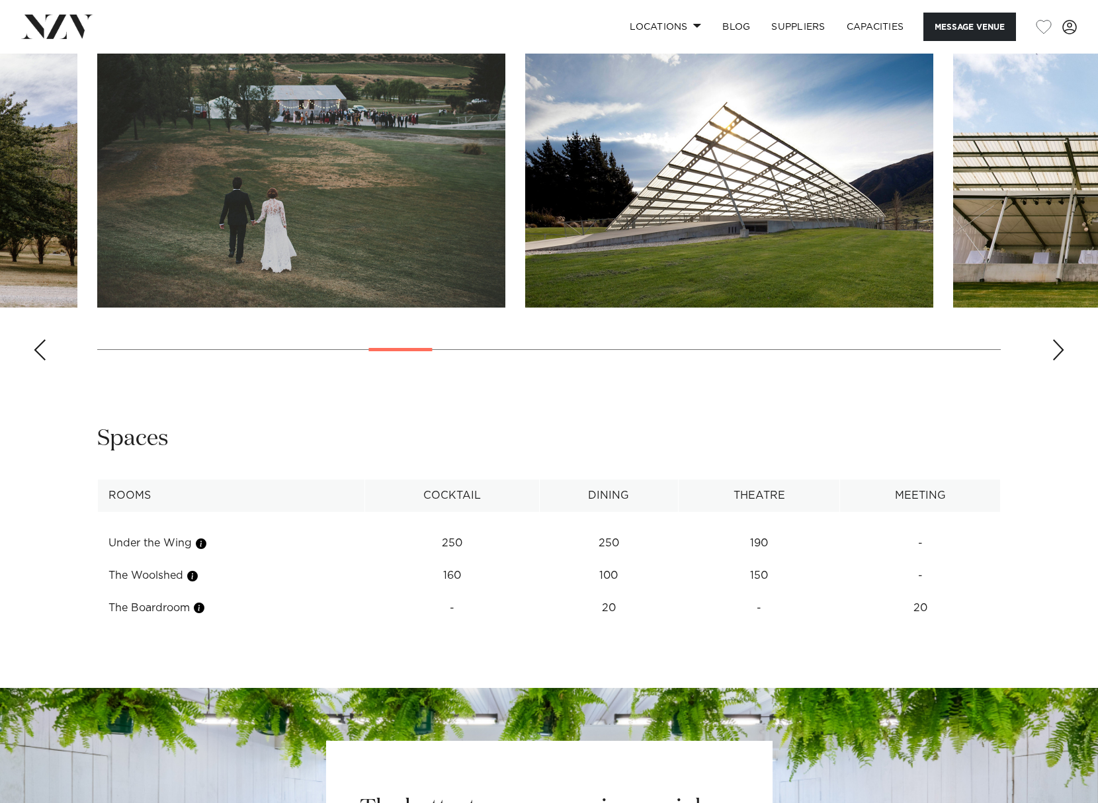
click at [39, 347] on div "Previous slide" at bounding box center [39, 349] width 13 height 21
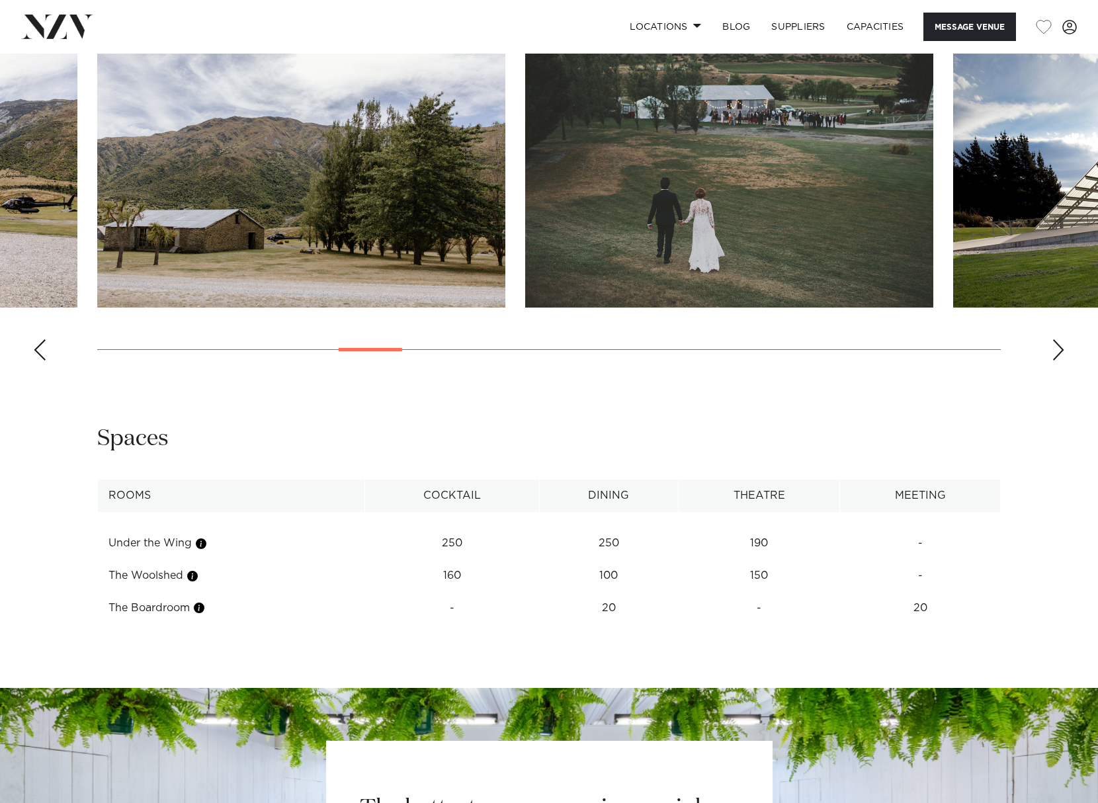
click at [39, 347] on div "Previous slide" at bounding box center [39, 349] width 13 height 21
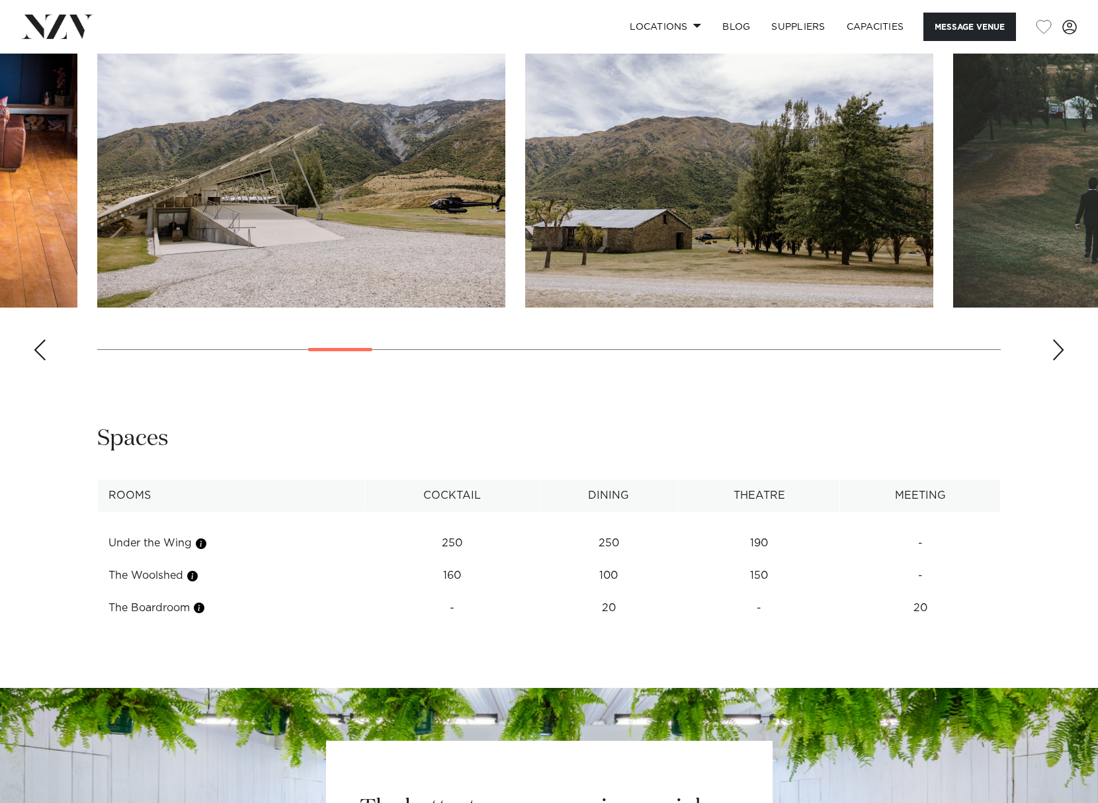
click at [39, 347] on div "Previous slide" at bounding box center [39, 349] width 13 height 21
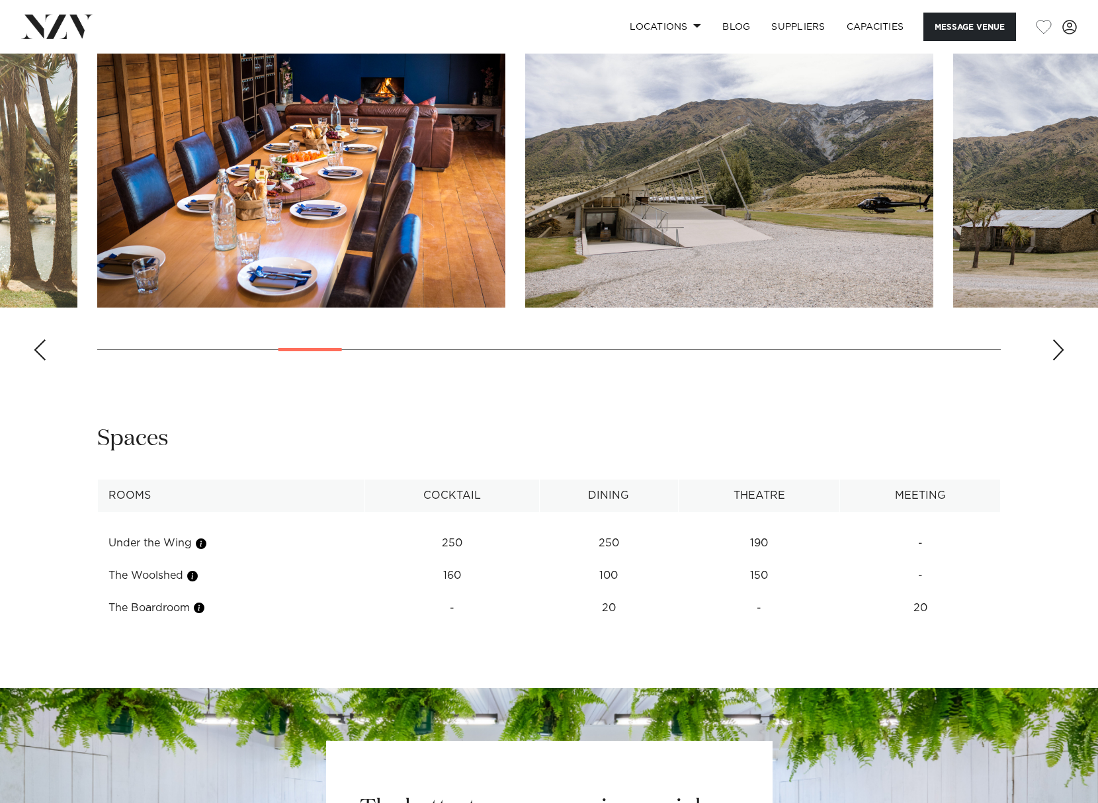
click at [31, 343] on swiper-container at bounding box center [549, 189] width 1098 height 363
click at [46, 345] on swiper-container at bounding box center [549, 189] width 1098 height 363
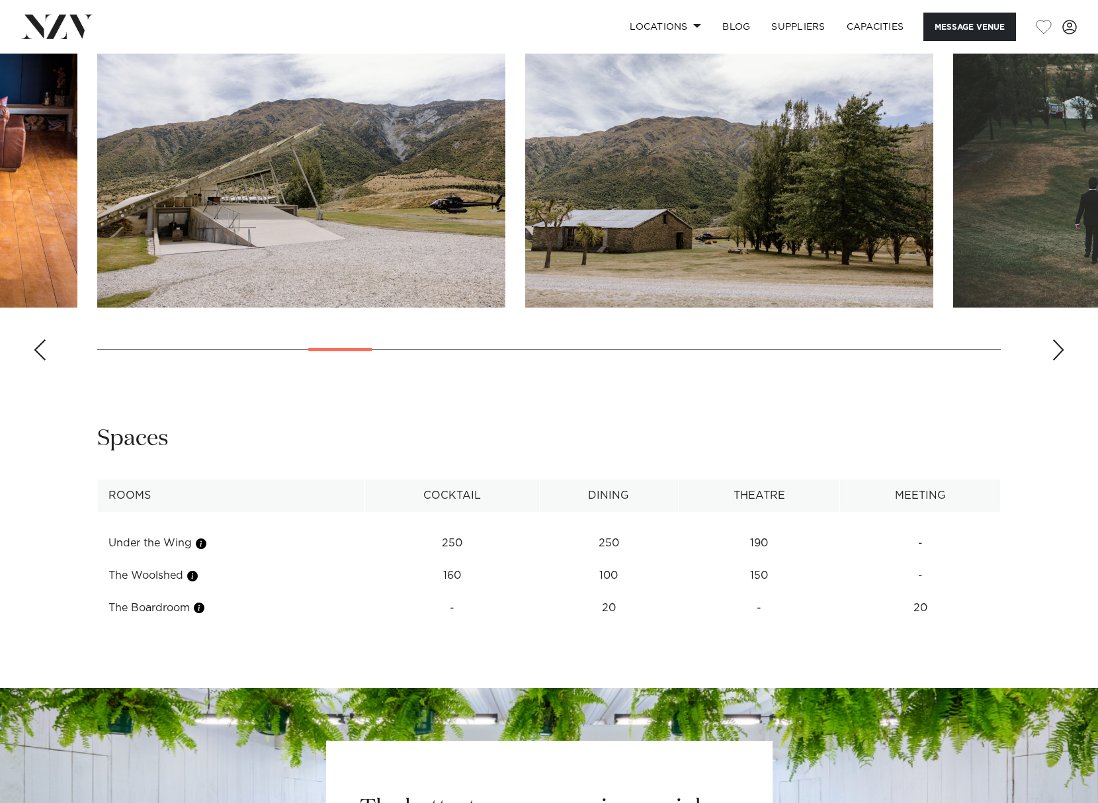
click at [38, 348] on div "Previous slide" at bounding box center [39, 349] width 13 height 21
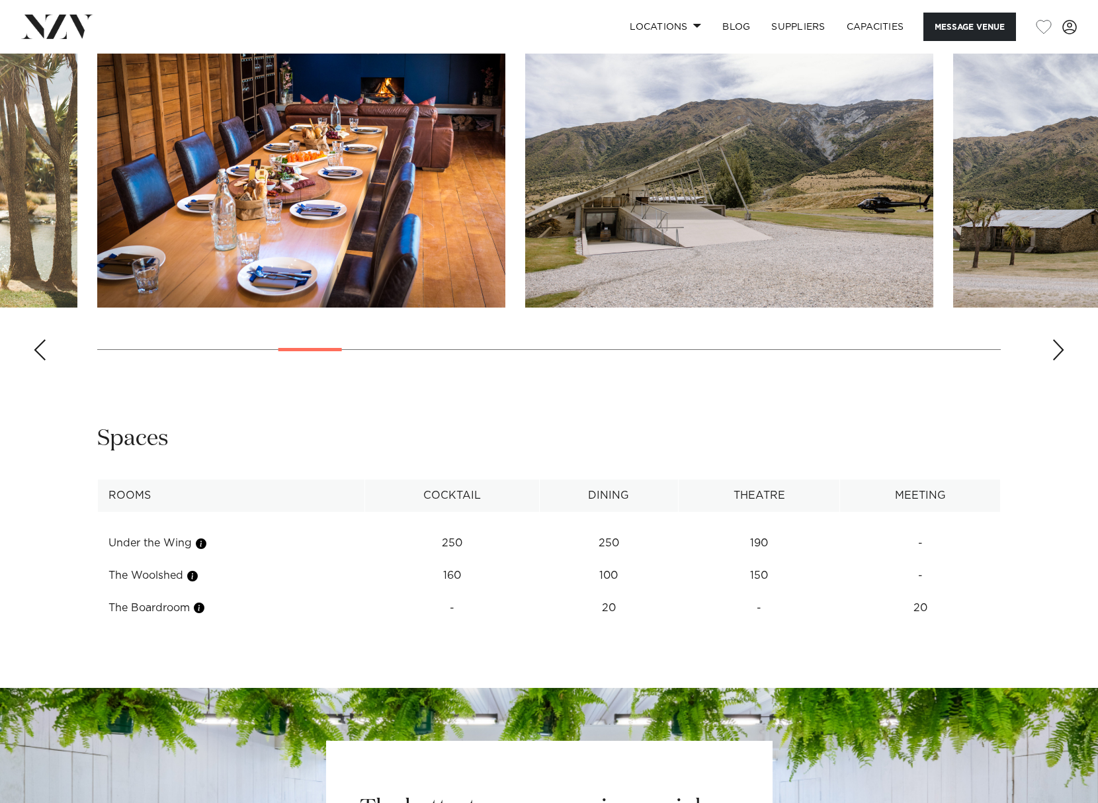
click at [38, 348] on div "Previous slide" at bounding box center [39, 349] width 13 height 21
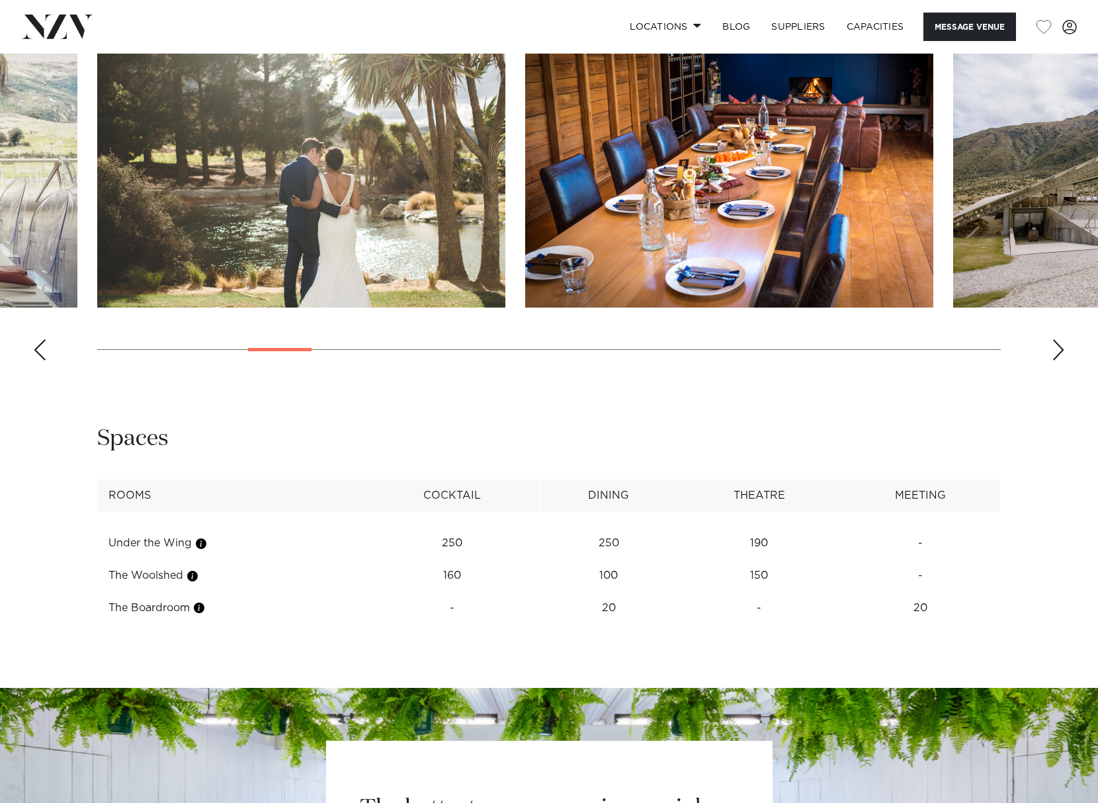
click at [38, 348] on div "Previous slide" at bounding box center [39, 349] width 13 height 21
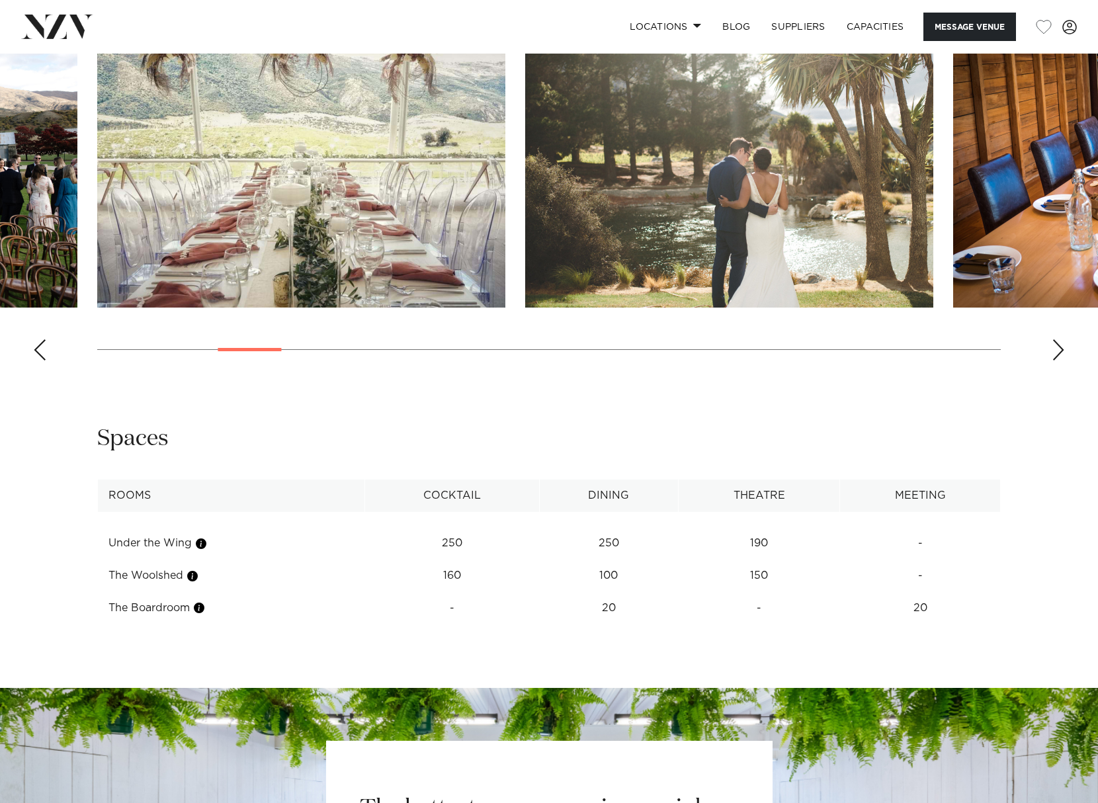
click at [38, 348] on div "Previous slide" at bounding box center [39, 349] width 13 height 21
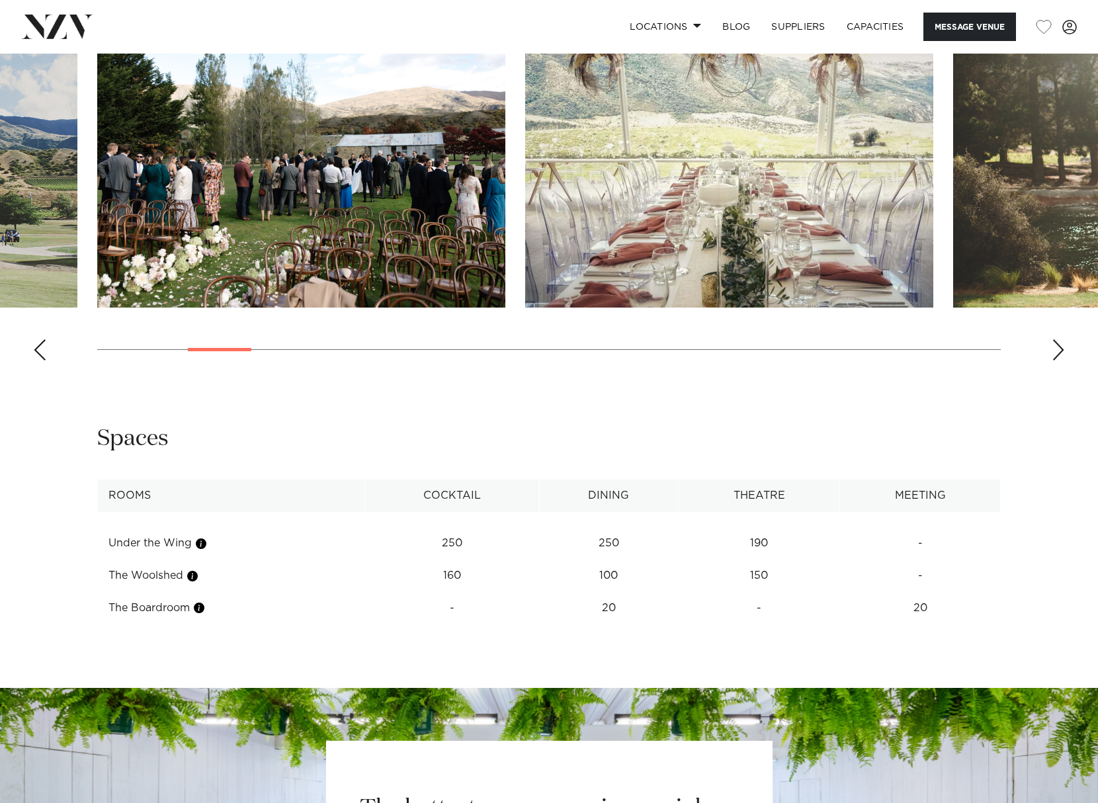
click at [38, 348] on div "Previous slide" at bounding box center [39, 349] width 13 height 21
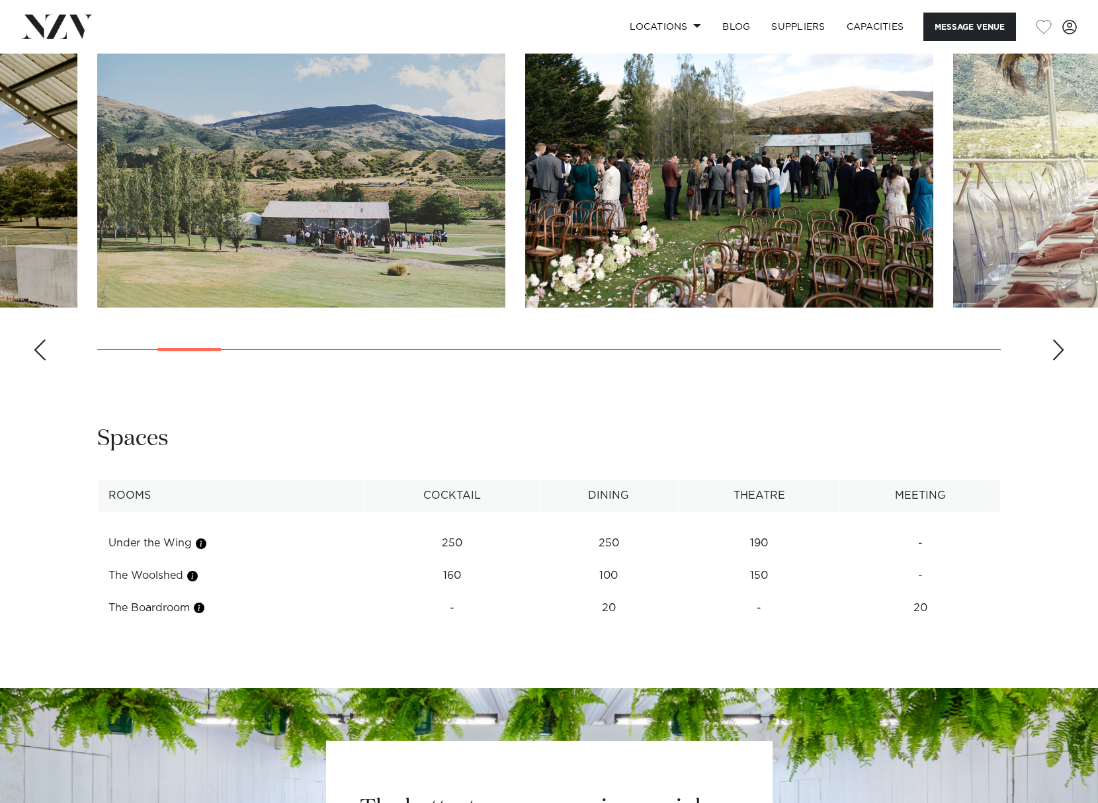
click at [38, 348] on div "Previous slide" at bounding box center [39, 349] width 13 height 21
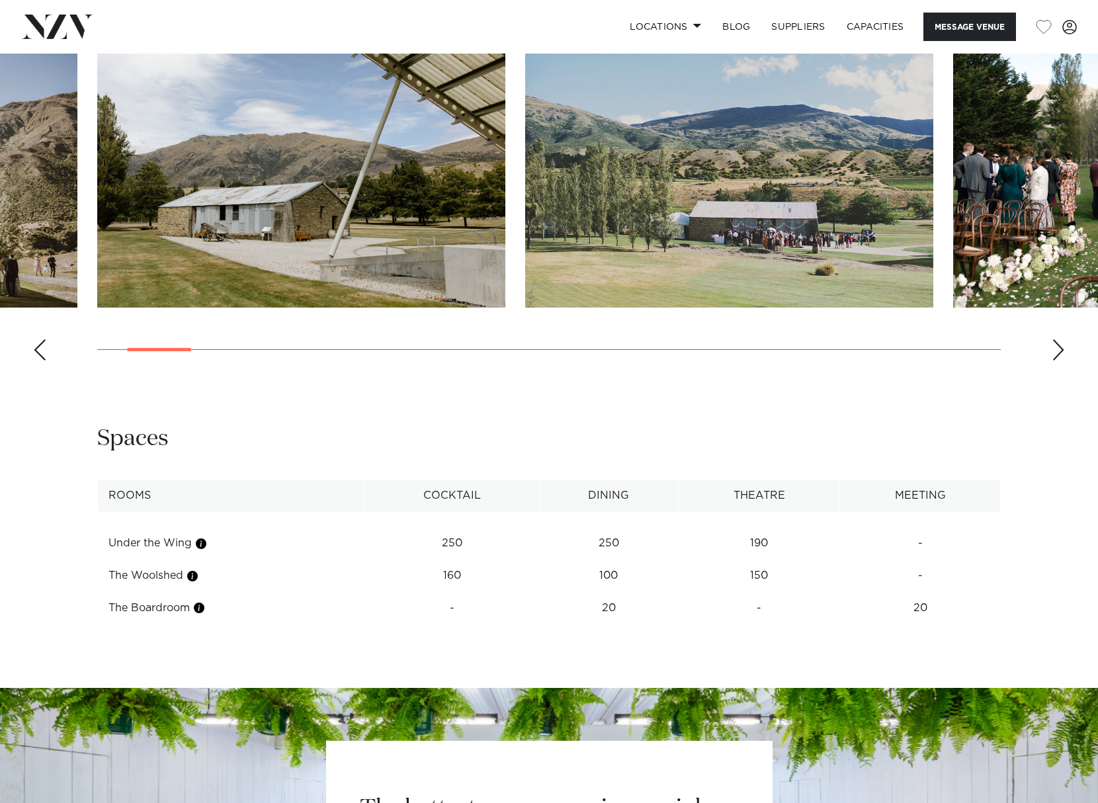
click at [38, 348] on div "Previous slide" at bounding box center [39, 349] width 13 height 21
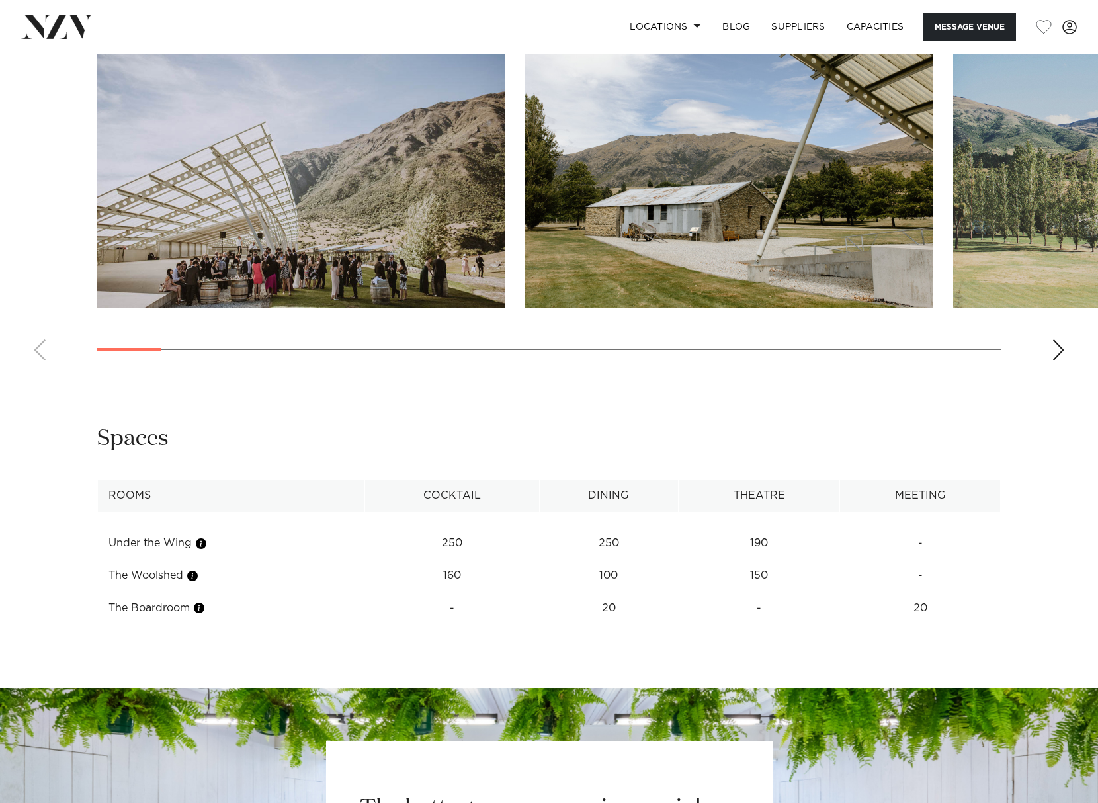
click at [1059, 351] on div "Next slide" at bounding box center [1058, 349] width 13 height 21
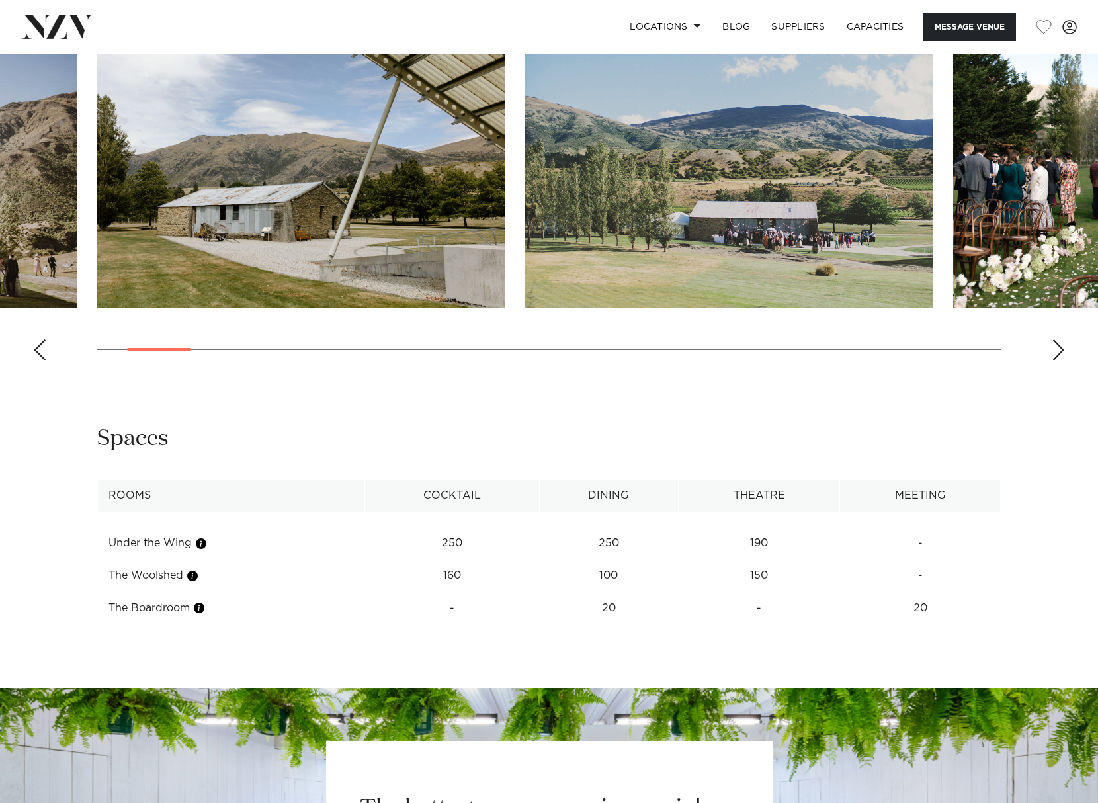
click at [1059, 351] on div "Next slide" at bounding box center [1058, 349] width 13 height 21
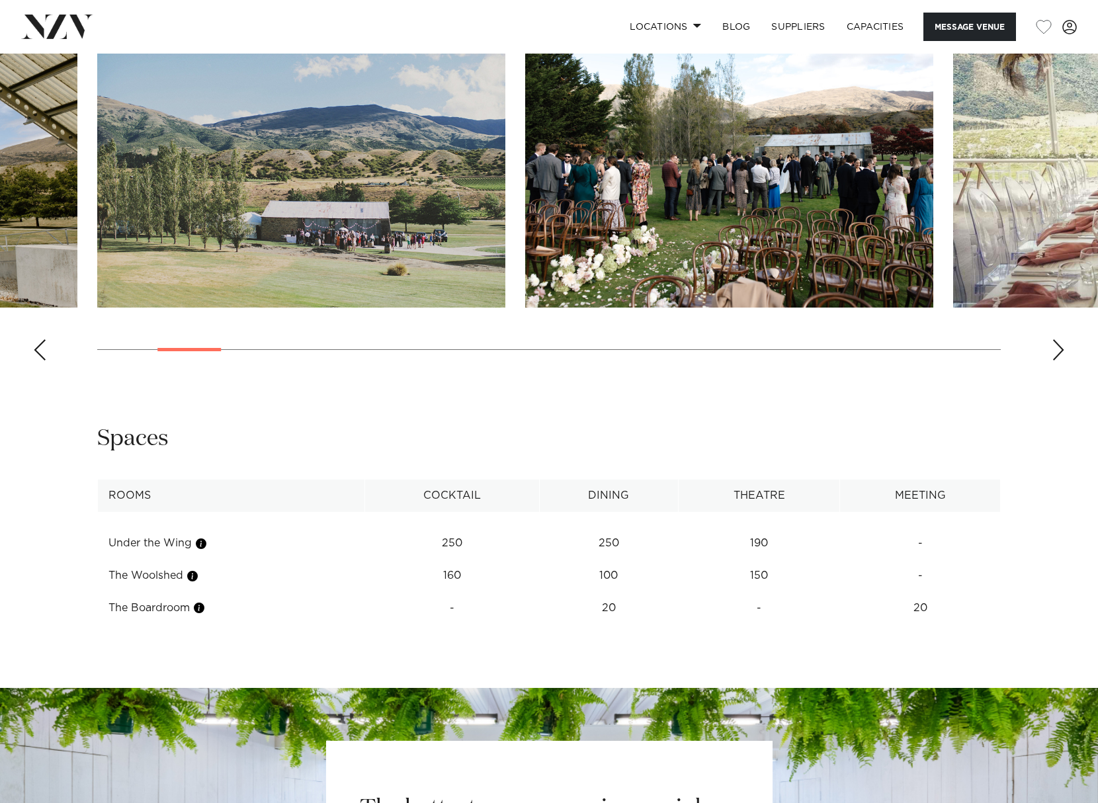
click at [1059, 351] on div "Next slide" at bounding box center [1058, 349] width 13 height 21
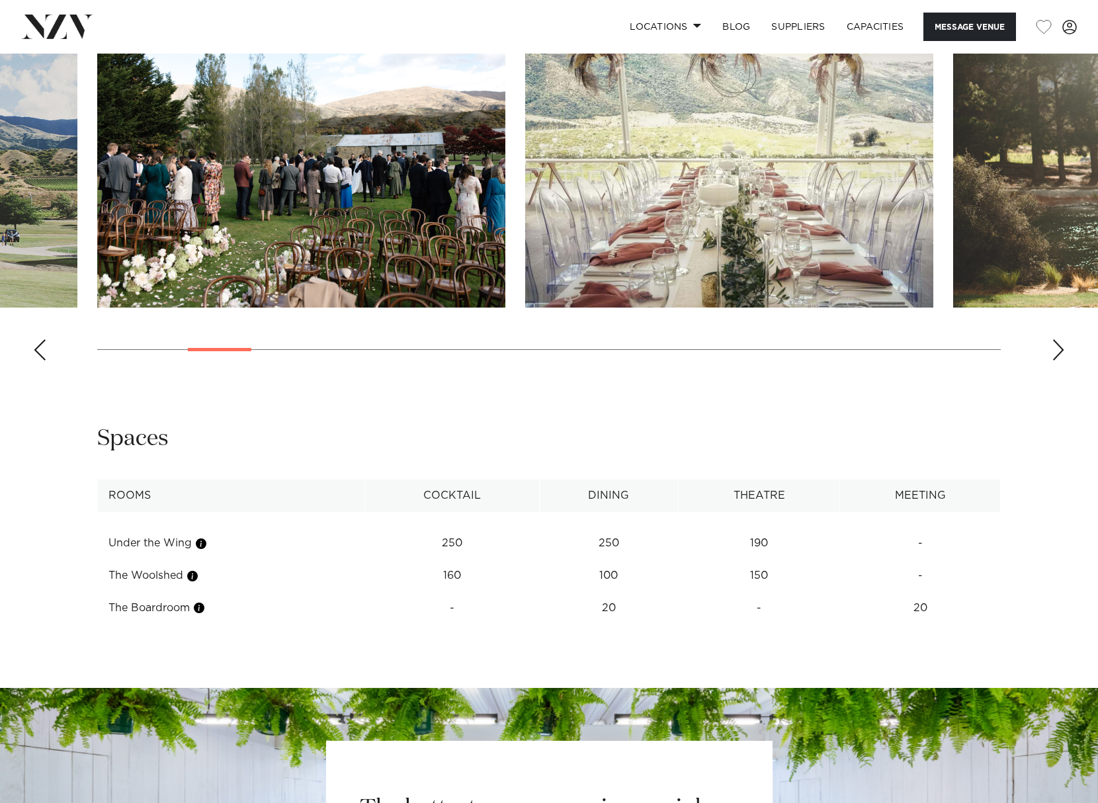
click at [1059, 351] on div "Next slide" at bounding box center [1058, 349] width 13 height 21
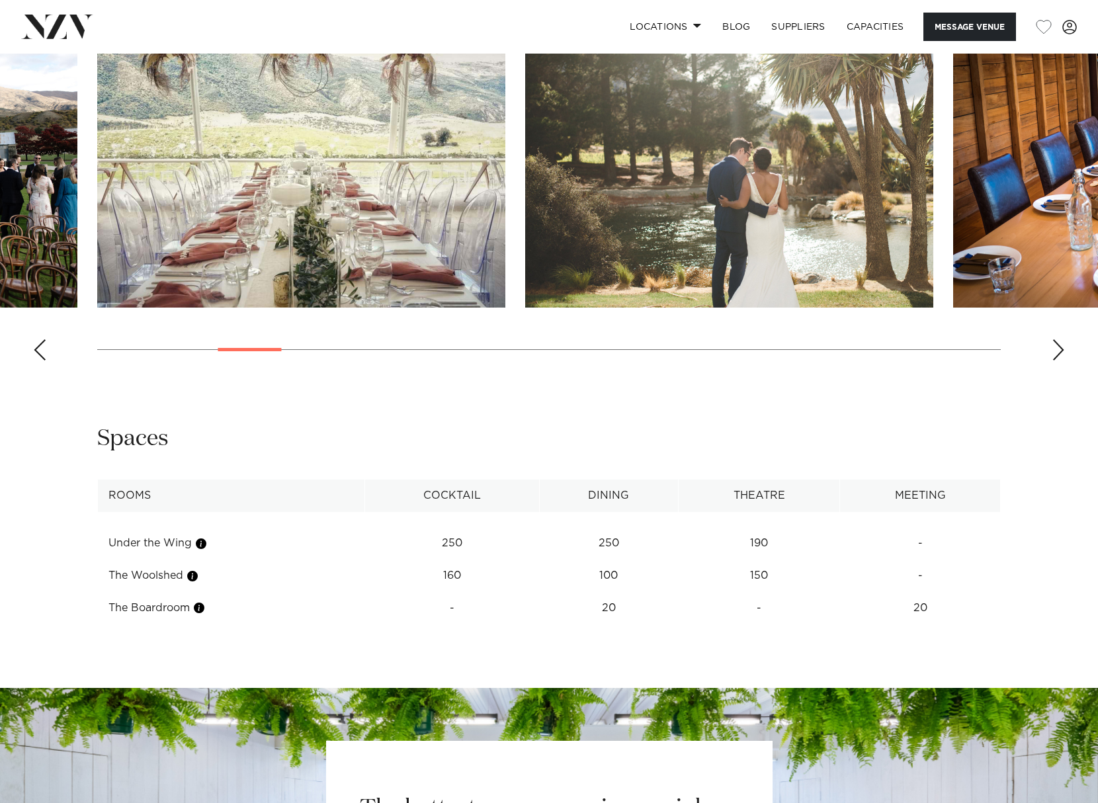
click at [1059, 351] on div "Next slide" at bounding box center [1058, 349] width 13 height 21
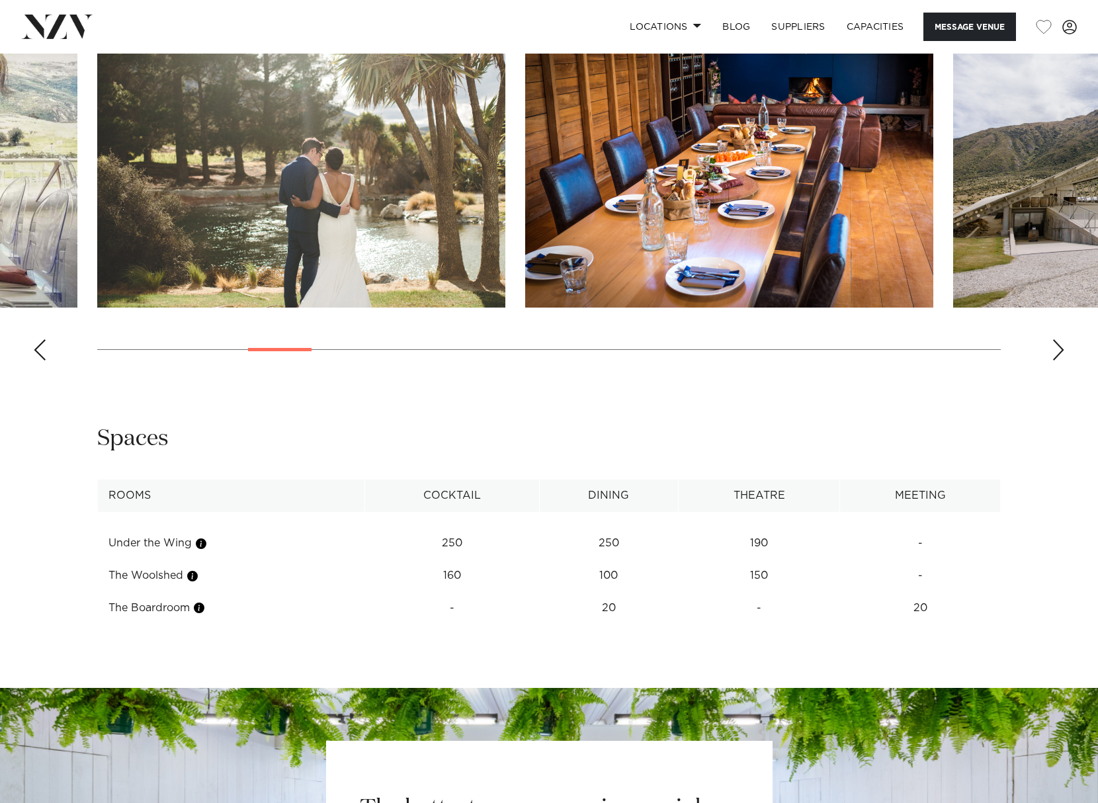
click at [1059, 351] on div "Next slide" at bounding box center [1058, 349] width 13 height 21
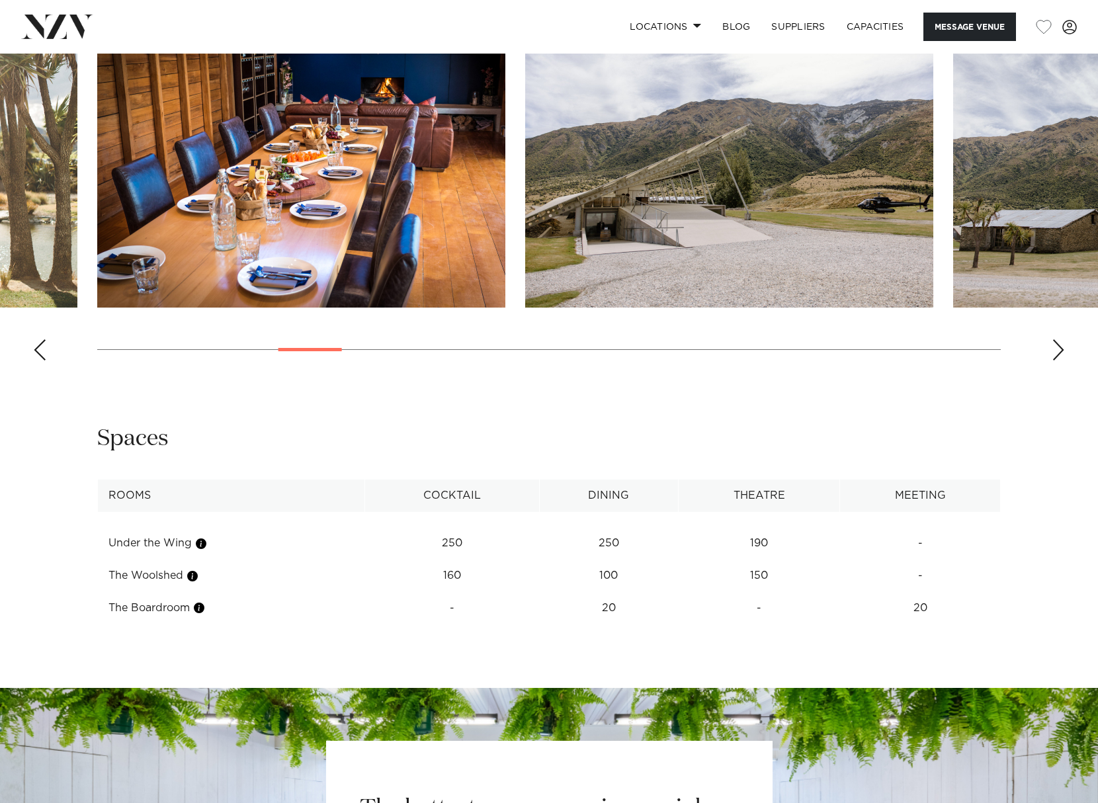
click at [1059, 351] on div "Next slide" at bounding box center [1058, 349] width 13 height 21
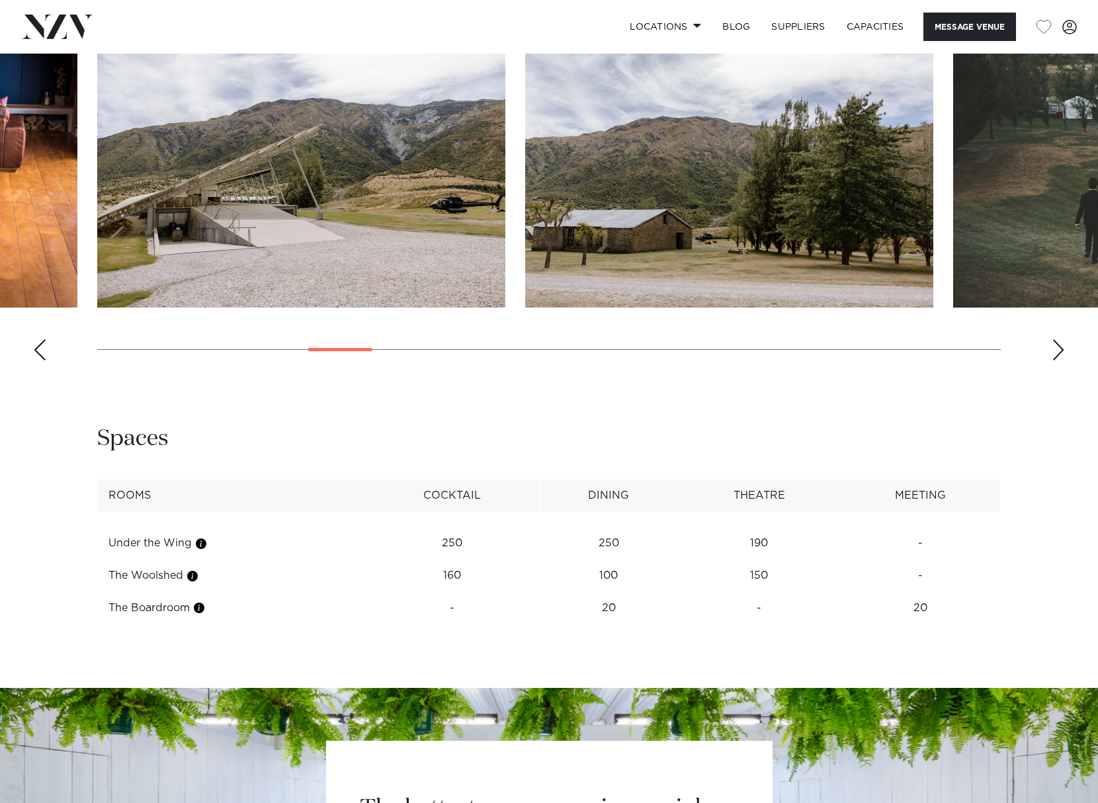
click at [1059, 351] on div "Next slide" at bounding box center [1058, 349] width 13 height 21
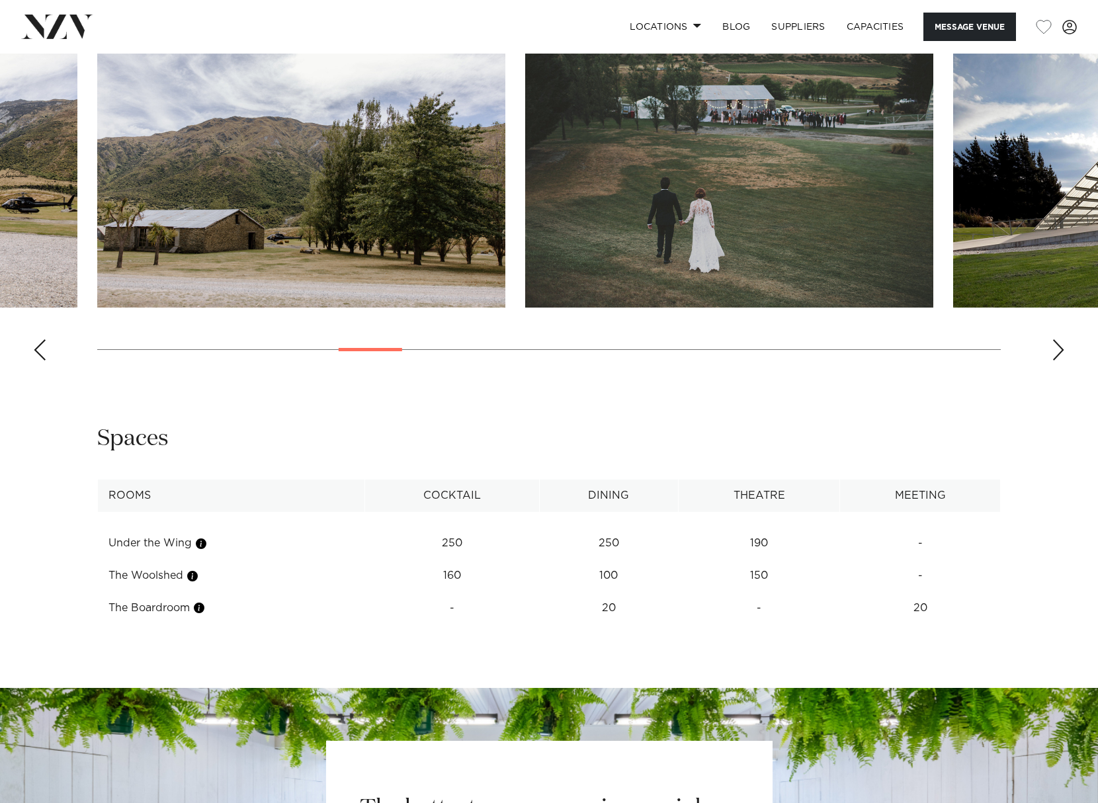
click at [1059, 351] on div "Next slide" at bounding box center [1058, 349] width 13 height 21
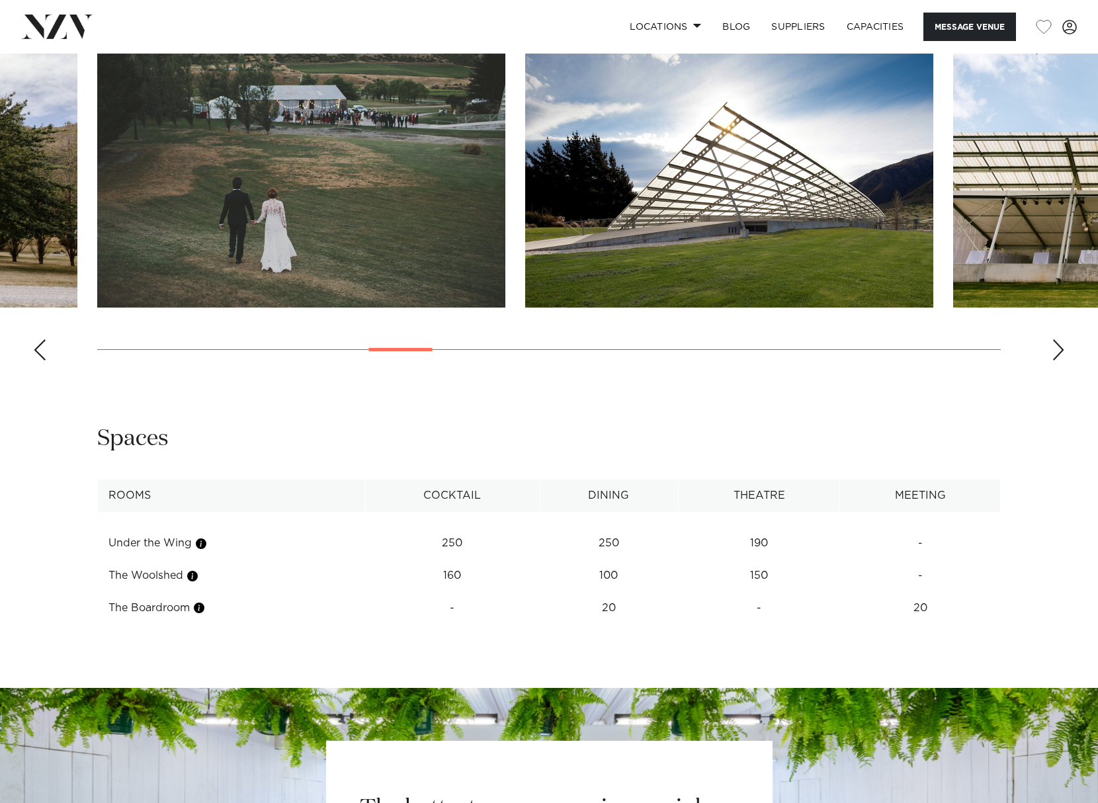
click at [1059, 351] on div "Next slide" at bounding box center [1058, 349] width 13 height 21
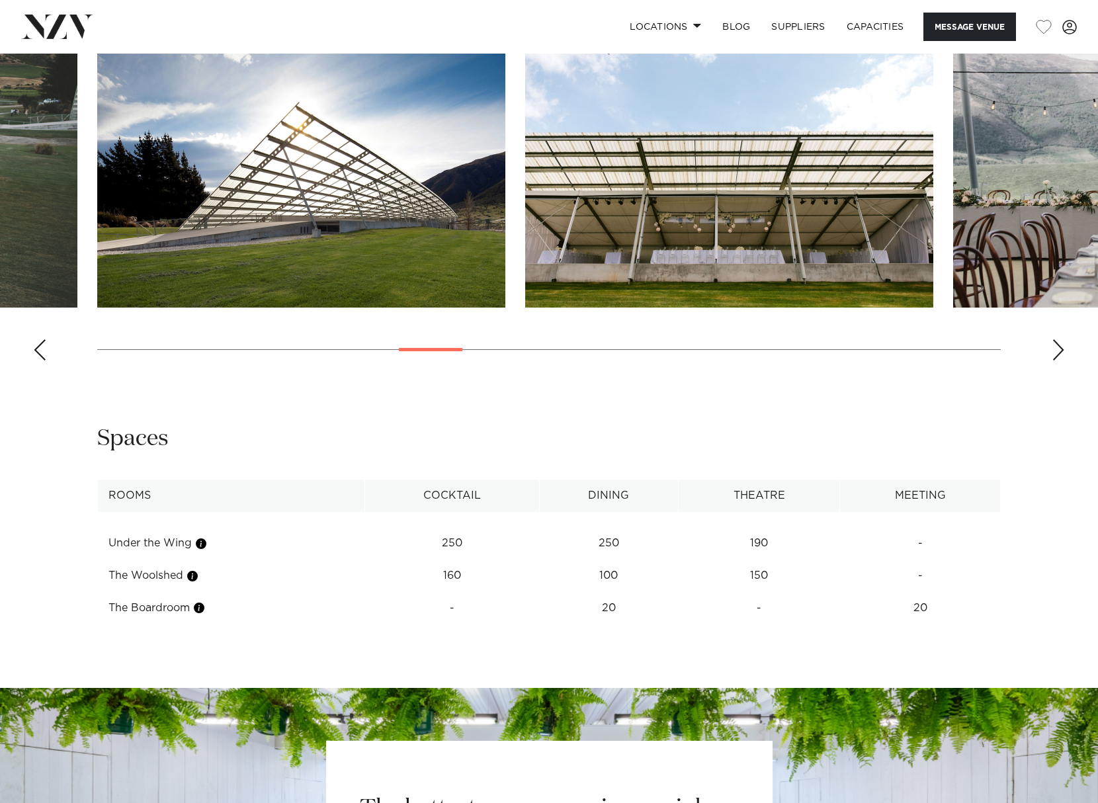
click at [1059, 351] on div "Next slide" at bounding box center [1058, 349] width 13 height 21
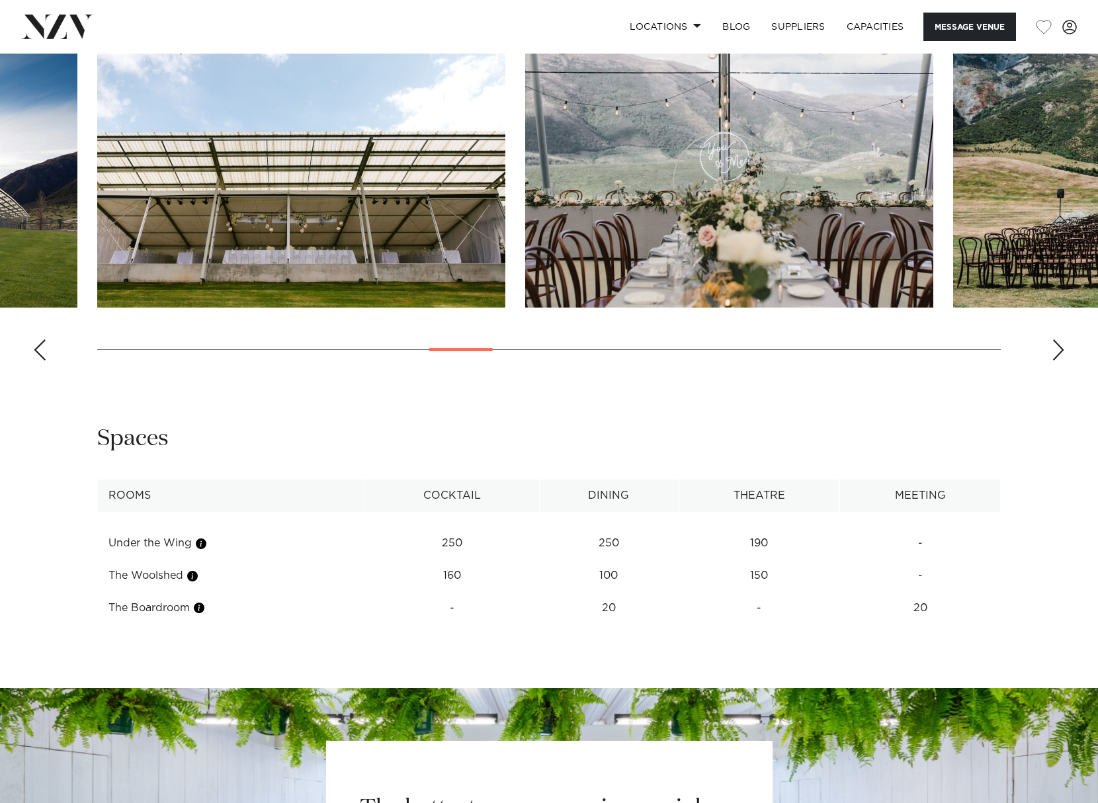
click at [1059, 351] on div "Next slide" at bounding box center [1058, 349] width 13 height 21
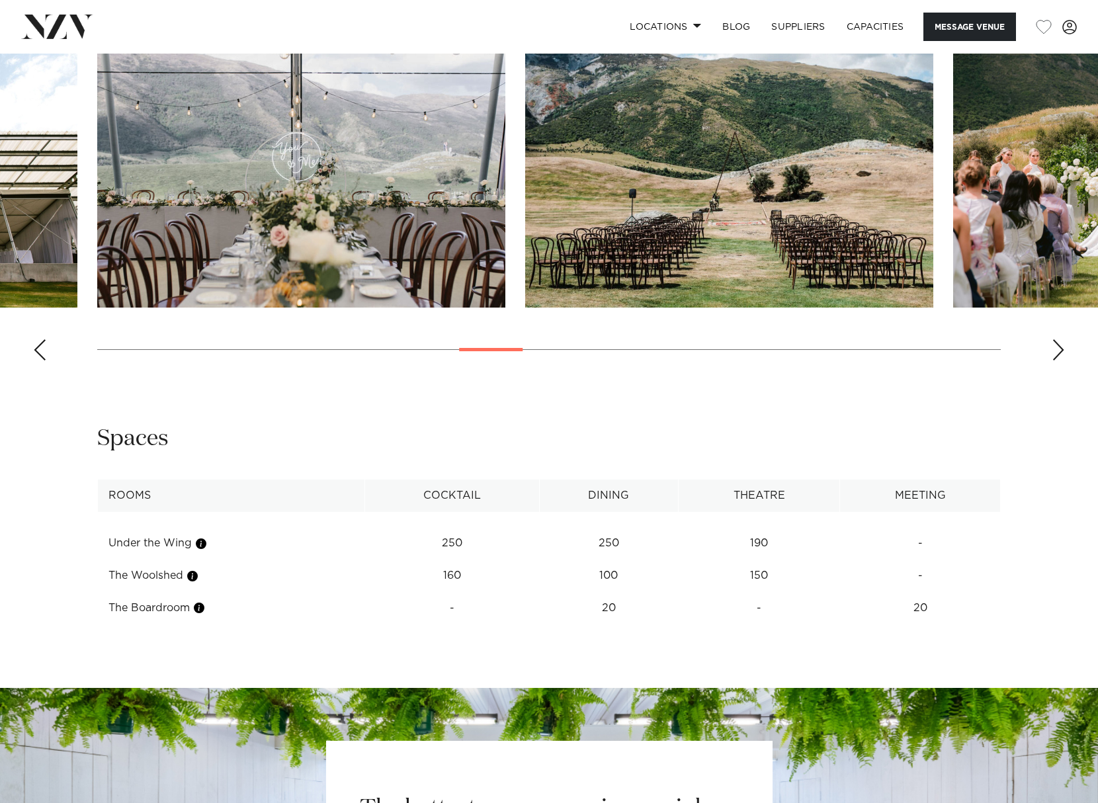
click at [1059, 351] on div "Next slide" at bounding box center [1058, 349] width 13 height 21
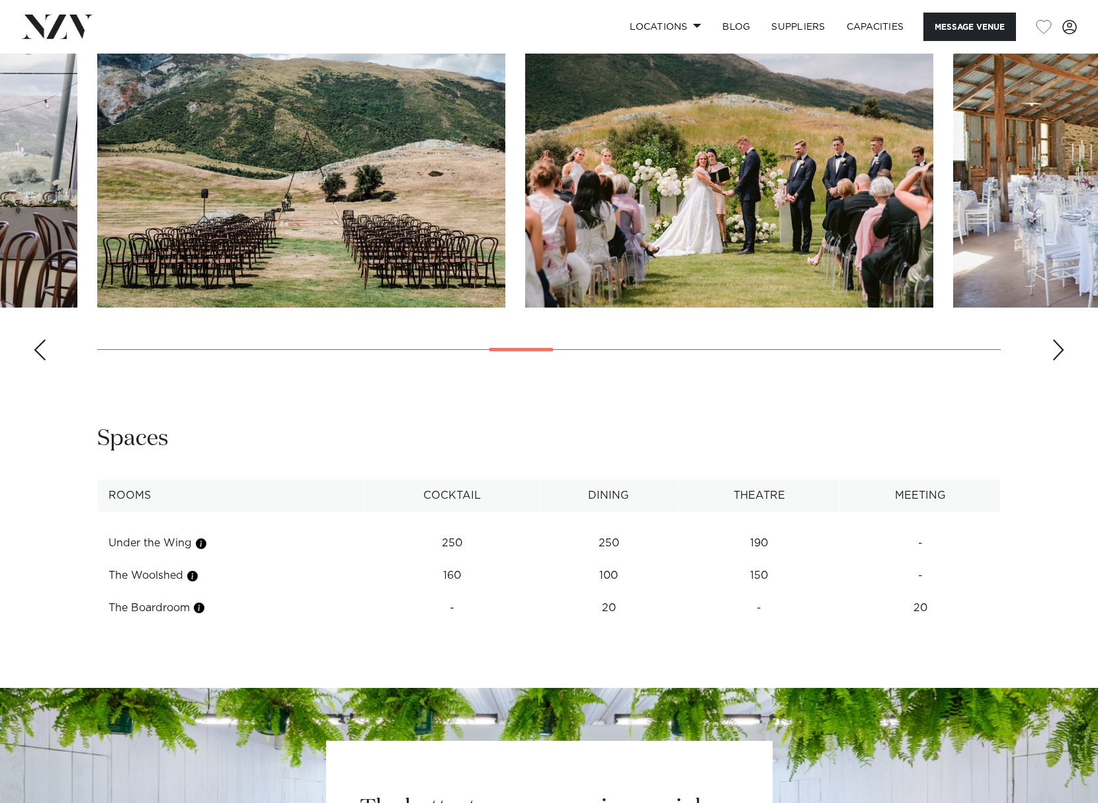
click at [1059, 351] on div "Next slide" at bounding box center [1058, 349] width 13 height 21
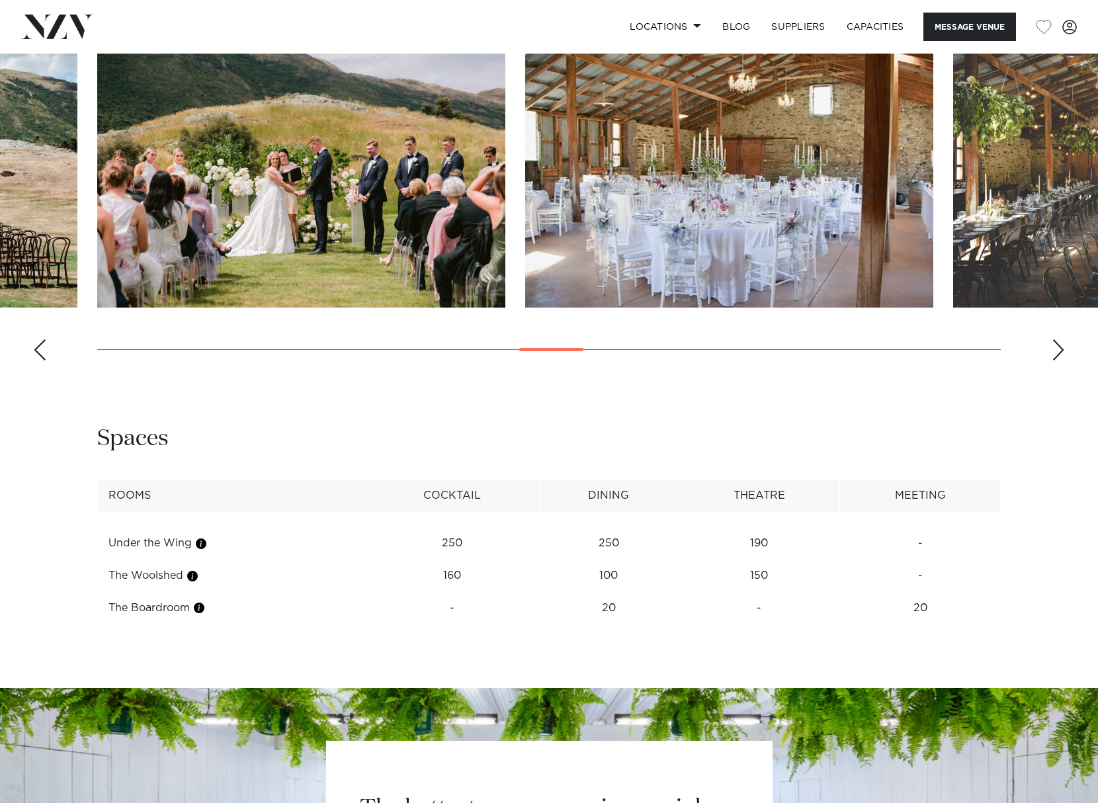
click at [1059, 351] on div "Next slide" at bounding box center [1058, 349] width 13 height 21
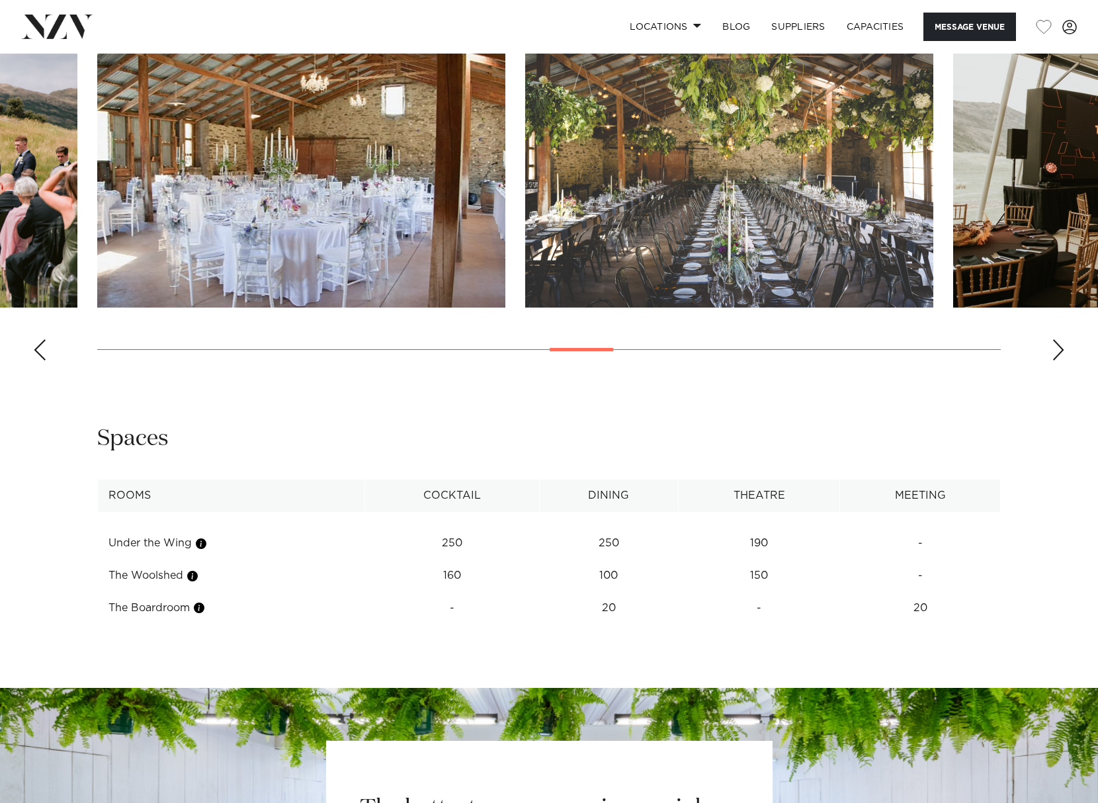
click at [1059, 351] on div "Next slide" at bounding box center [1058, 349] width 13 height 21
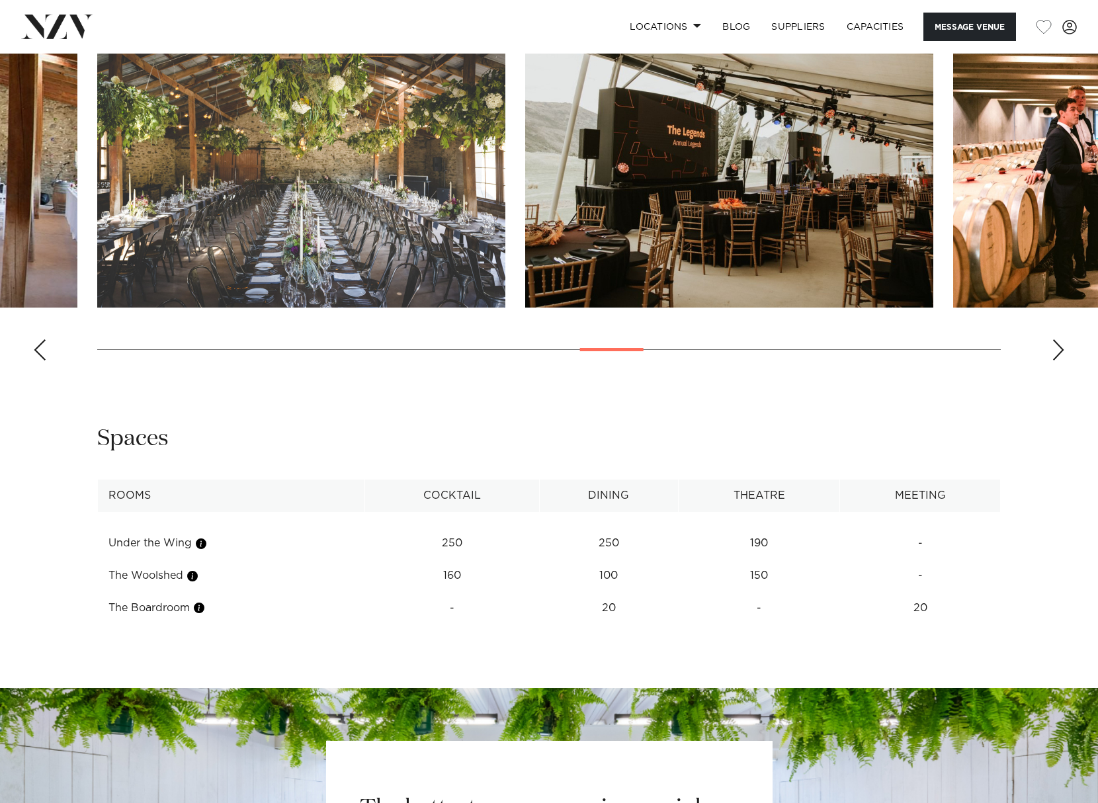
click at [1059, 351] on div "Next slide" at bounding box center [1058, 349] width 13 height 21
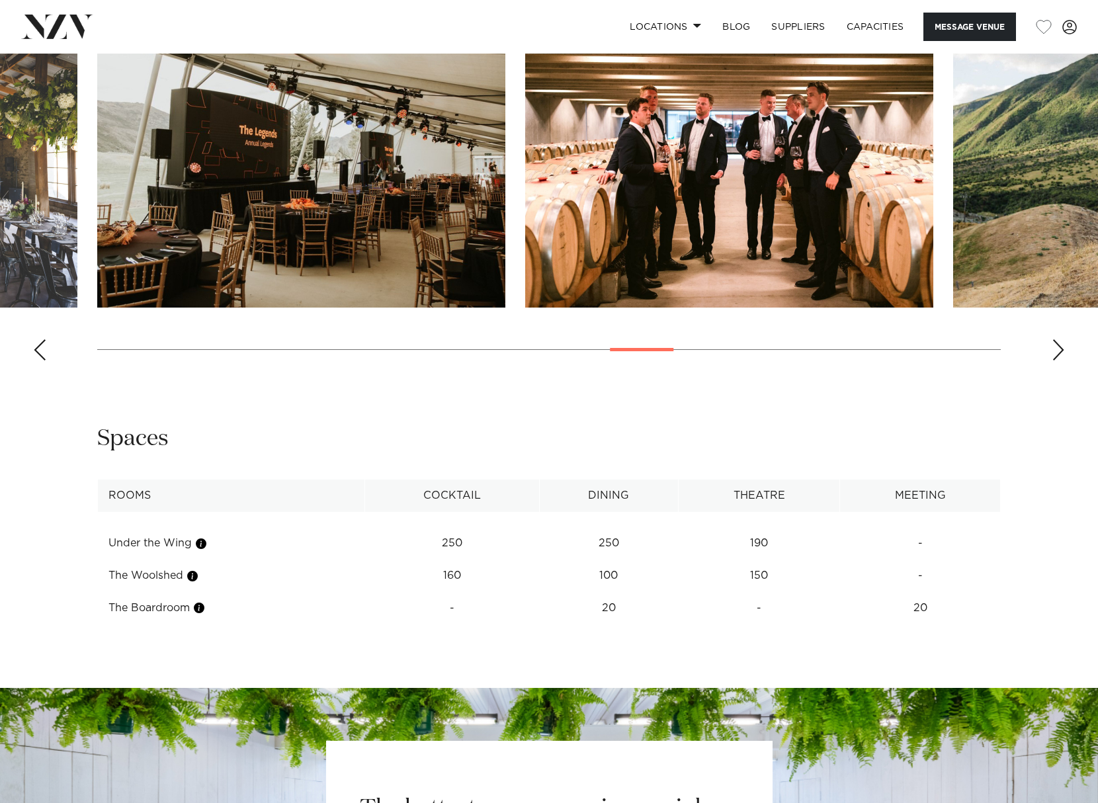
click at [1059, 351] on div "Next slide" at bounding box center [1058, 349] width 13 height 21
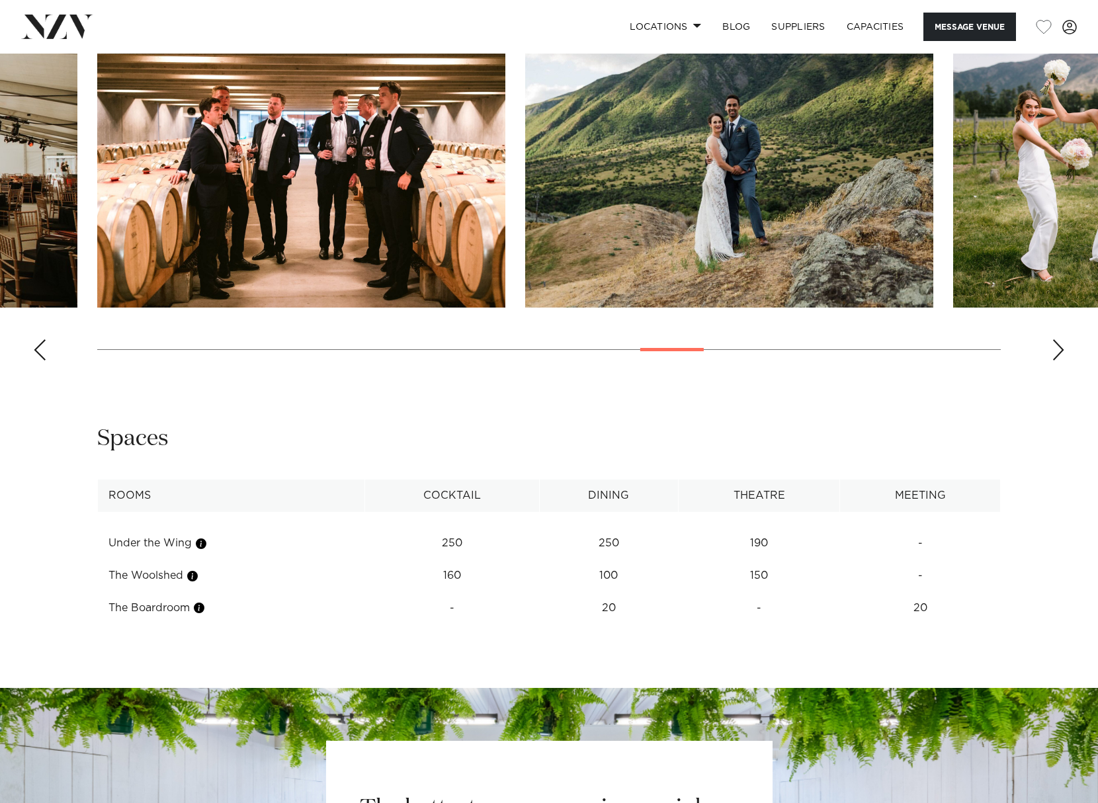
click at [1059, 351] on div "Next slide" at bounding box center [1058, 349] width 13 height 21
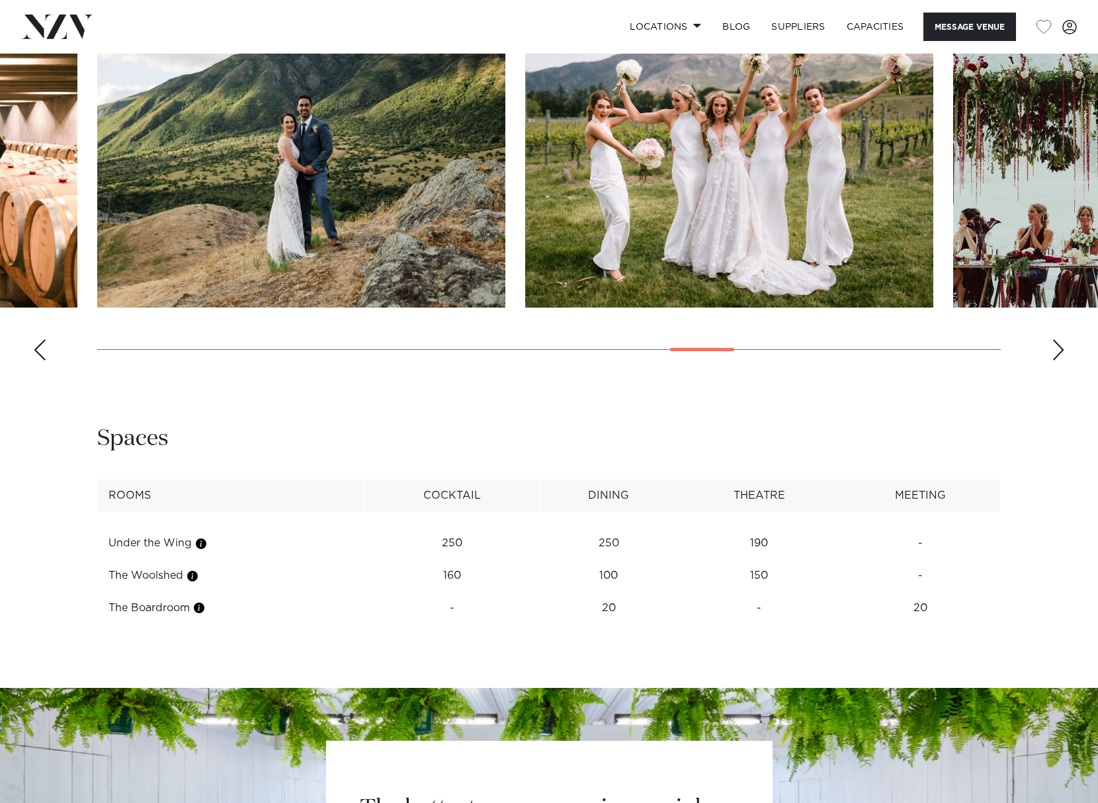
click at [1059, 351] on div "Next slide" at bounding box center [1058, 349] width 13 height 21
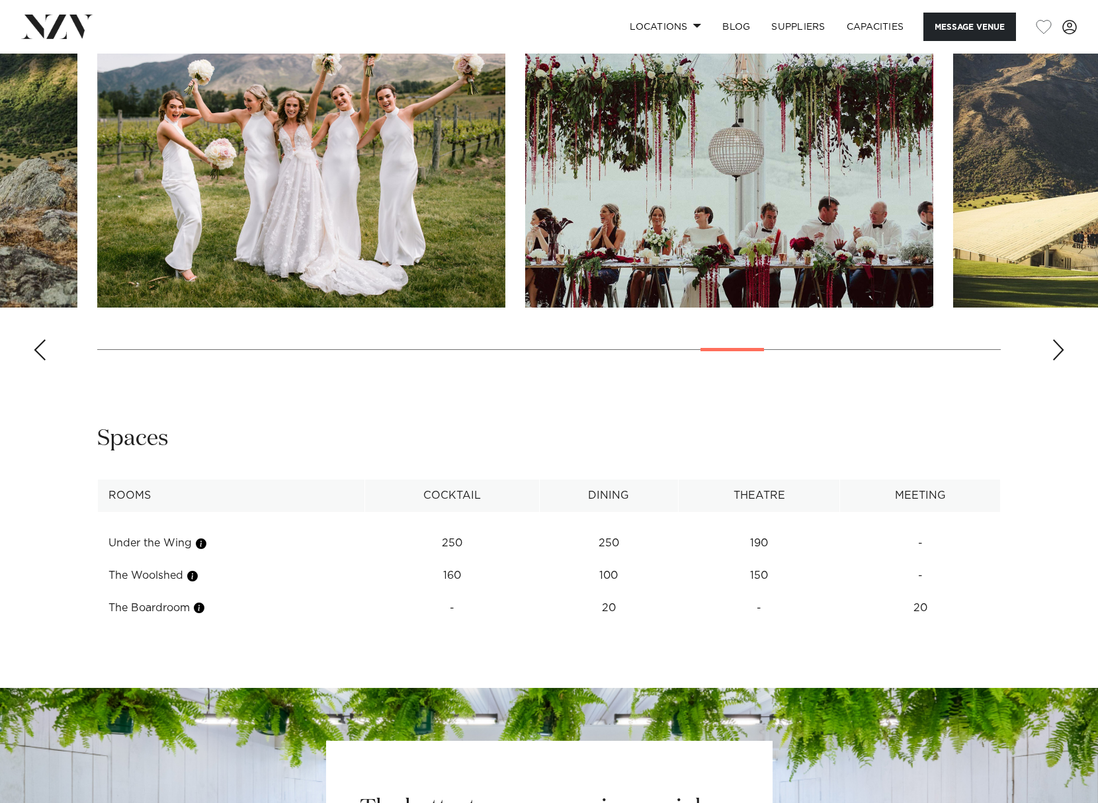
click at [1059, 351] on div "Next slide" at bounding box center [1058, 349] width 13 height 21
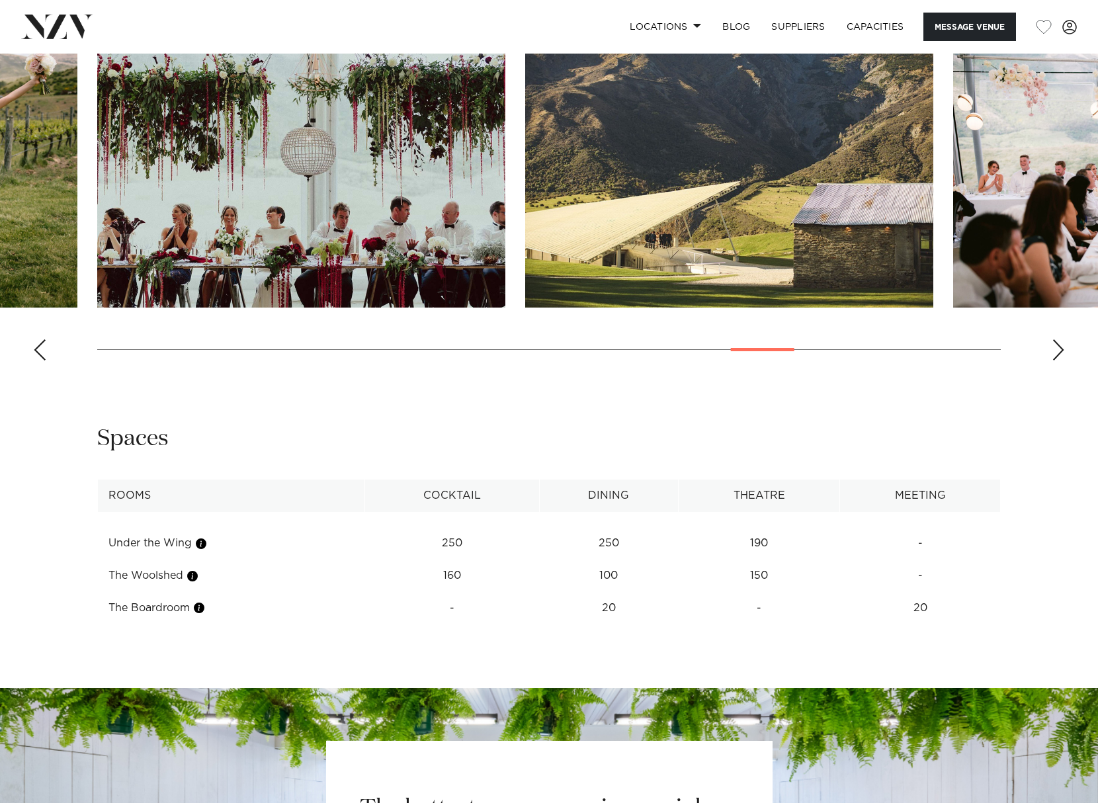
click at [1059, 351] on div "Next slide" at bounding box center [1058, 349] width 13 height 21
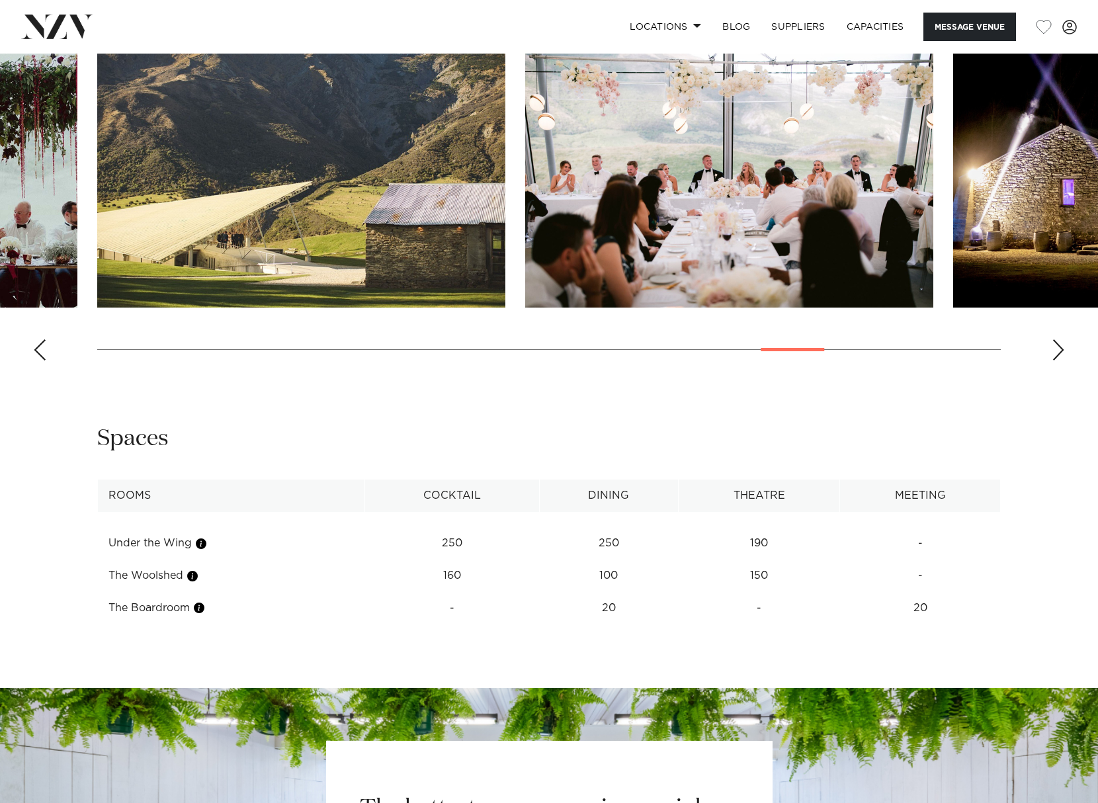
click at [1059, 351] on div "Next slide" at bounding box center [1058, 349] width 13 height 21
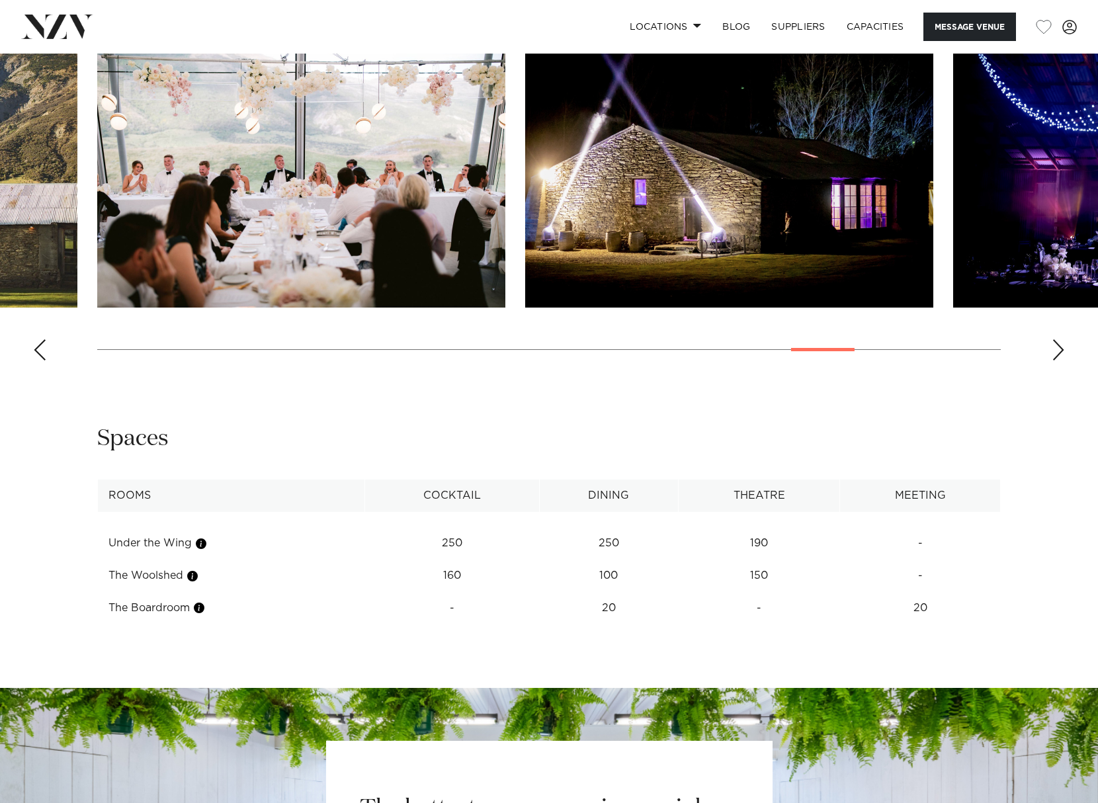
click at [1059, 351] on div "Next slide" at bounding box center [1058, 349] width 13 height 21
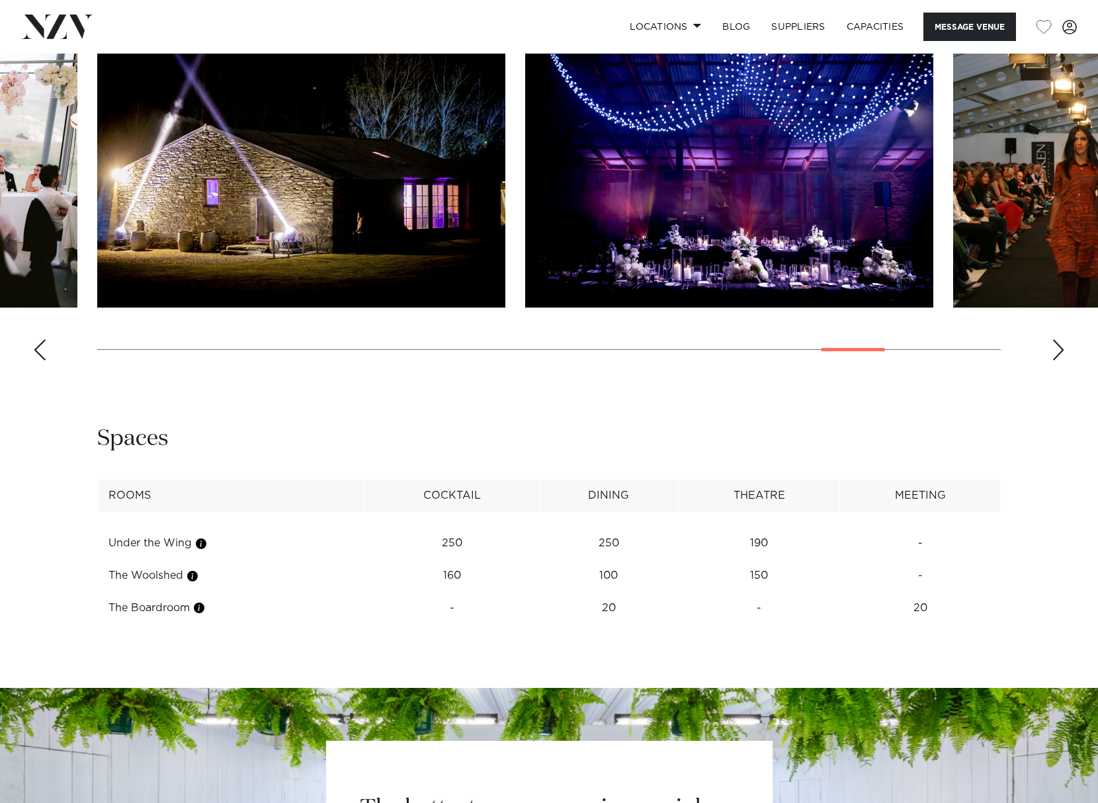
click at [1059, 351] on div "Next slide" at bounding box center [1058, 349] width 13 height 21
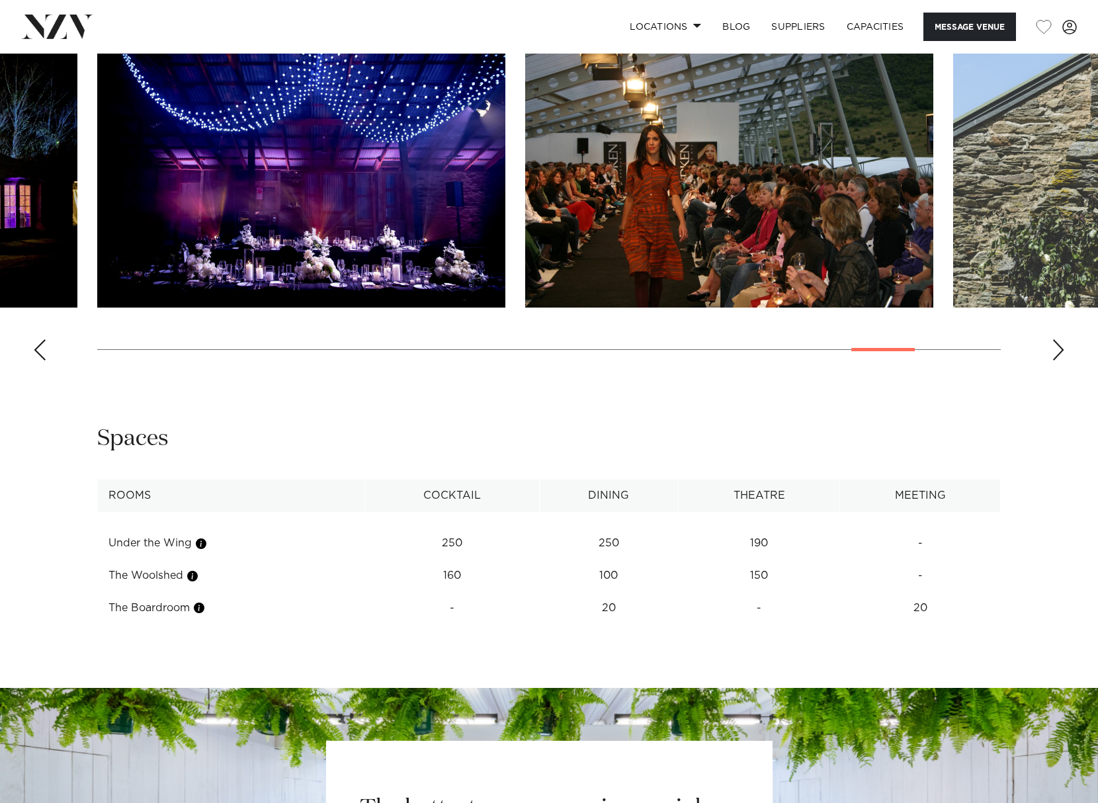
click at [739, 225] on img "27 / 30" at bounding box center [729, 158] width 408 height 300
